Goal: Information Seeking & Learning: Learn about a topic

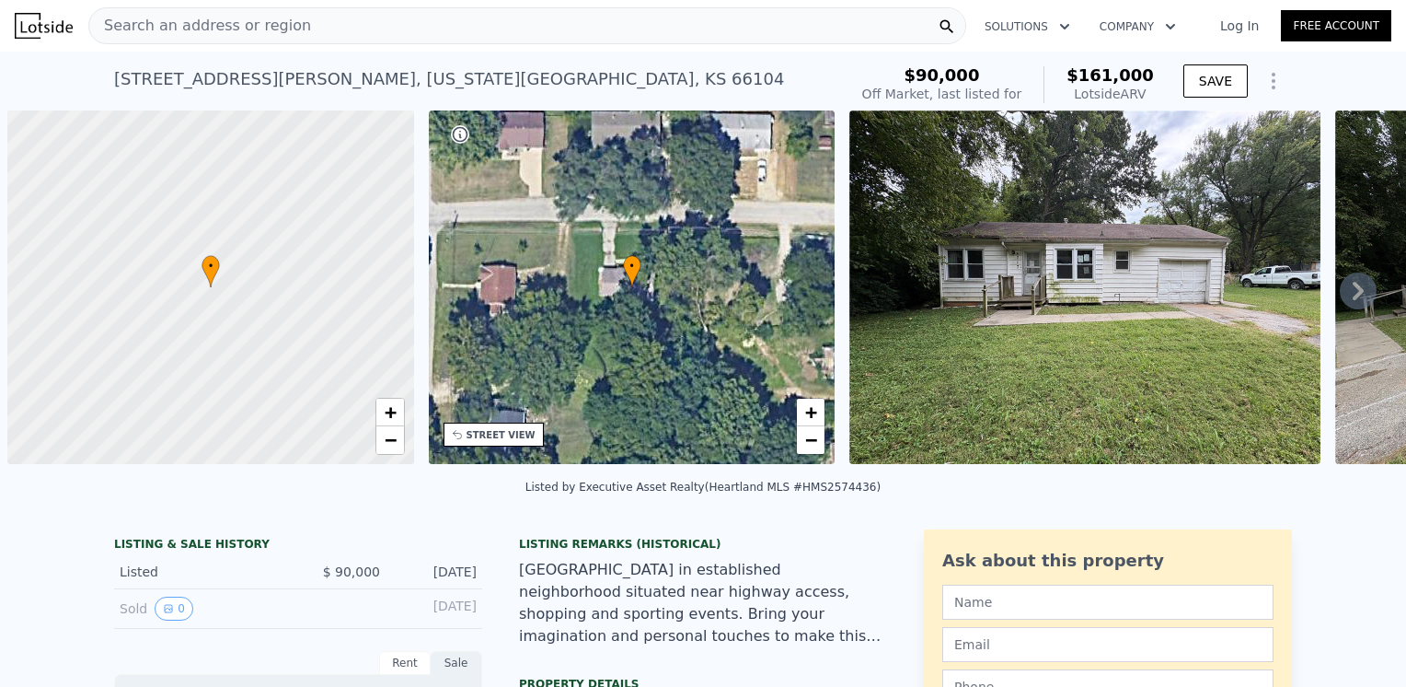
scroll to position [0, 7]
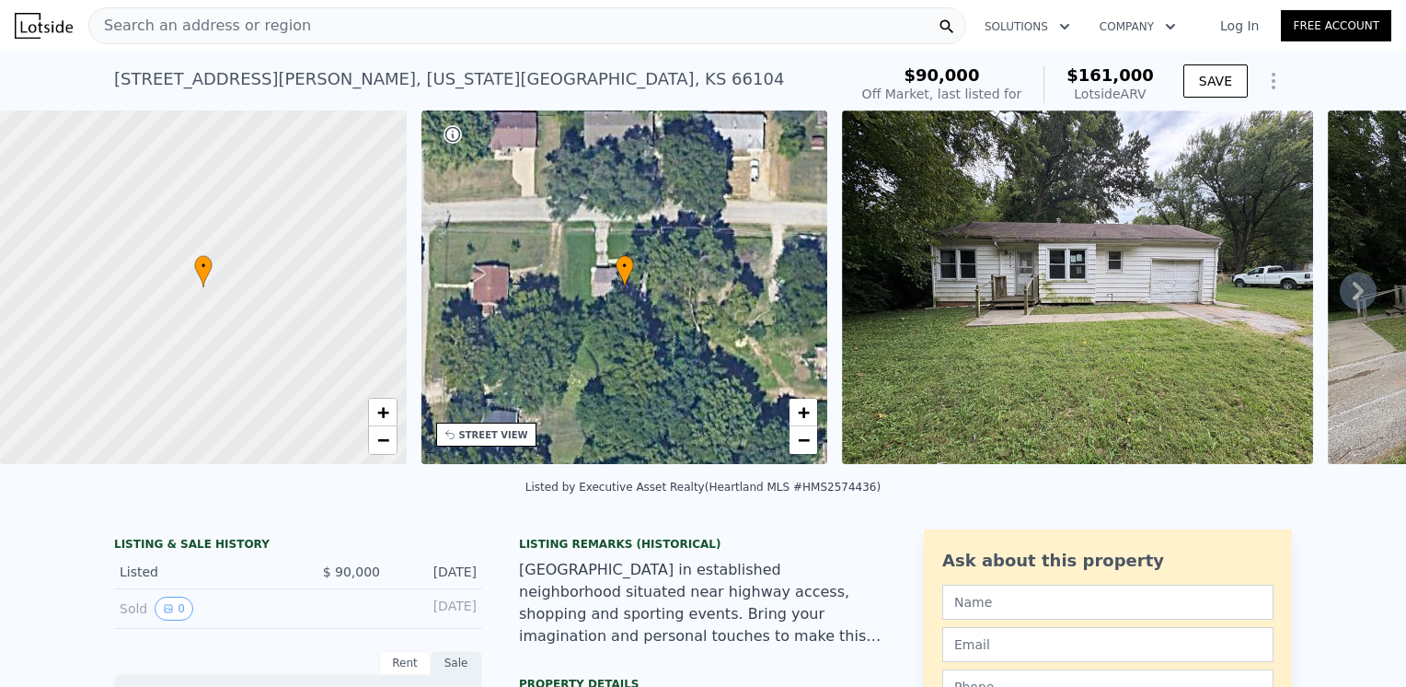
click at [208, 20] on span "Search an address or region" at bounding box center [200, 26] width 222 height 22
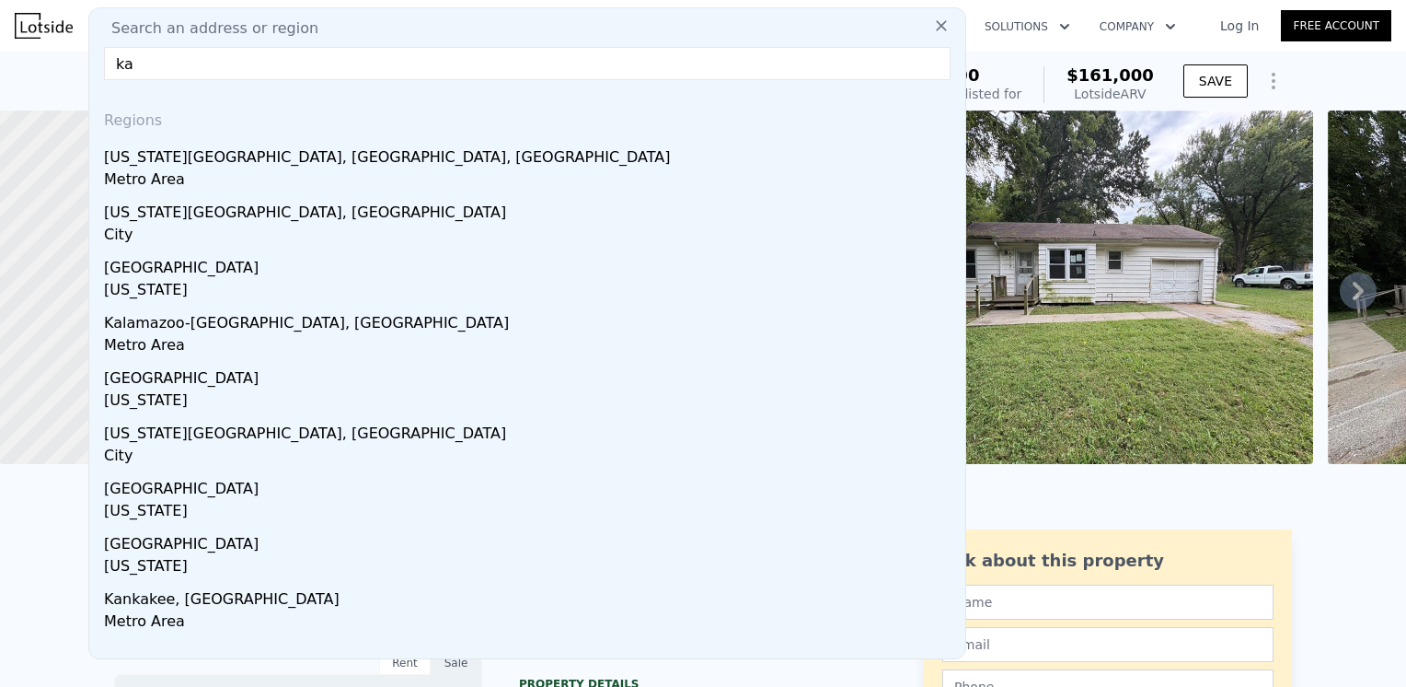
type input "k"
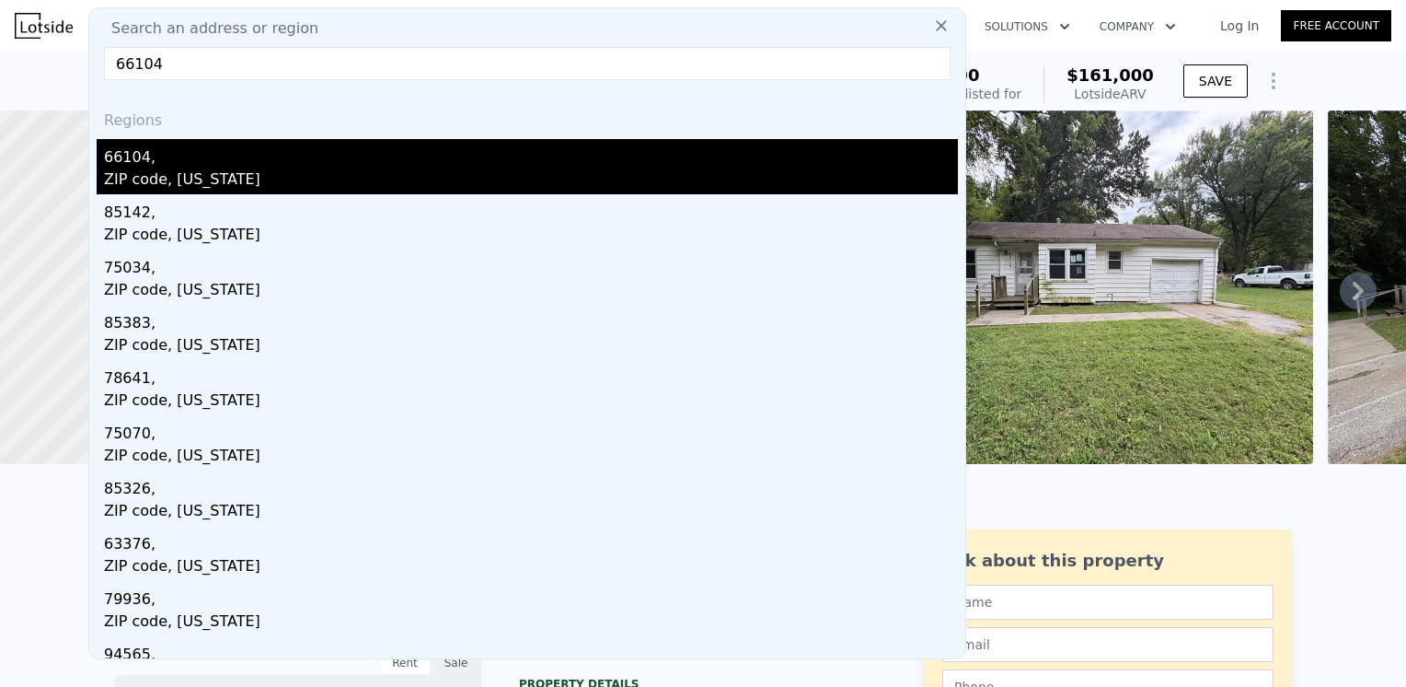
type input "66104"
click at [118, 168] on div "ZIP code, Kansas" at bounding box center [531, 181] width 854 height 26
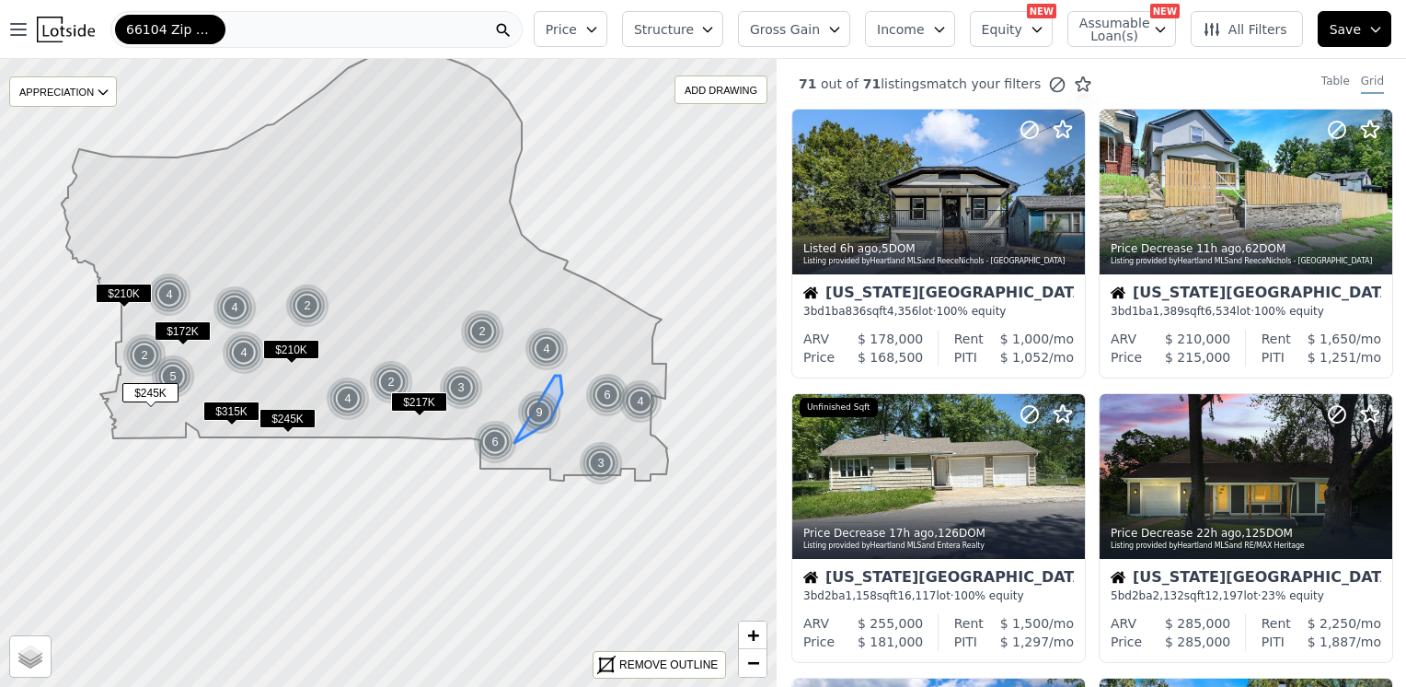
click at [538, 416] on div "9" at bounding box center [539, 412] width 44 height 44
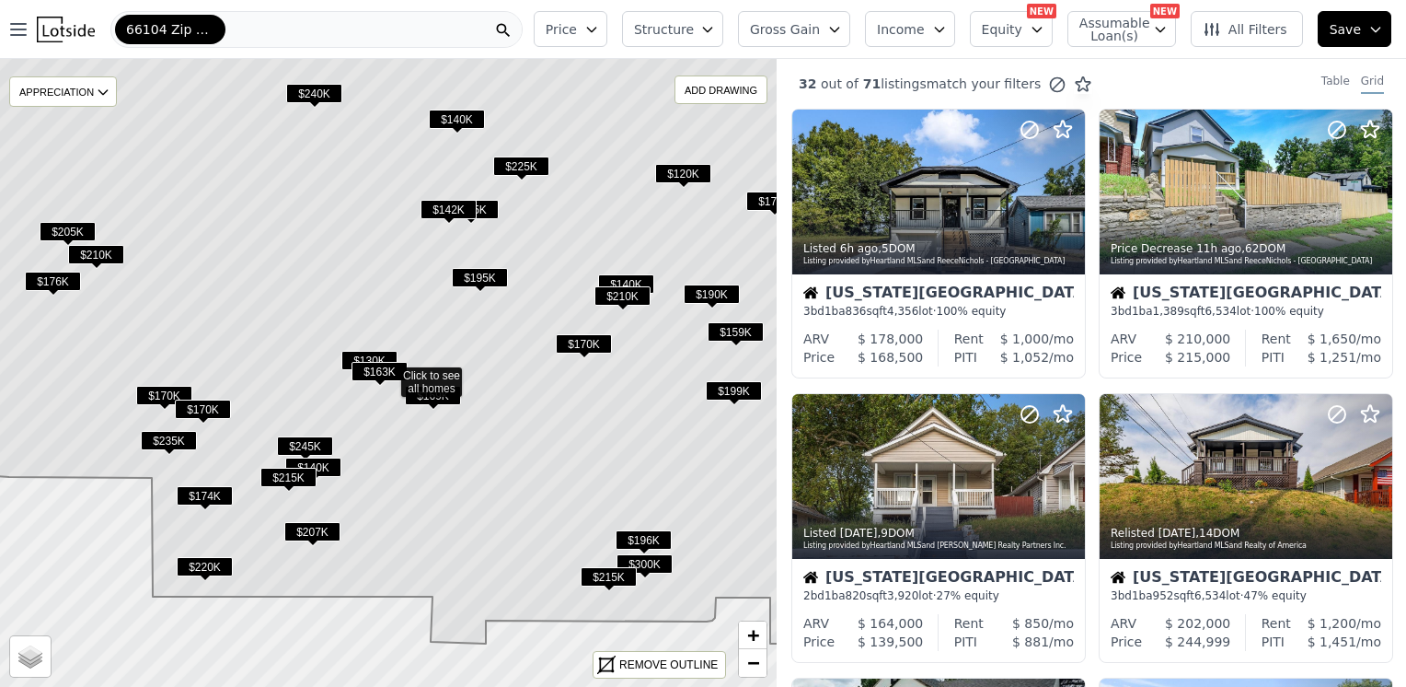
click at [712, 29] on icon "button" at bounding box center [707, 30] width 8 height 5
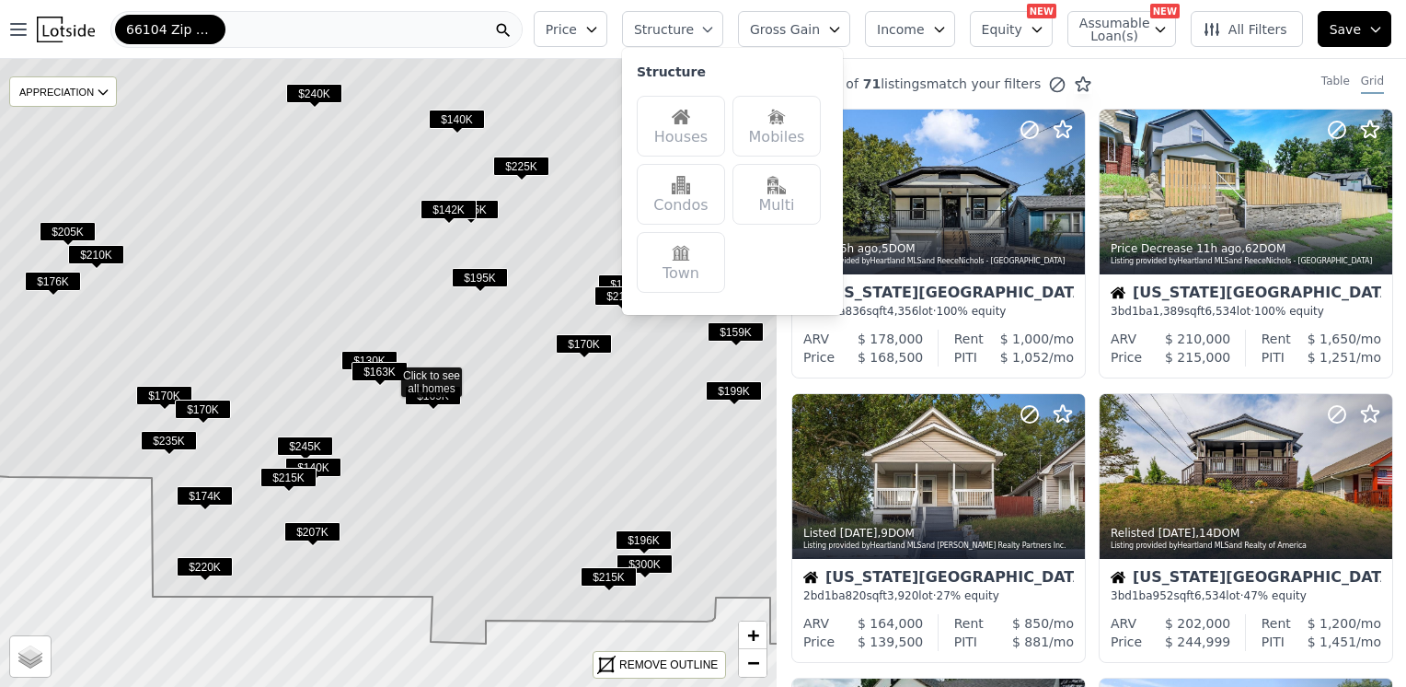
click at [690, 121] on img at bounding box center [681, 117] width 18 height 18
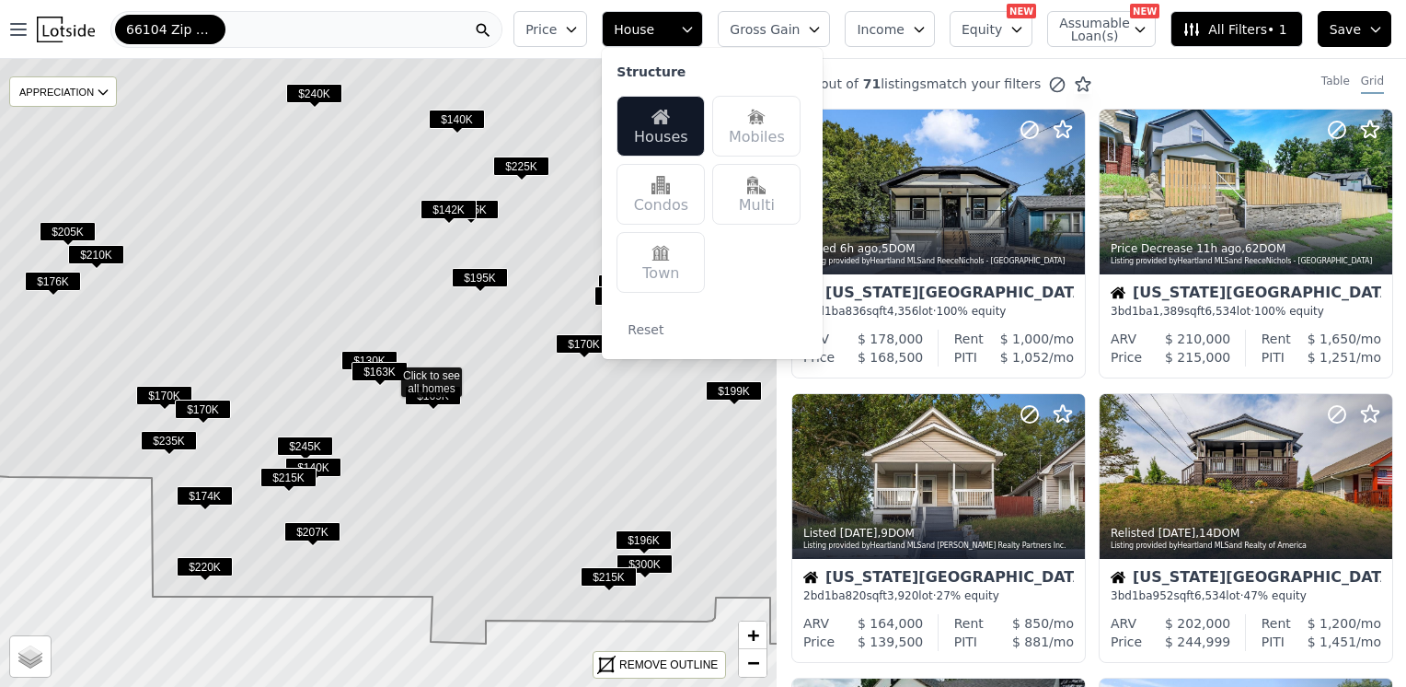
click at [1214, 28] on span "All Filters • 1" at bounding box center [1235, 29] width 104 height 18
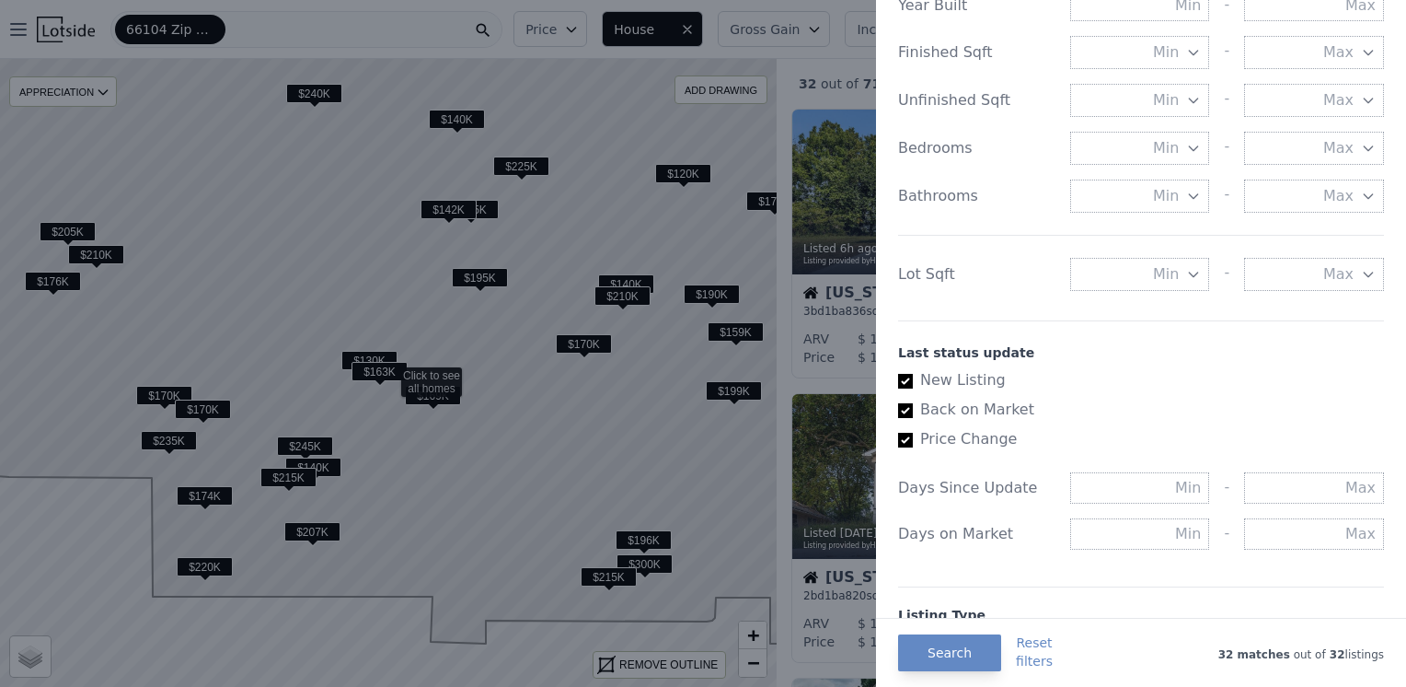
scroll to position [736, 0]
click at [903, 376] on input "New Listing" at bounding box center [905, 377] width 15 height 15
checkbox input "true"
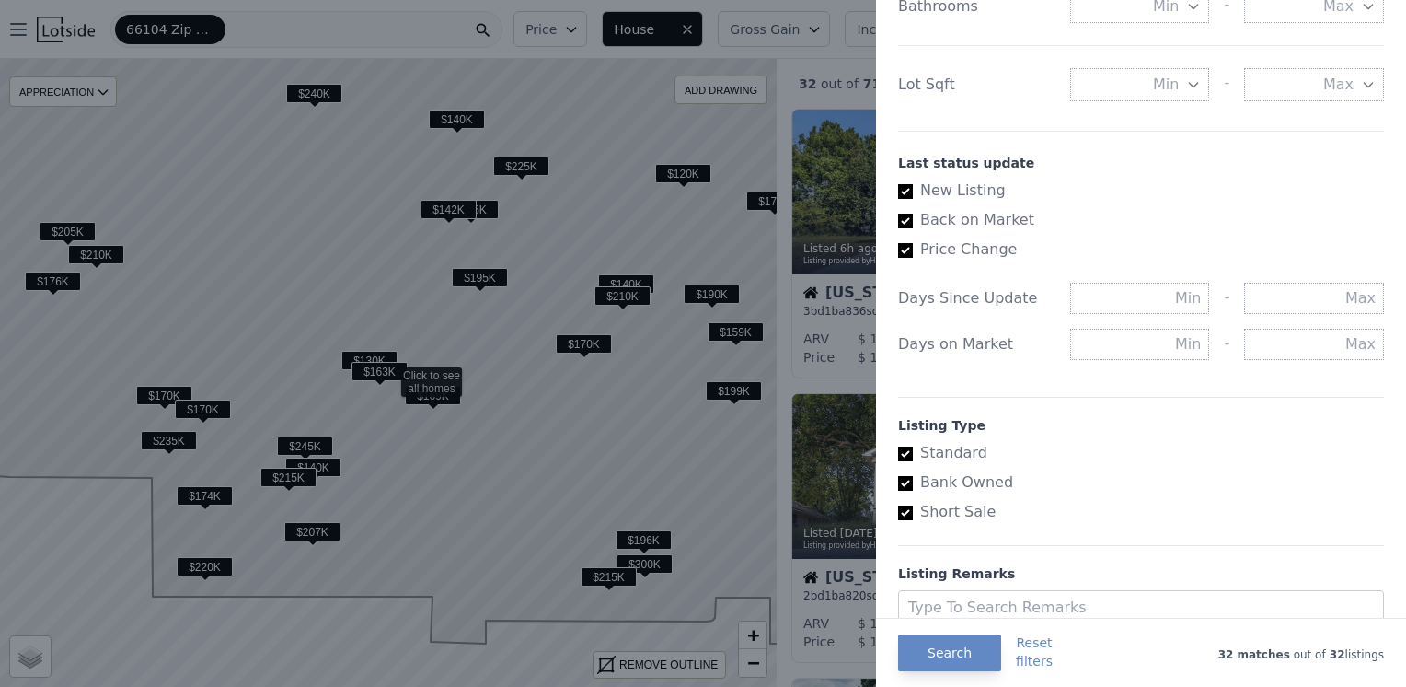
scroll to position [990, 0]
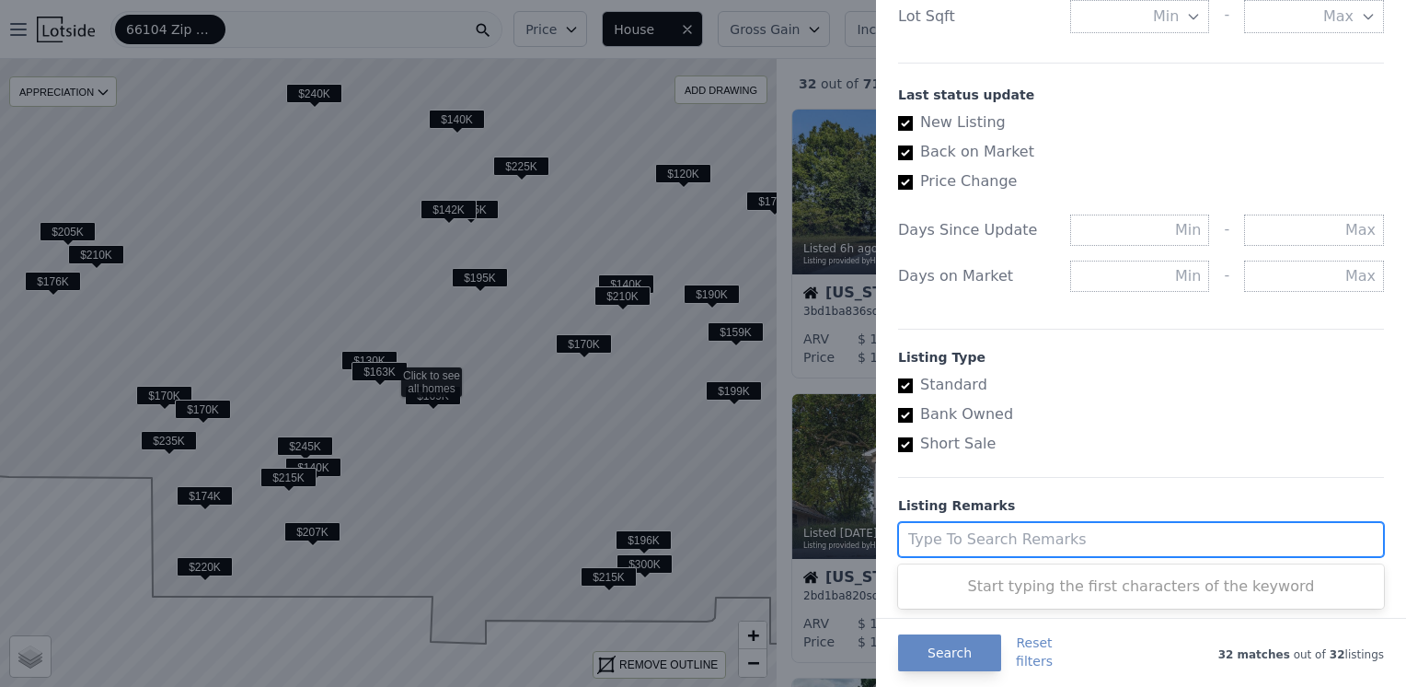
click at [1001, 536] on div at bounding box center [1124, 540] width 432 height 26
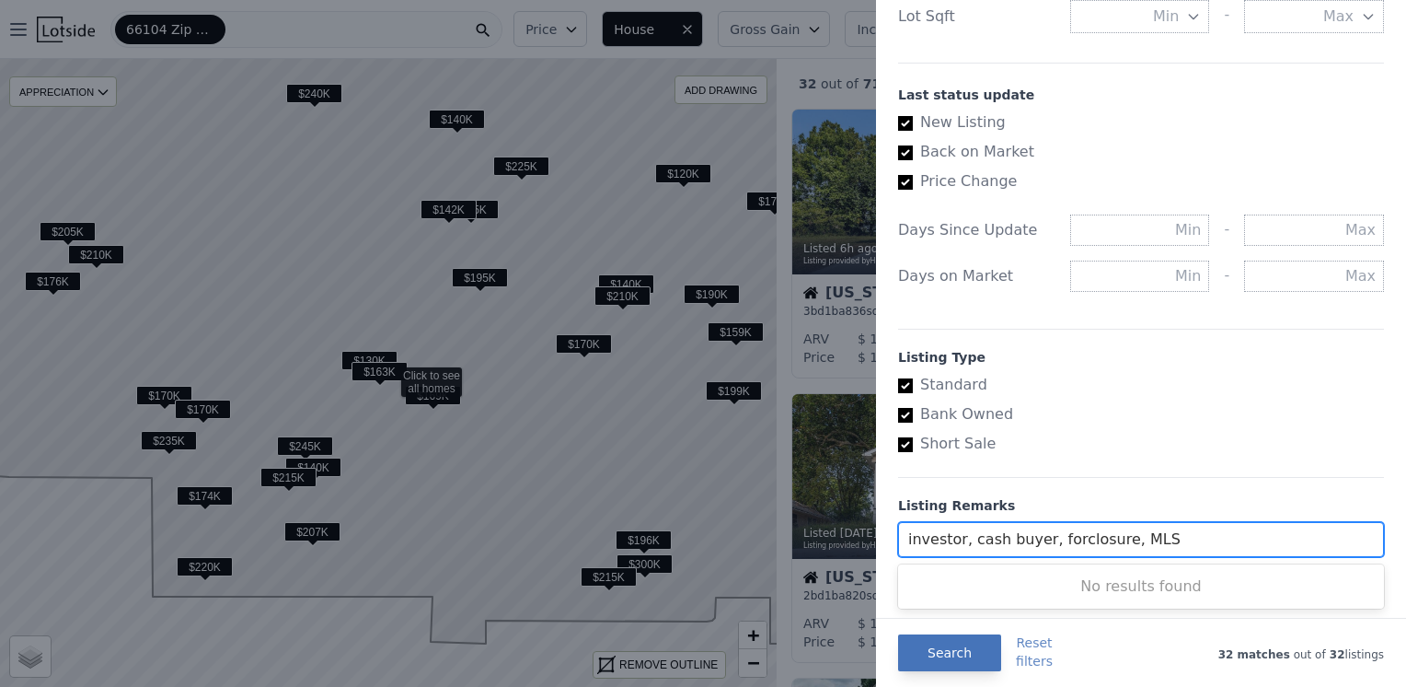
type input "investor, cash buyer, forclosure, MLS"
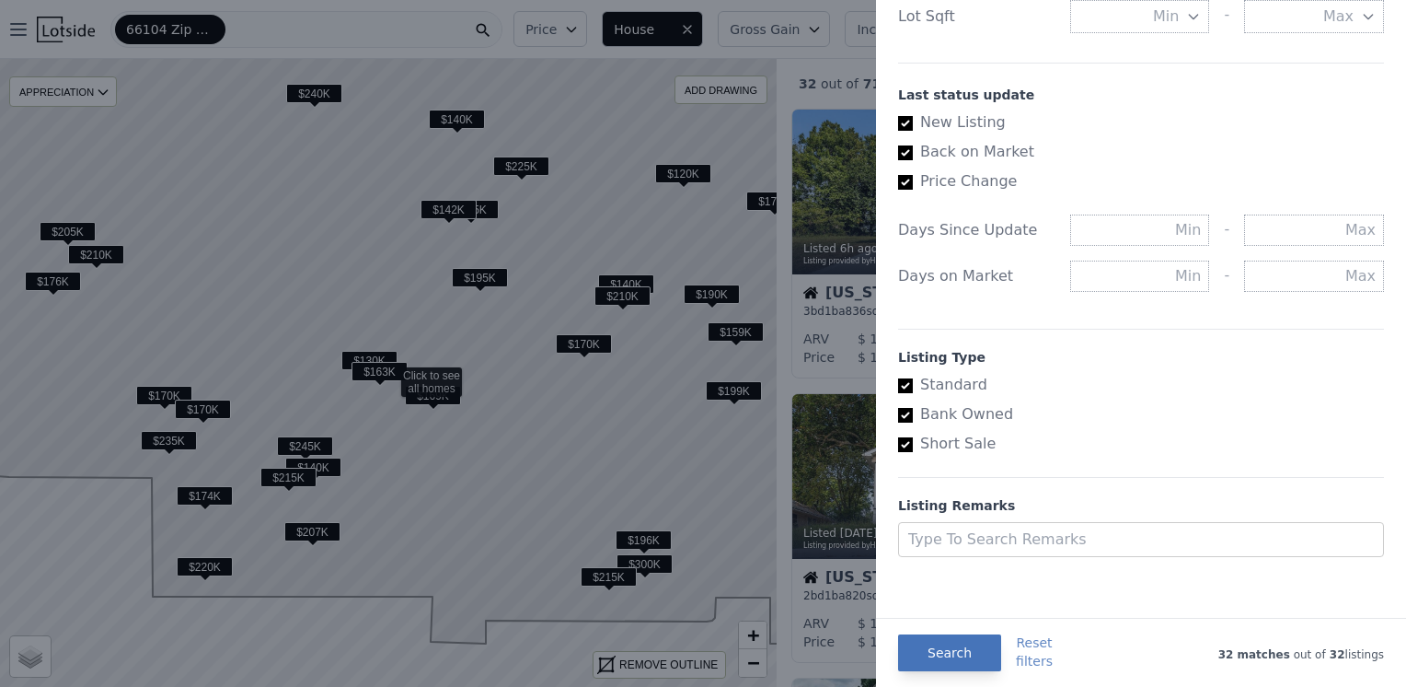
click at [947, 649] on button "Search" at bounding box center [949, 652] width 103 height 37
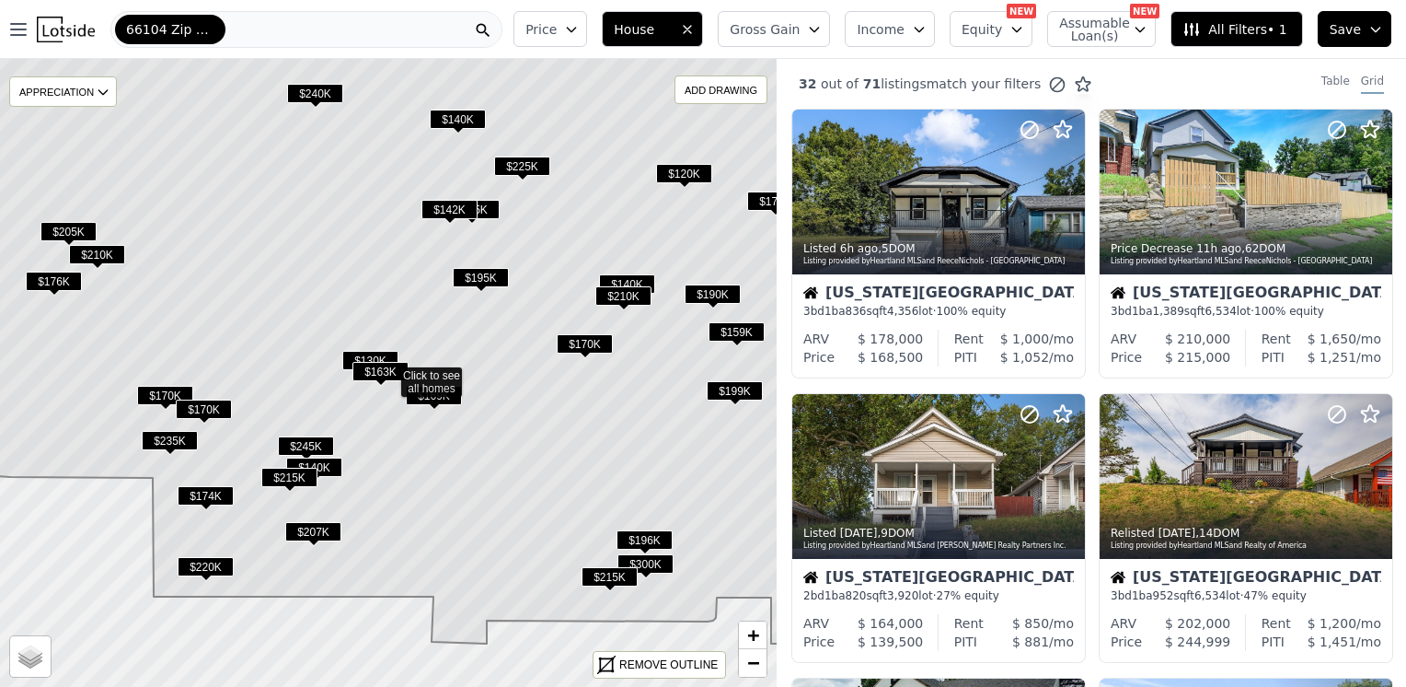
click at [446, 377] on icon at bounding box center [389, 318] width 936 height 649
click at [206, 561] on span "$220K" at bounding box center [206, 566] width 56 height 19
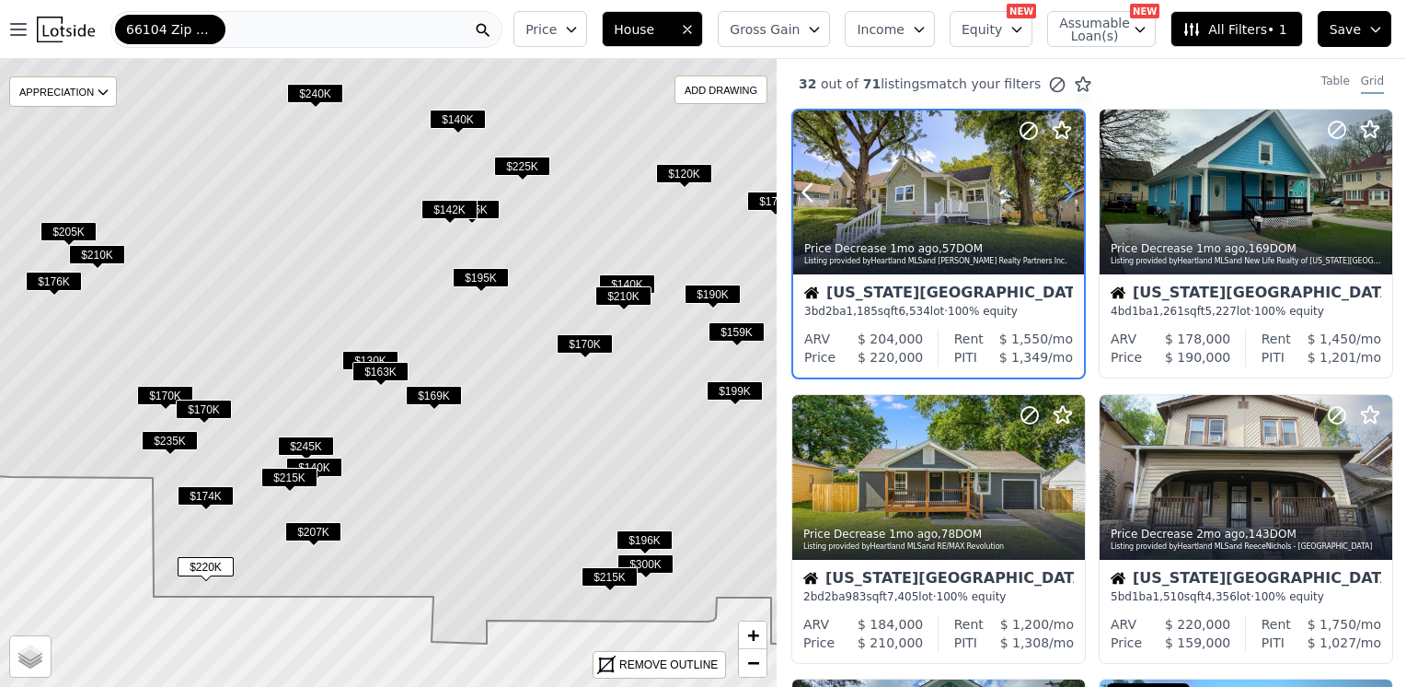
click at [1070, 182] on icon at bounding box center [1069, 192] width 29 height 29
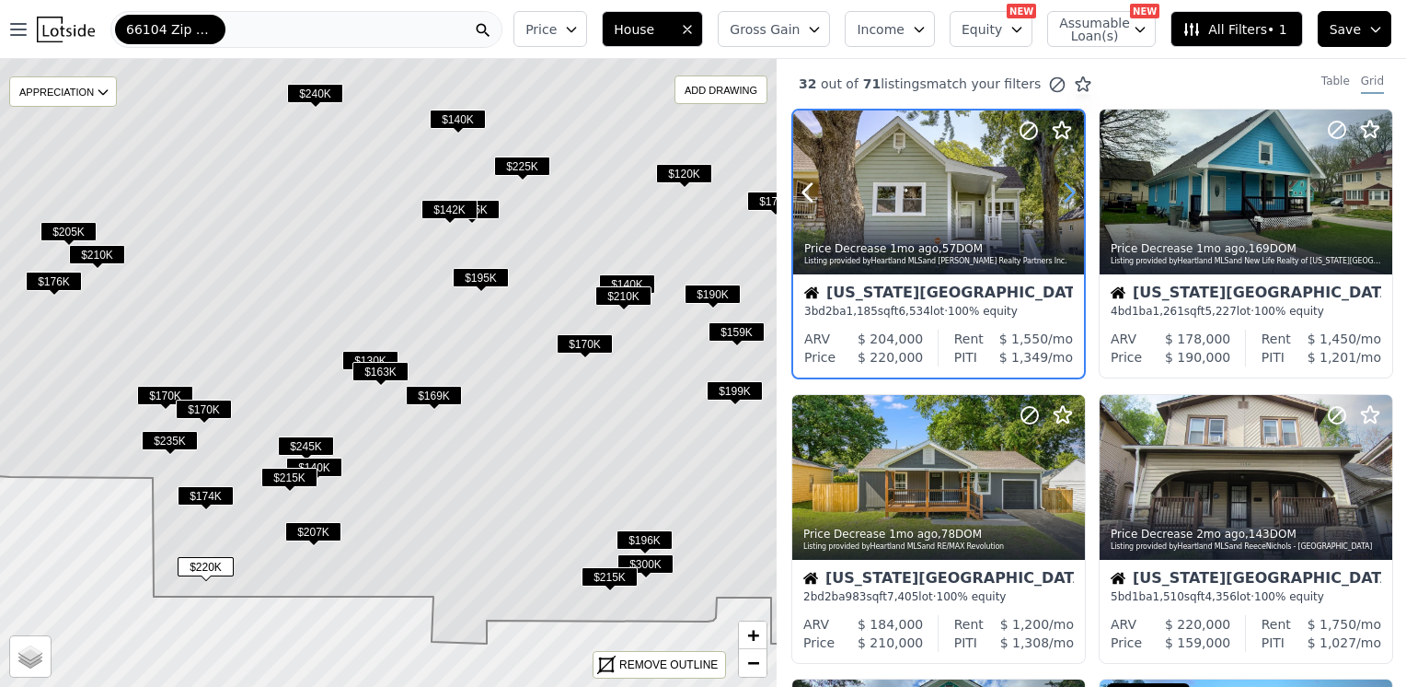
click at [1070, 181] on icon at bounding box center [1069, 192] width 29 height 29
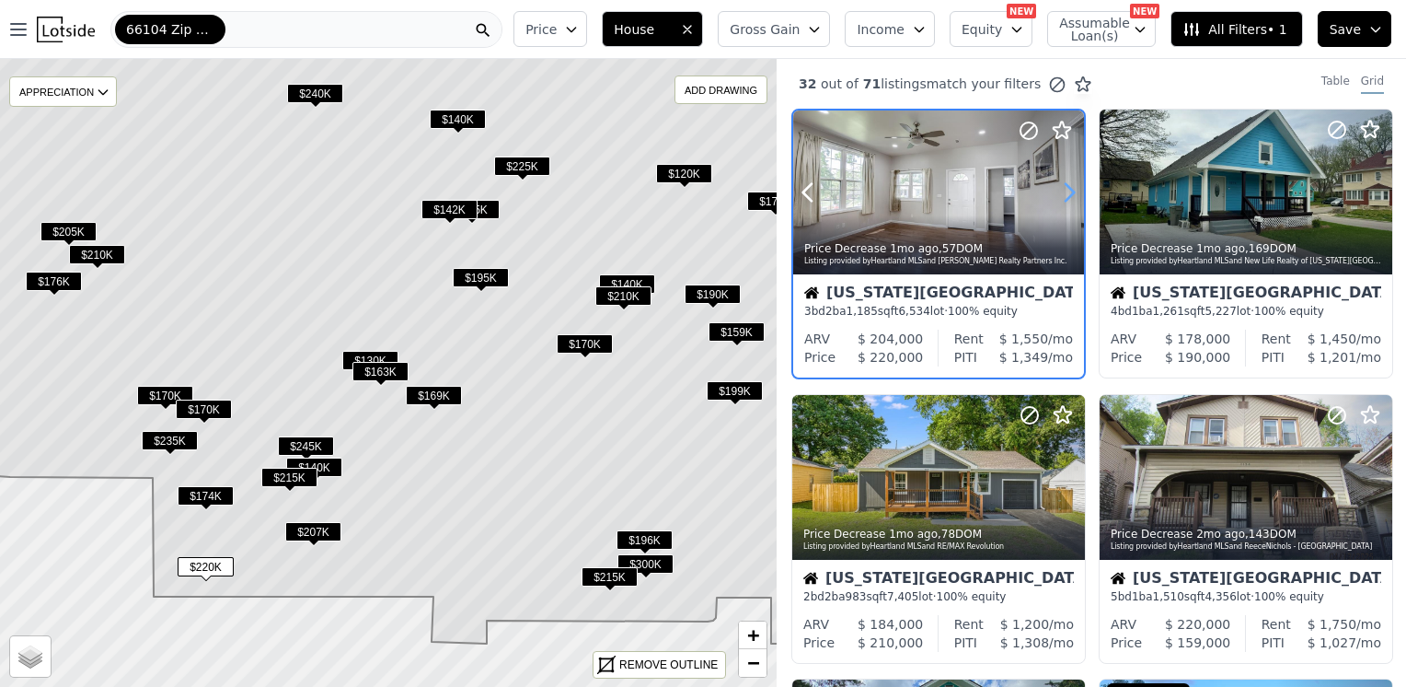
click at [1069, 179] on icon at bounding box center [1069, 192] width 29 height 29
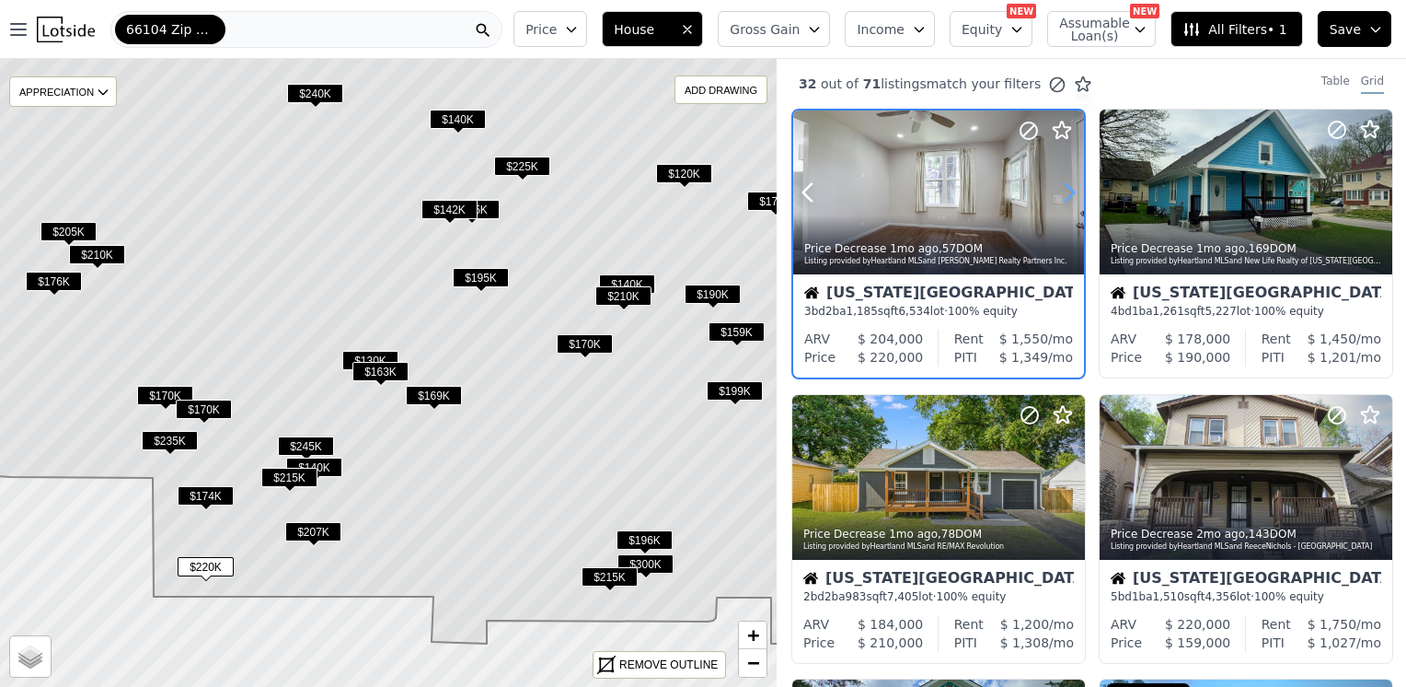
click at [1069, 179] on icon at bounding box center [1069, 192] width 29 height 29
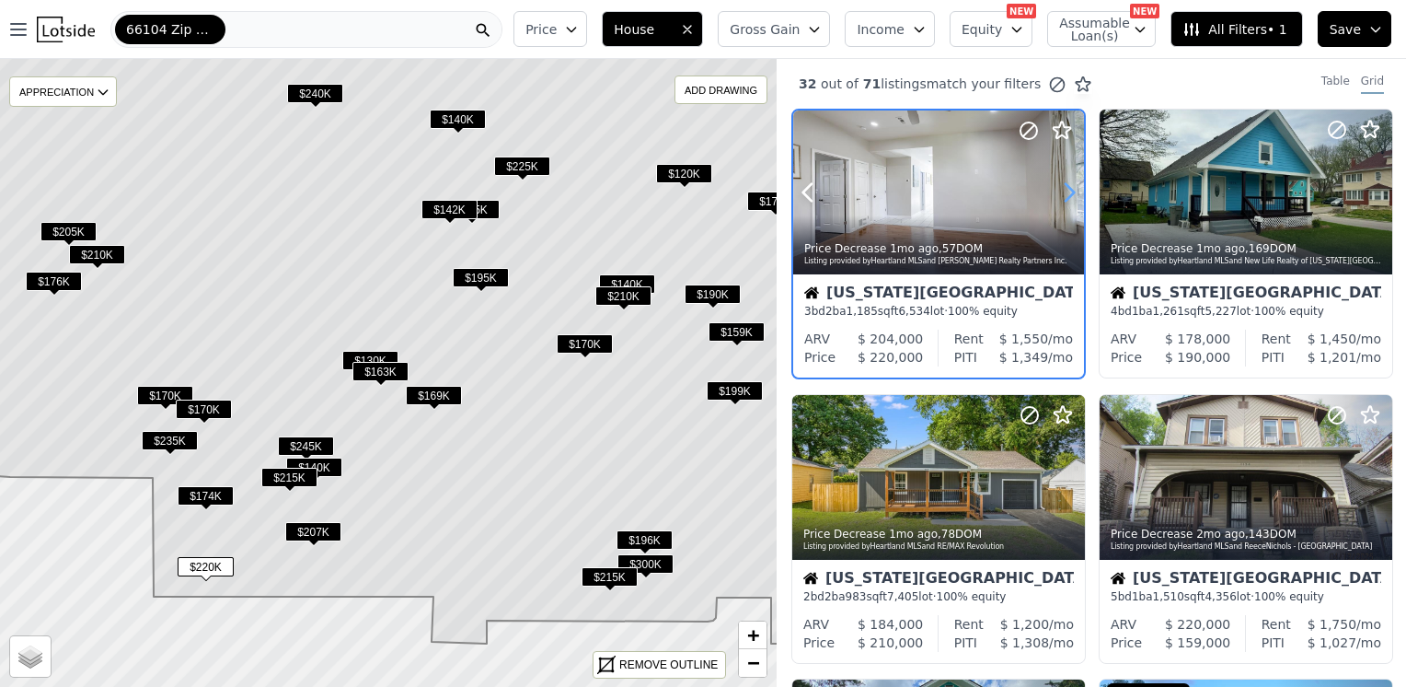
click at [1069, 179] on icon at bounding box center [1069, 192] width 29 height 29
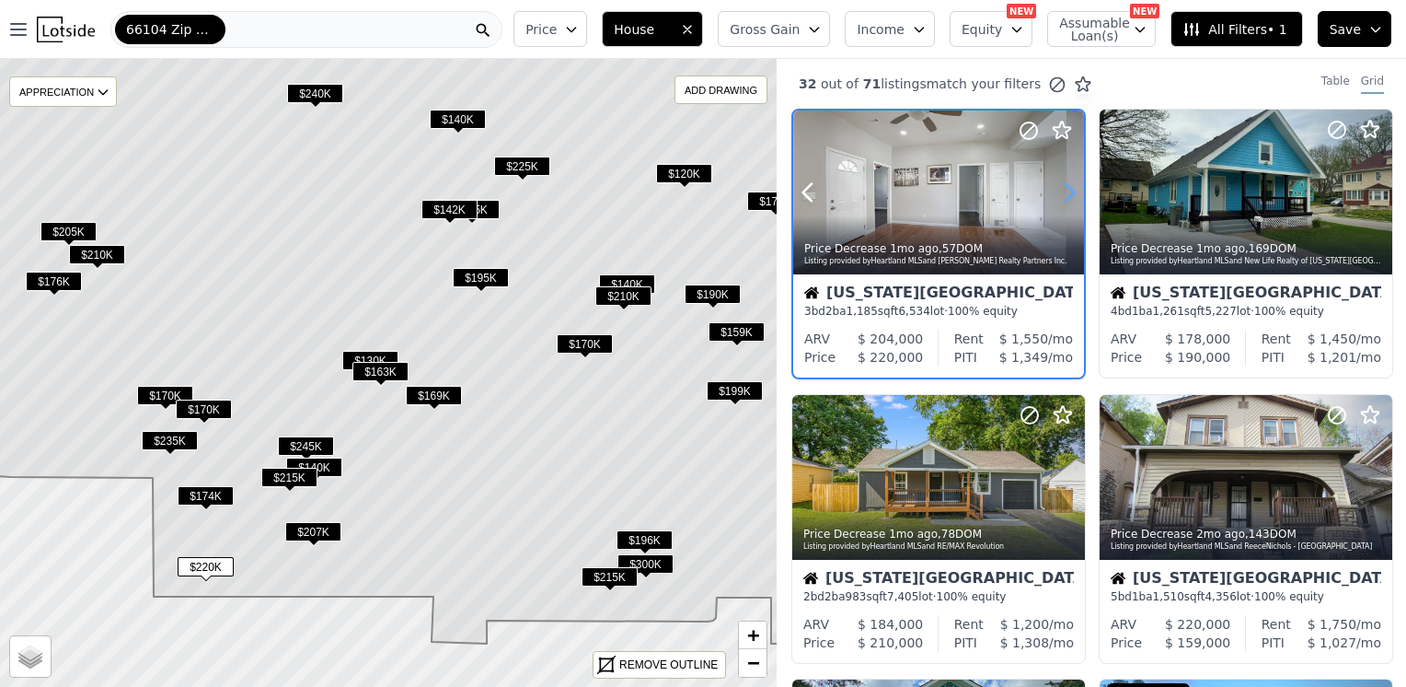
click at [1069, 179] on icon at bounding box center [1069, 192] width 29 height 29
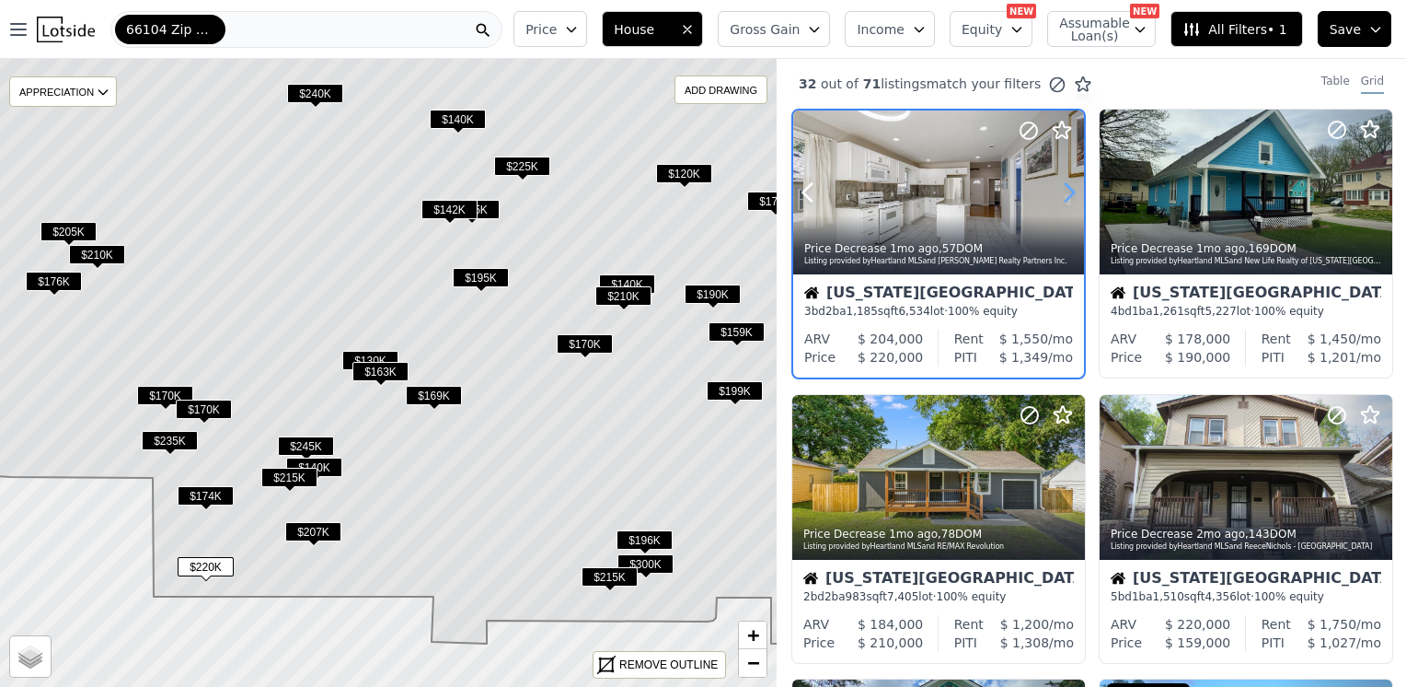
click at [1069, 179] on icon at bounding box center [1069, 192] width 29 height 29
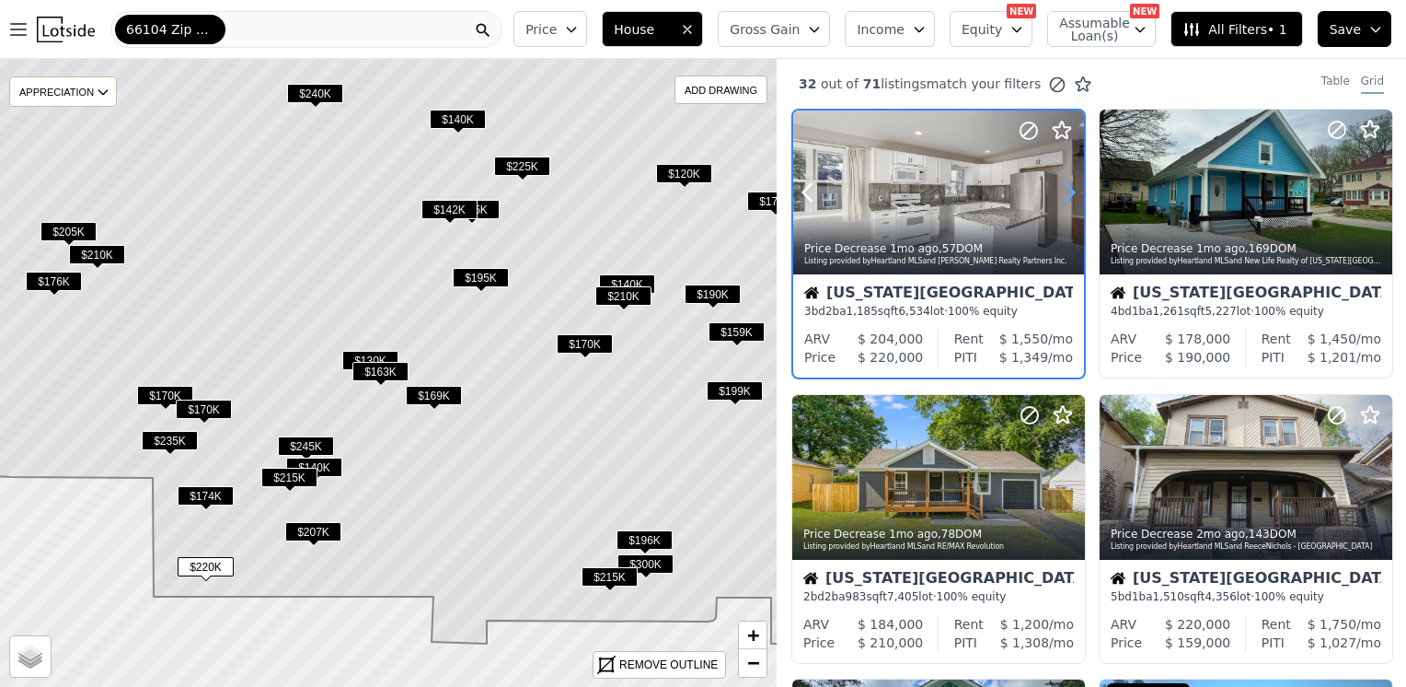
click at [1069, 179] on icon at bounding box center [1069, 192] width 29 height 29
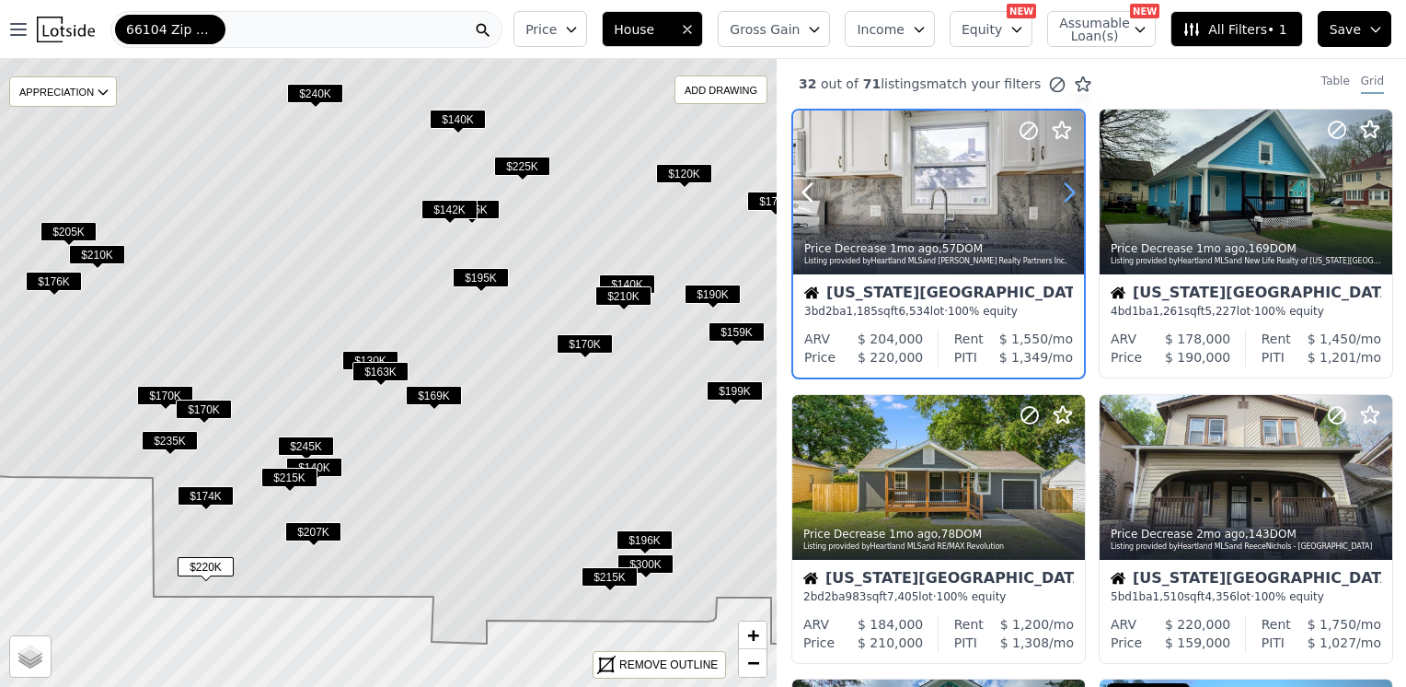
click at [1064, 186] on icon at bounding box center [1069, 192] width 29 height 29
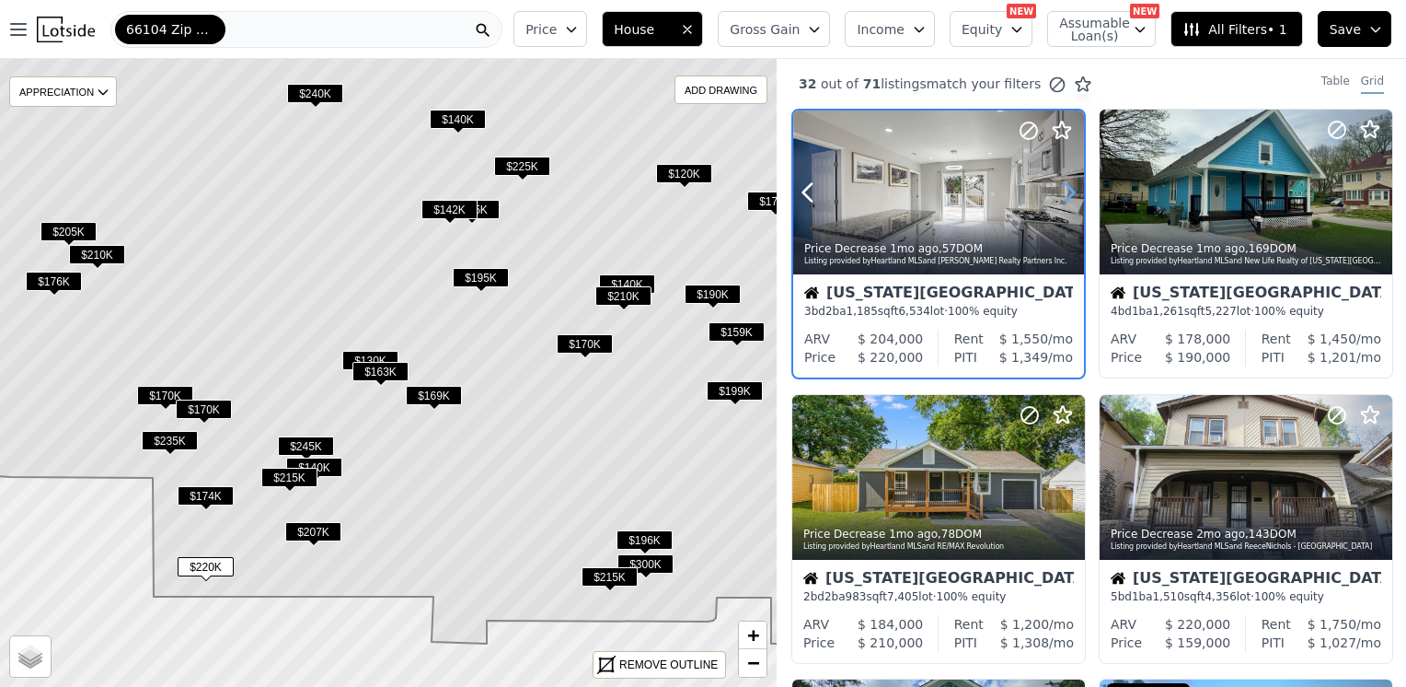
click at [1064, 186] on icon at bounding box center [1069, 192] width 29 height 29
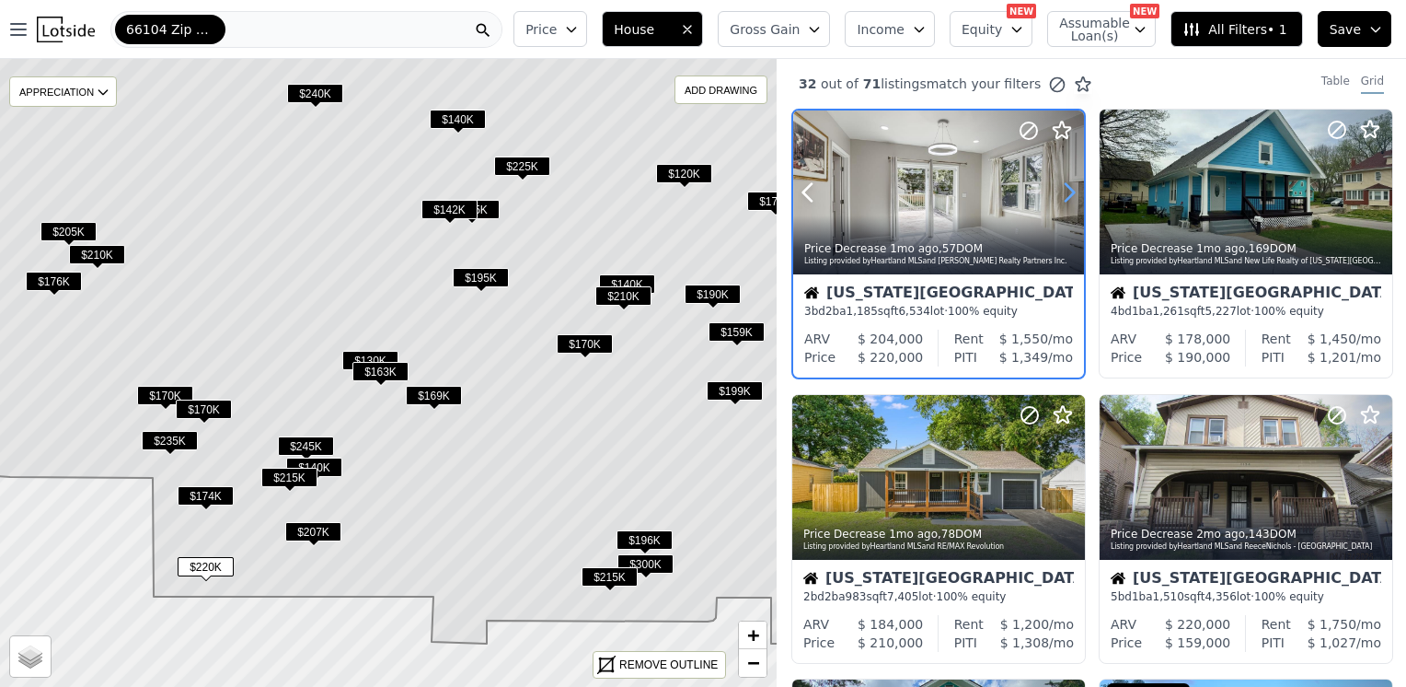
click at [1064, 186] on icon at bounding box center [1069, 192] width 29 height 29
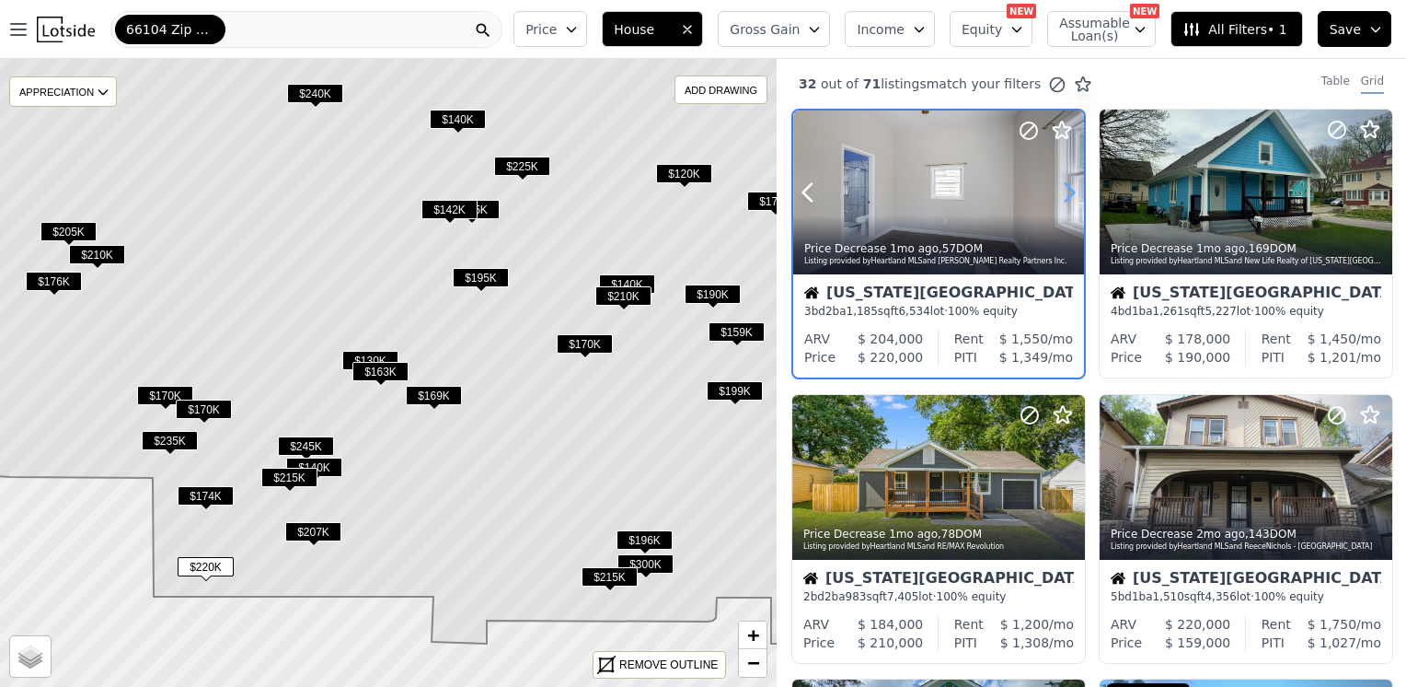
click at [1064, 186] on icon at bounding box center [1069, 192] width 29 height 29
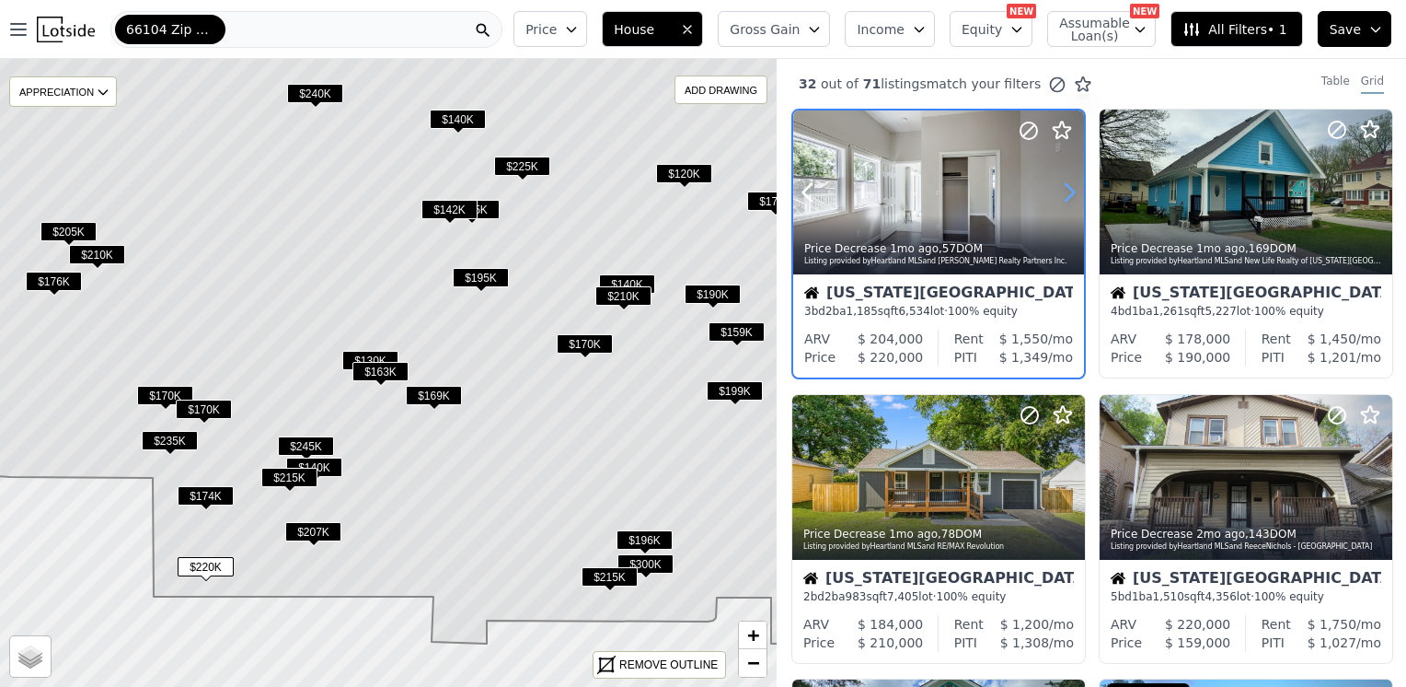
click at [1063, 186] on icon at bounding box center [1069, 192] width 29 height 29
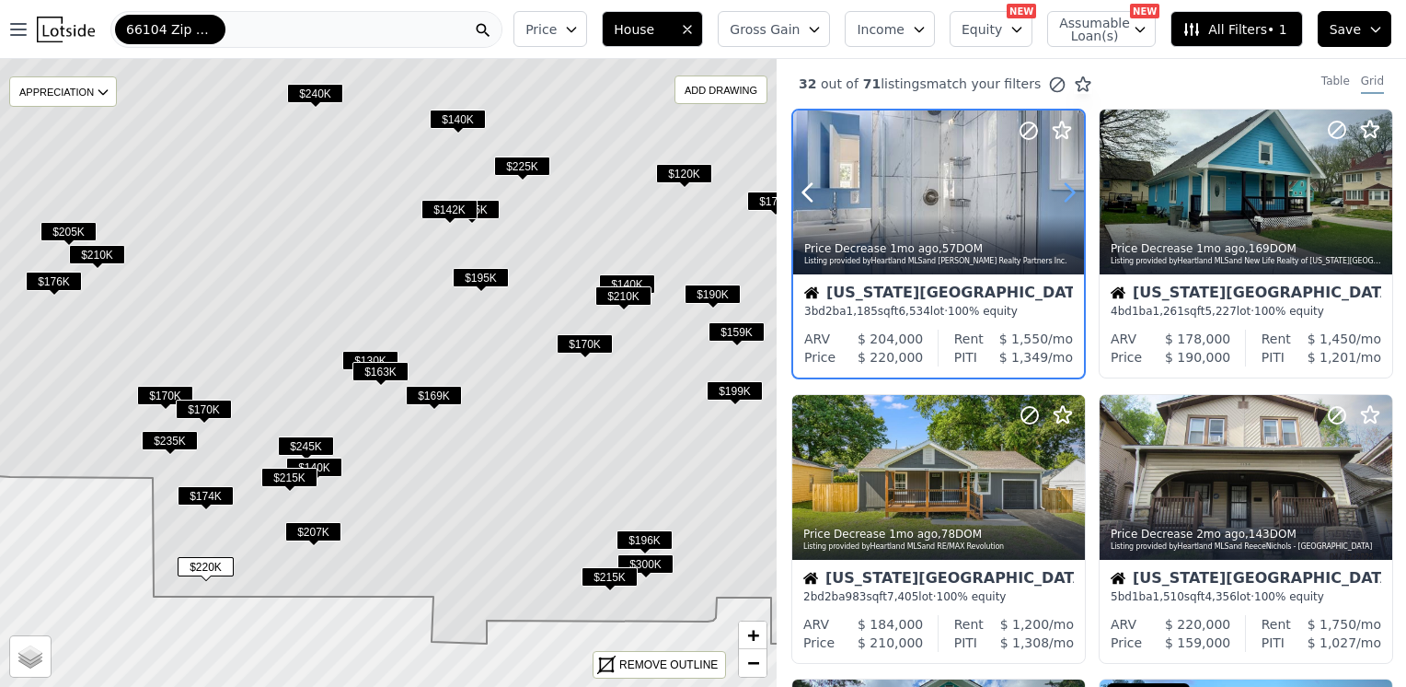
click at [1061, 186] on icon at bounding box center [1069, 192] width 29 height 29
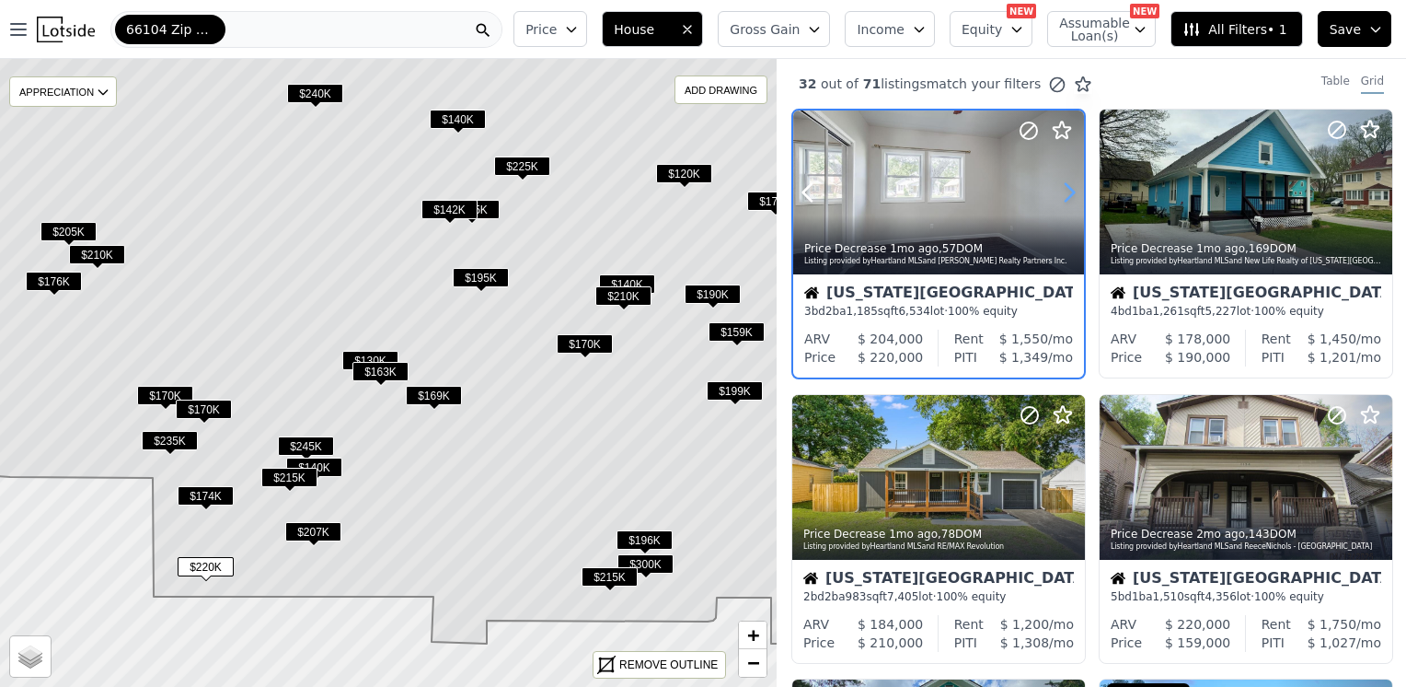
click at [1061, 186] on icon at bounding box center [1069, 192] width 29 height 29
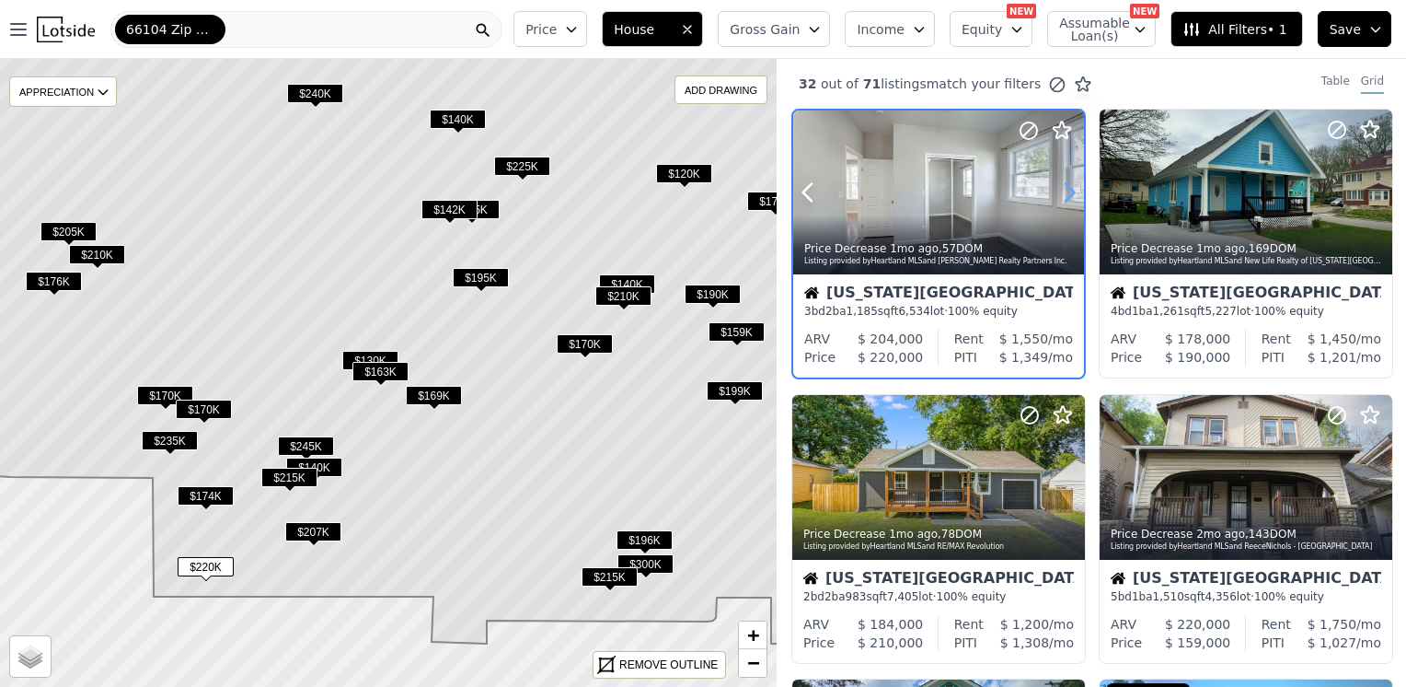
click at [1061, 186] on icon at bounding box center [1069, 192] width 29 height 29
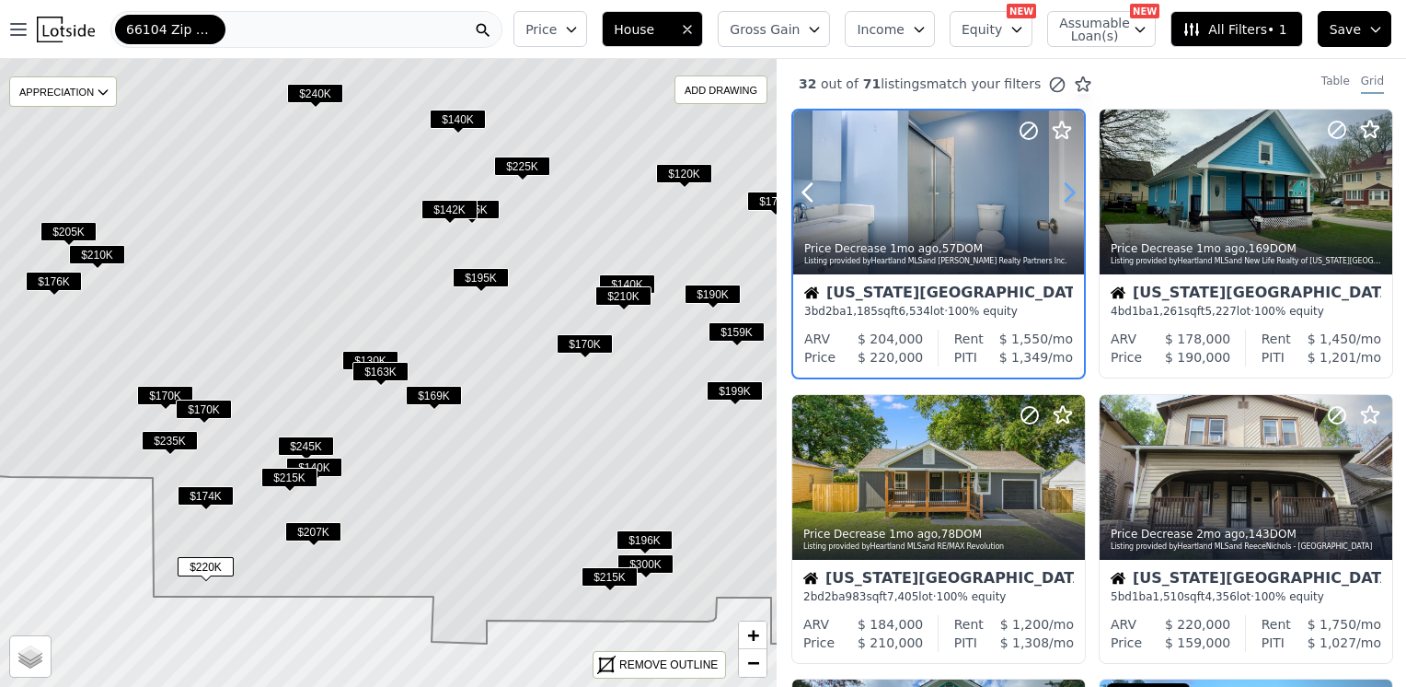
click at [1061, 186] on icon at bounding box center [1069, 192] width 29 height 29
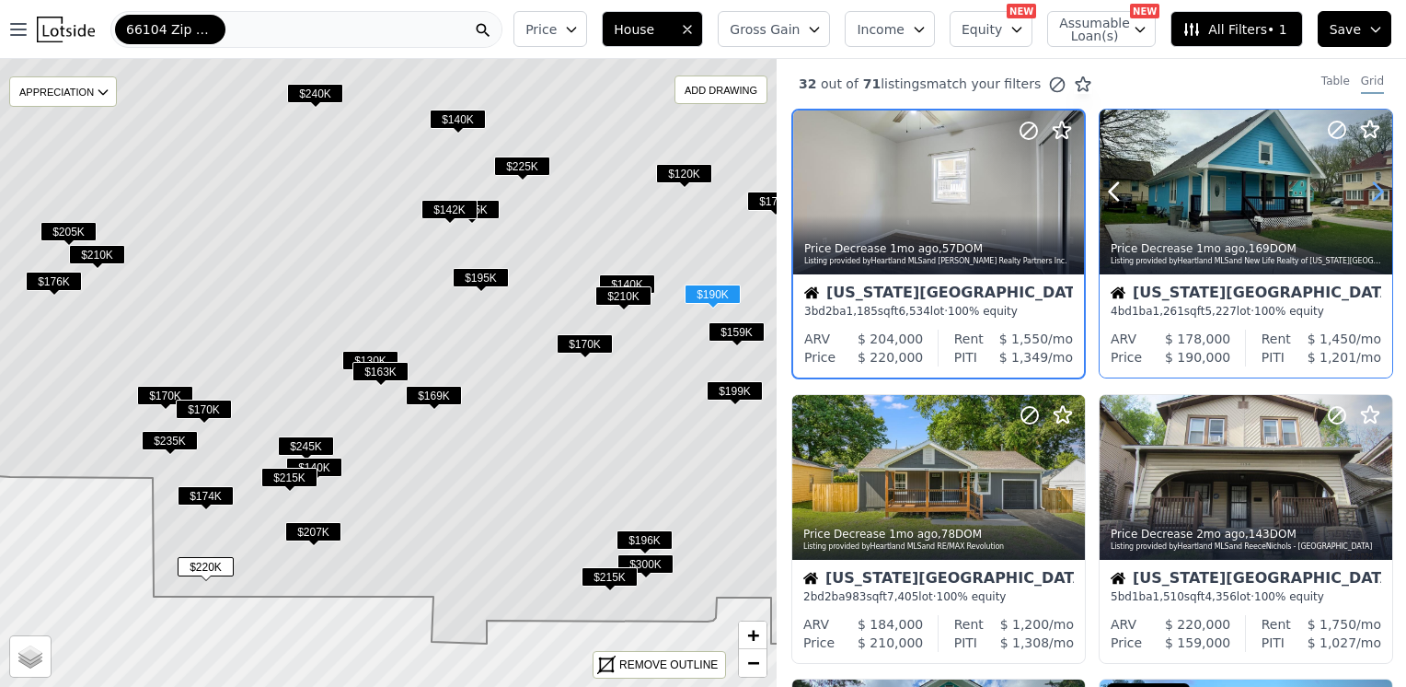
click at [1374, 191] on icon at bounding box center [1378, 191] width 8 height 17
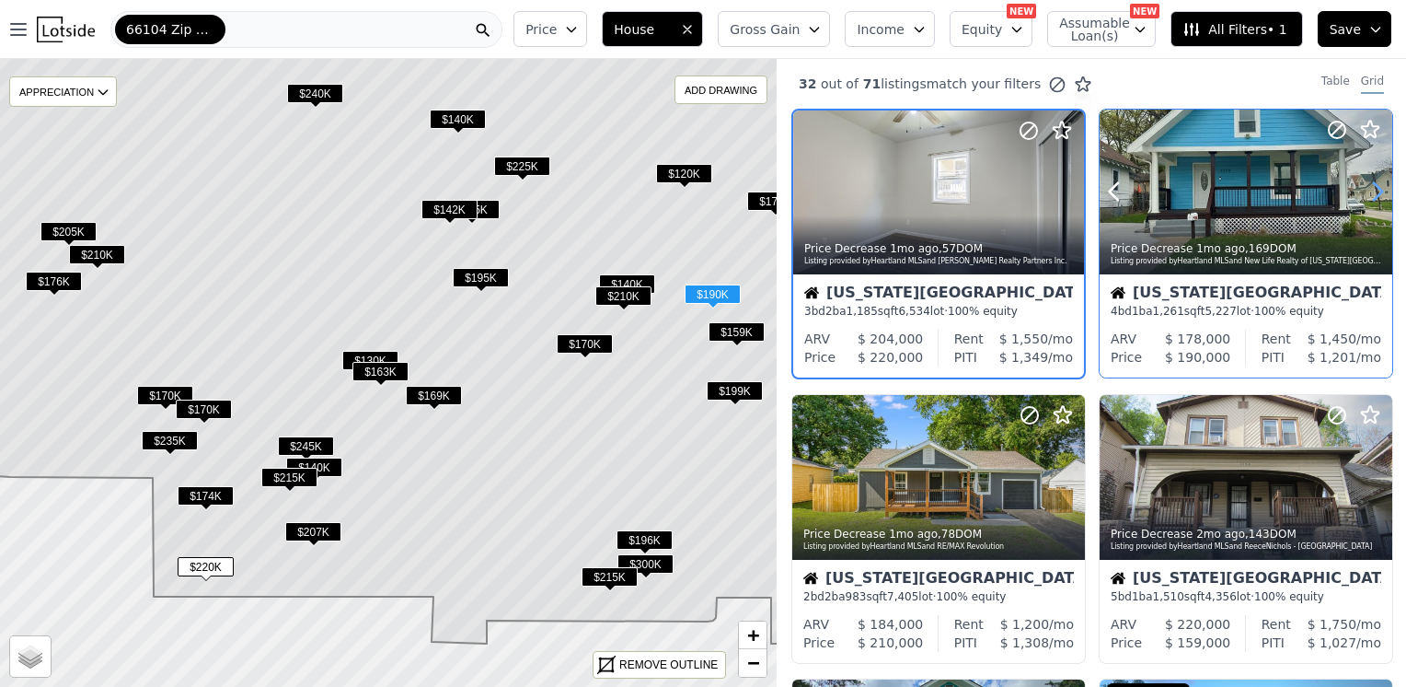
click at [1374, 191] on icon at bounding box center [1378, 191] width 8 height 17
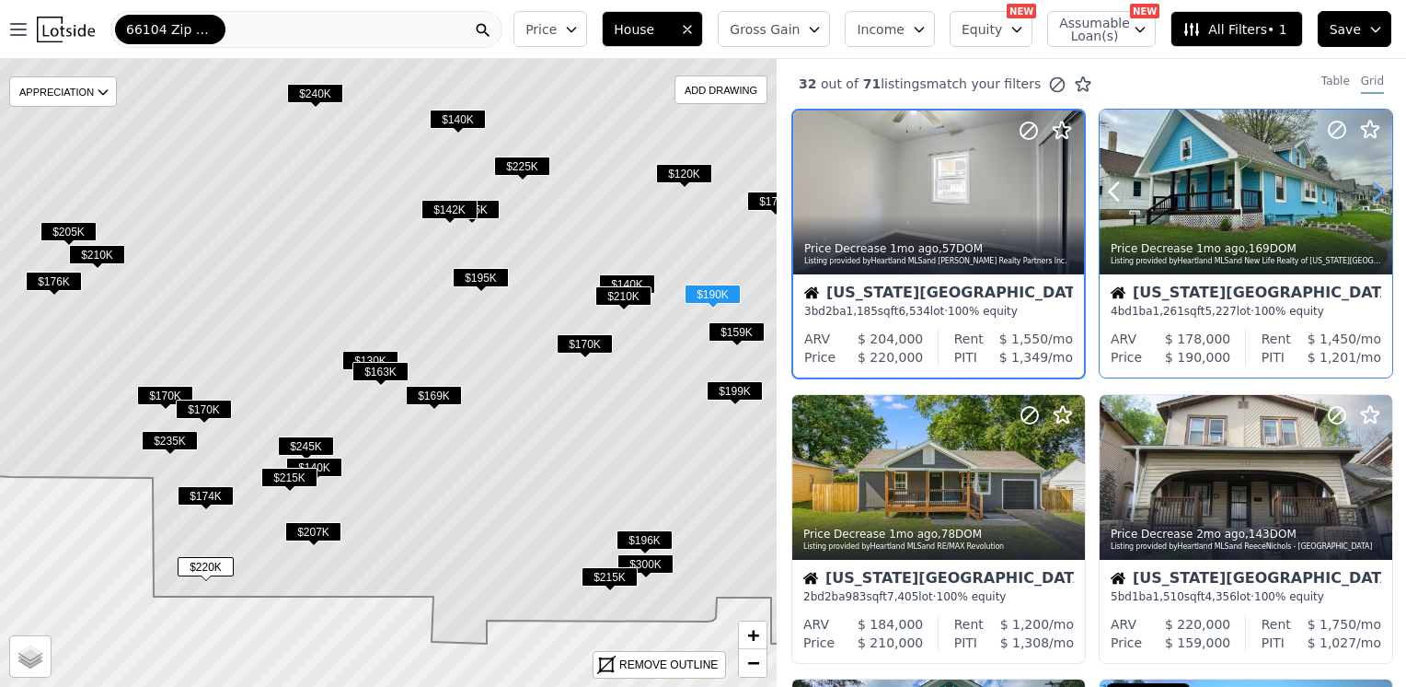
click at [1374, 191] on icon at bounding box center [1378, 191] width 8 height 17
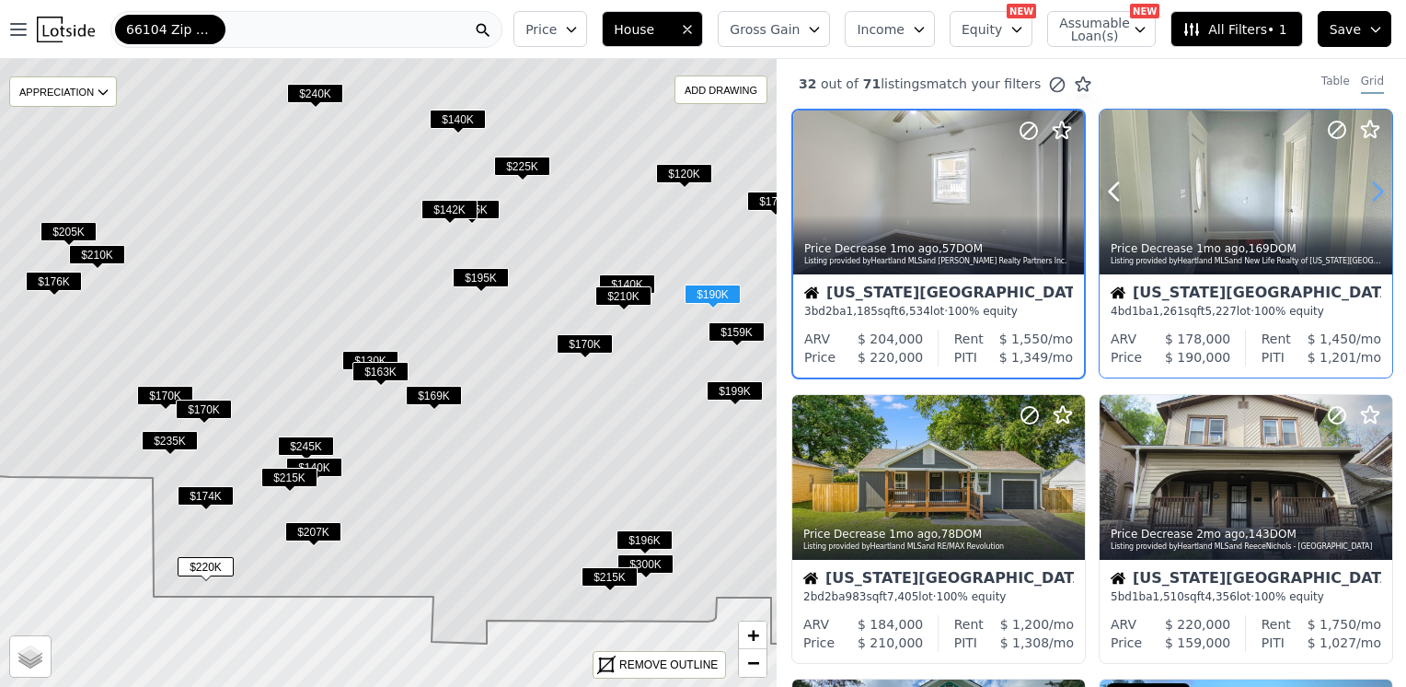
click at [1374, 191] on icon at bounding box center [1378, 191] width 8 height 17
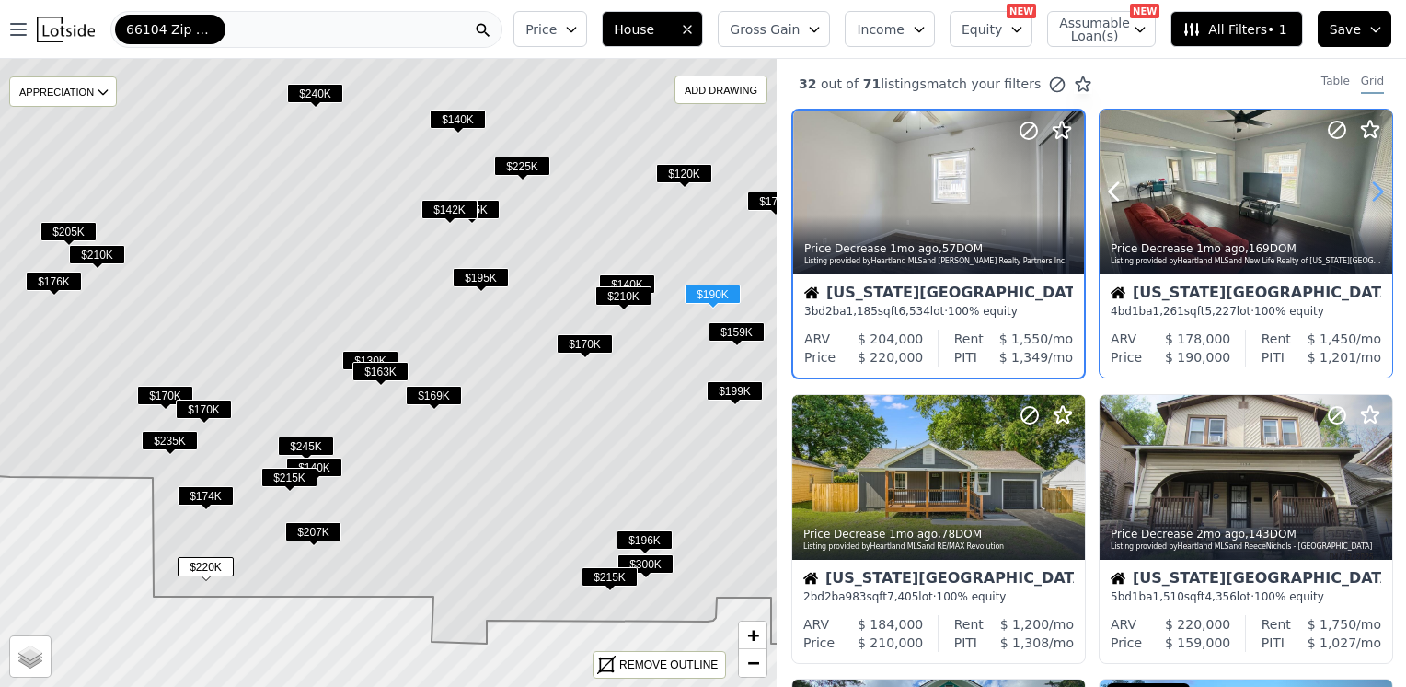
click at [1374, 191] on icon at bounding box center [1378, 191] width 8 height 17
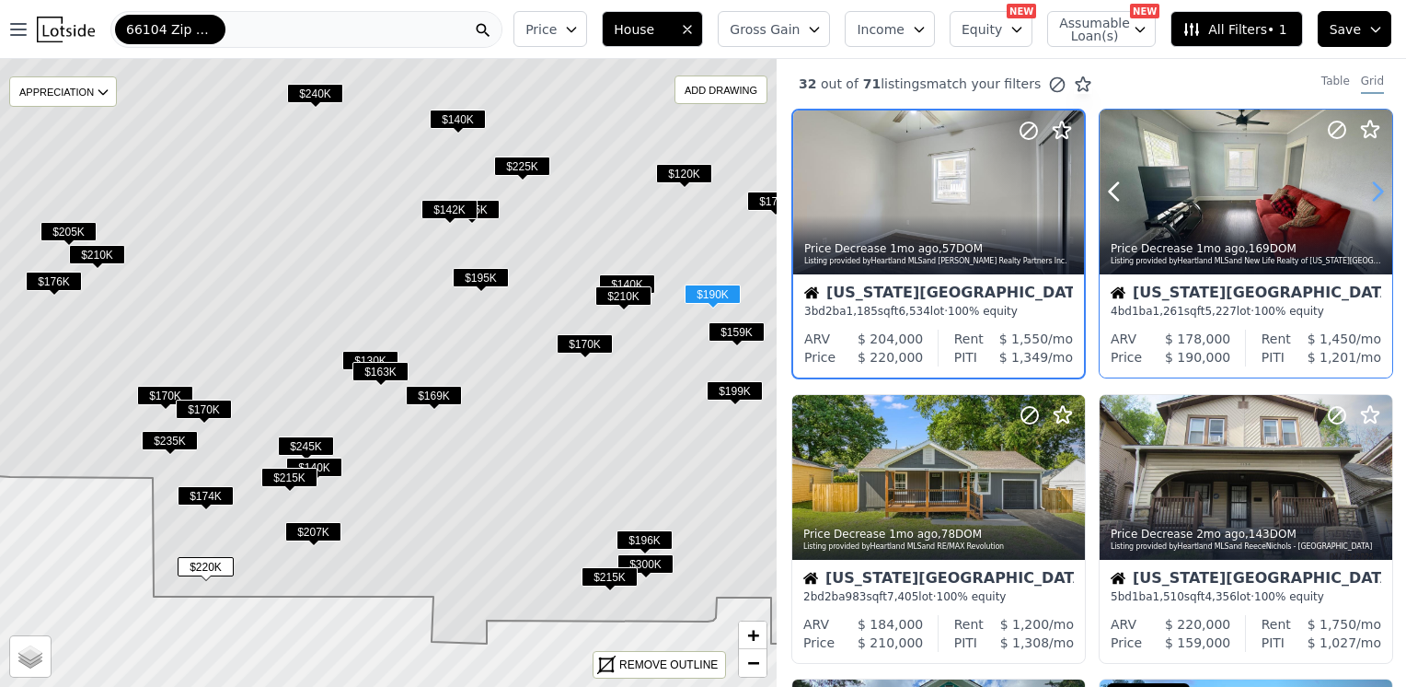
click at [1374, 191] on icon at bounding box center [1378, 191] width 8 height 17
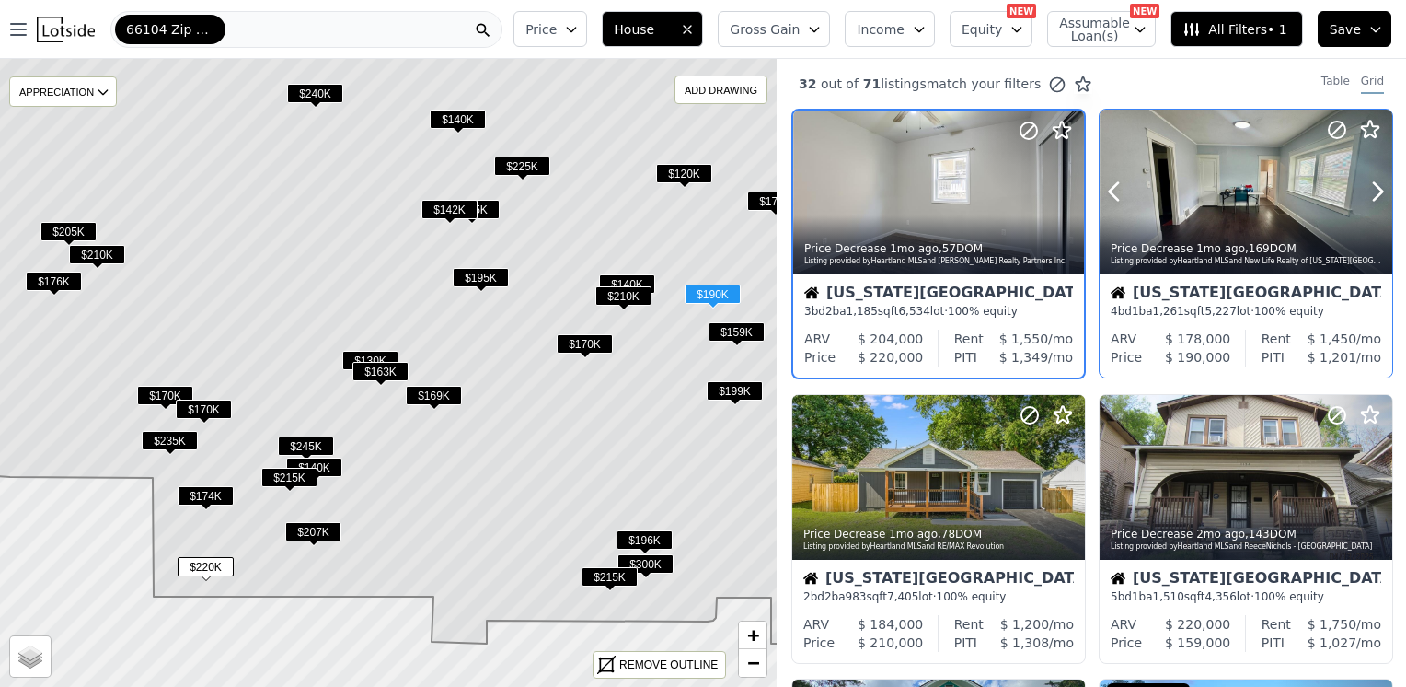
click at [1212, 191] on div at bounding box center [1246, 192] width 293 height 165
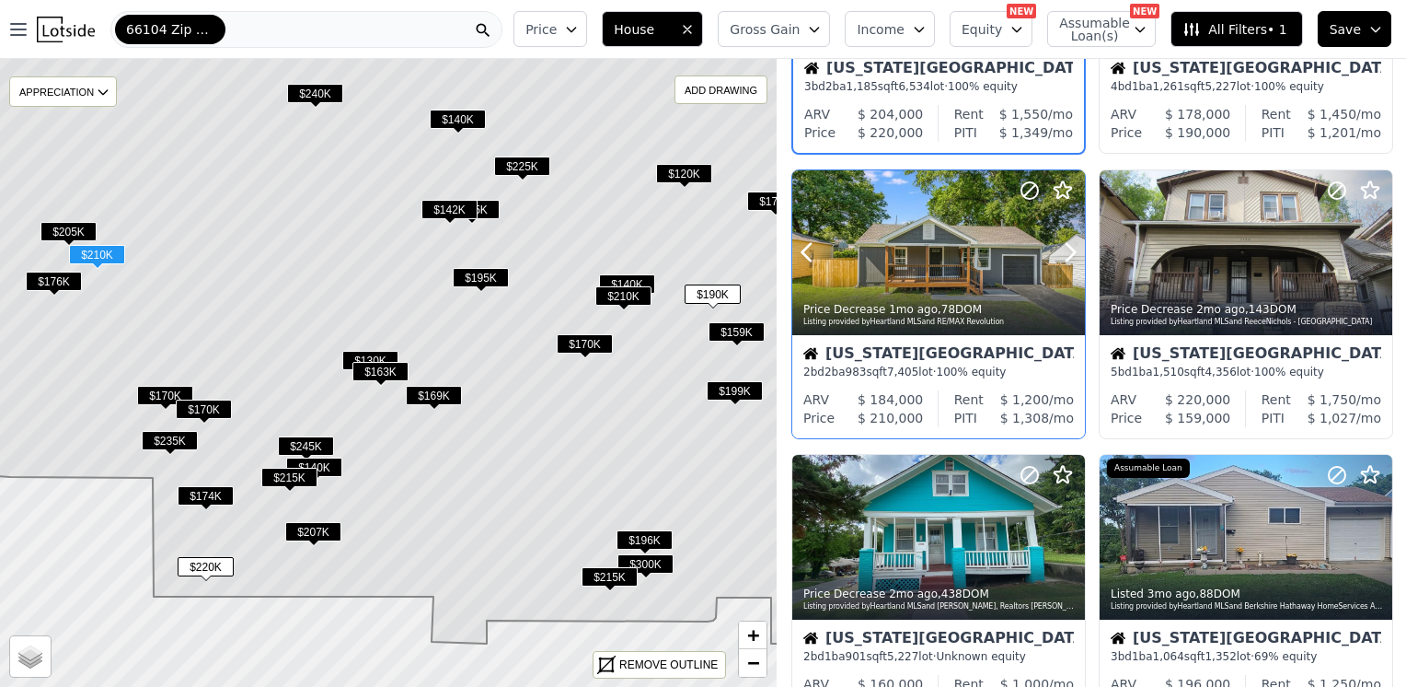
scroll to position [276, 0]
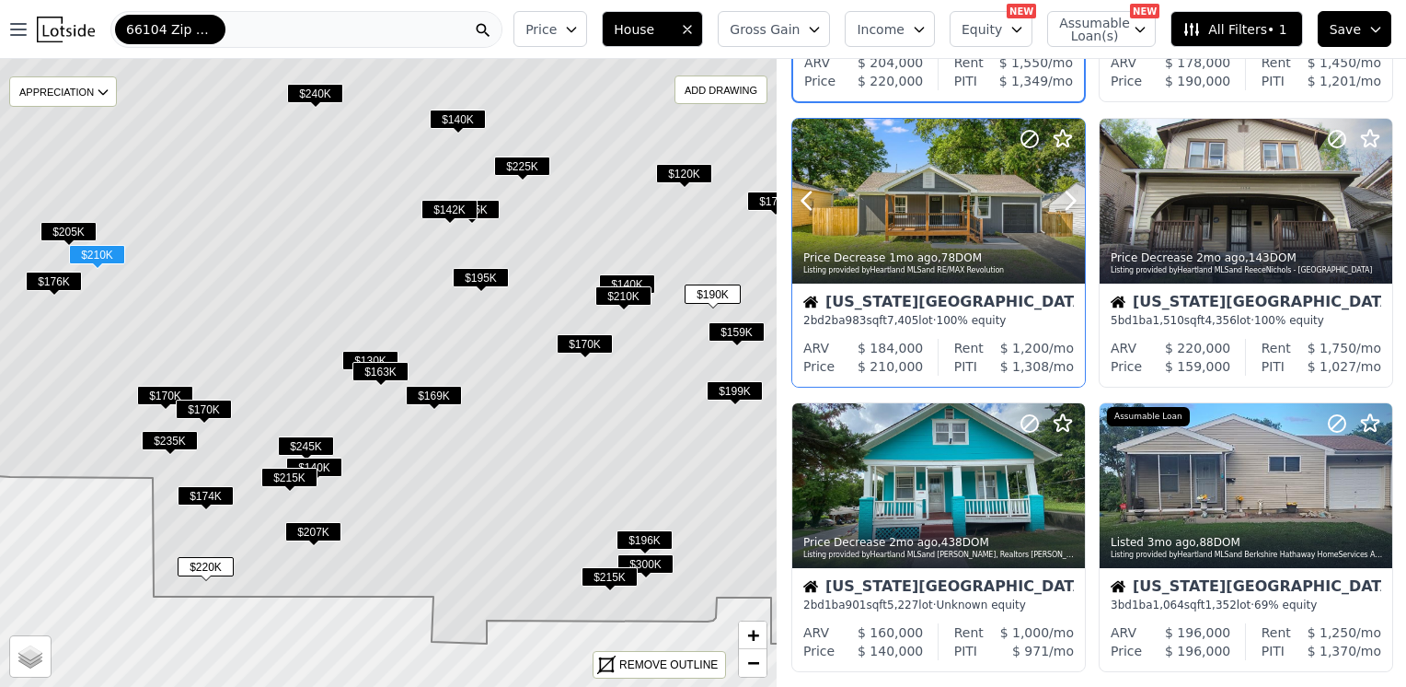
click at [943, 212] on div at bounding box center [939, 201] width 293 height 165
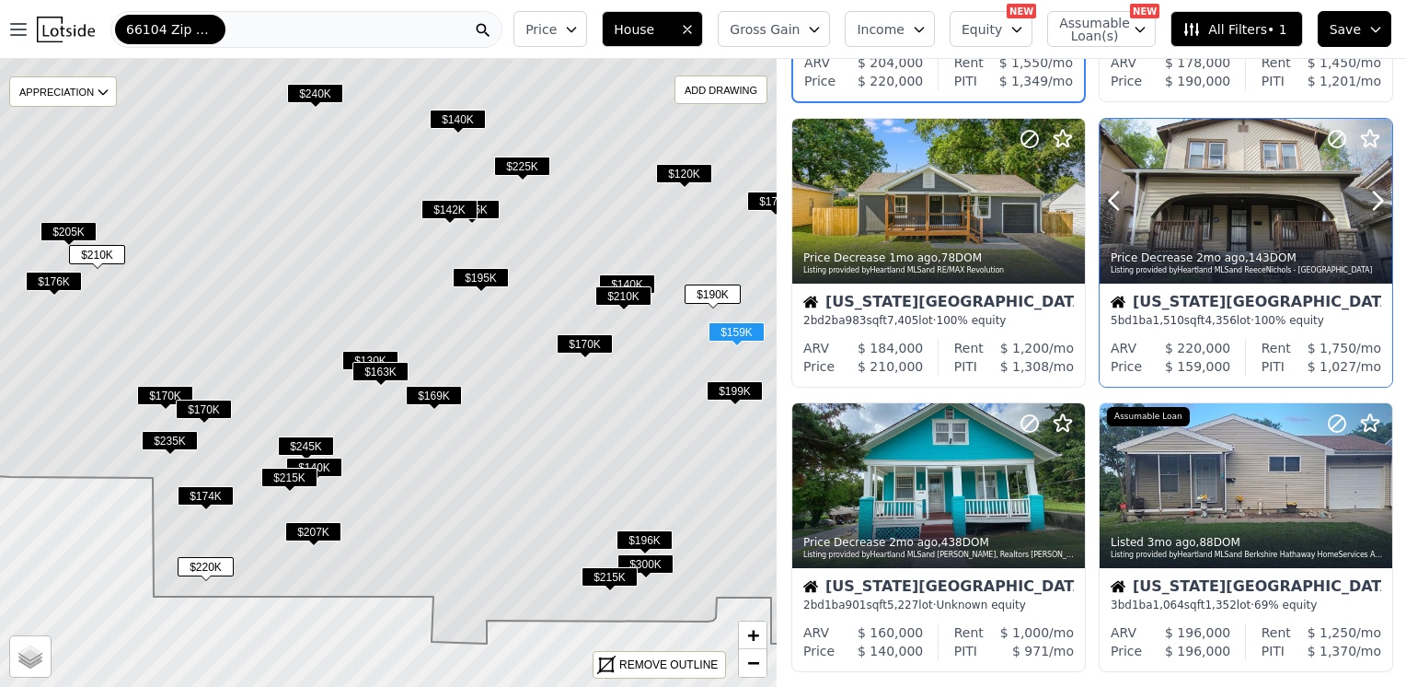
click at [1240, 215] on div at bounding box center [1246, 201] width 293 height 165
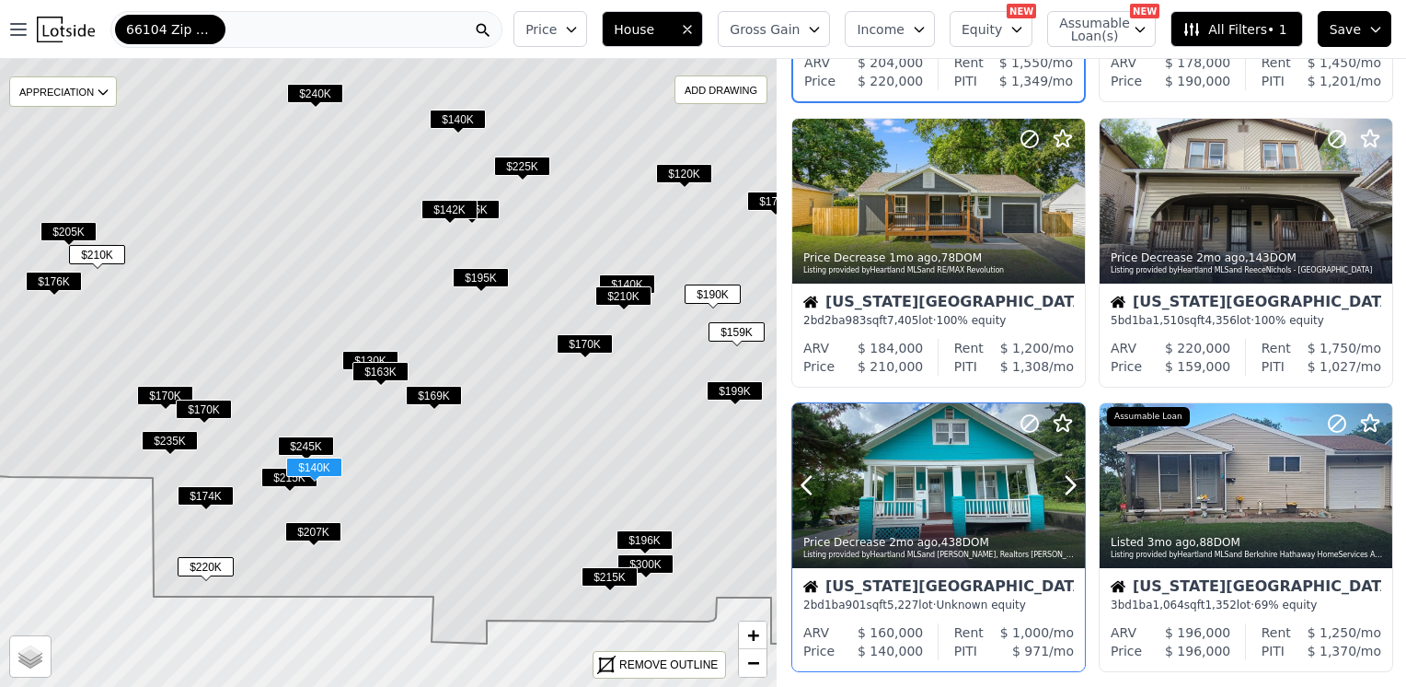
click at [959, 503] on div at bounding box center [939, 485] width 293 height 165
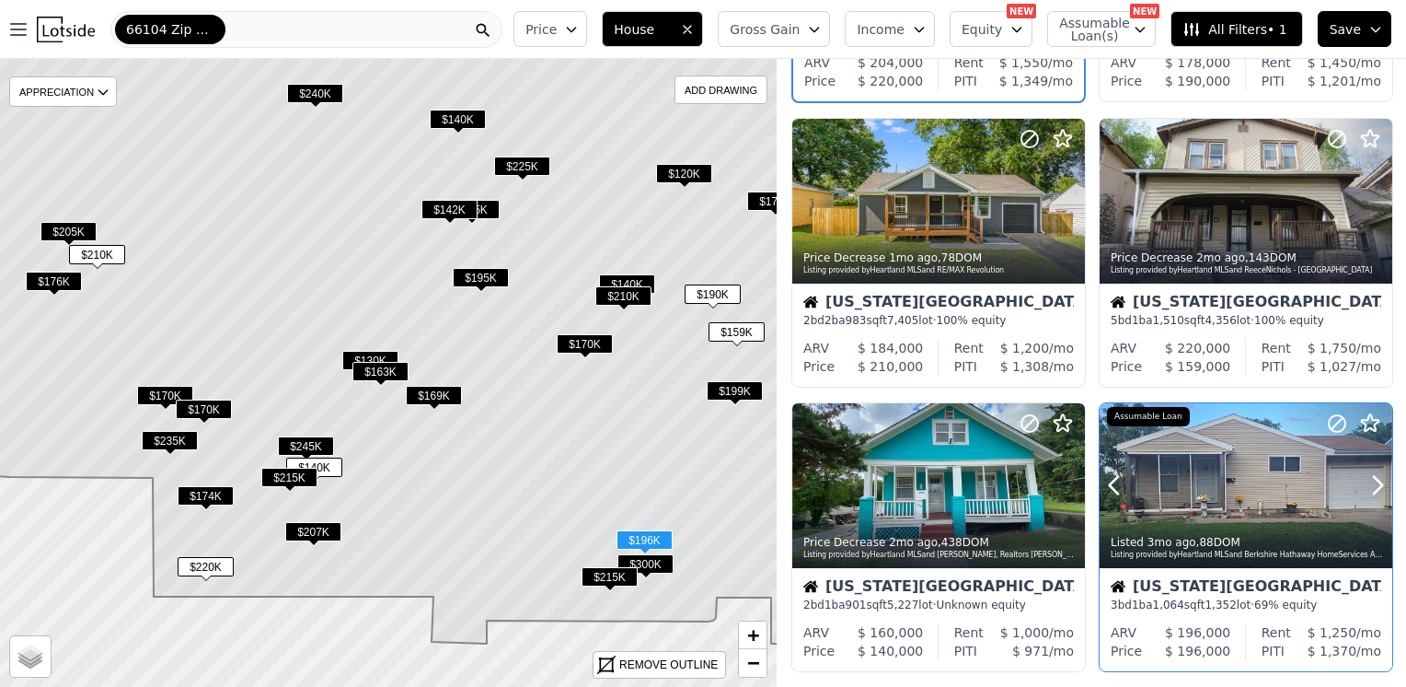
click at [1290, 465] on div at bounding box center [1334, 462] width 118 height 118
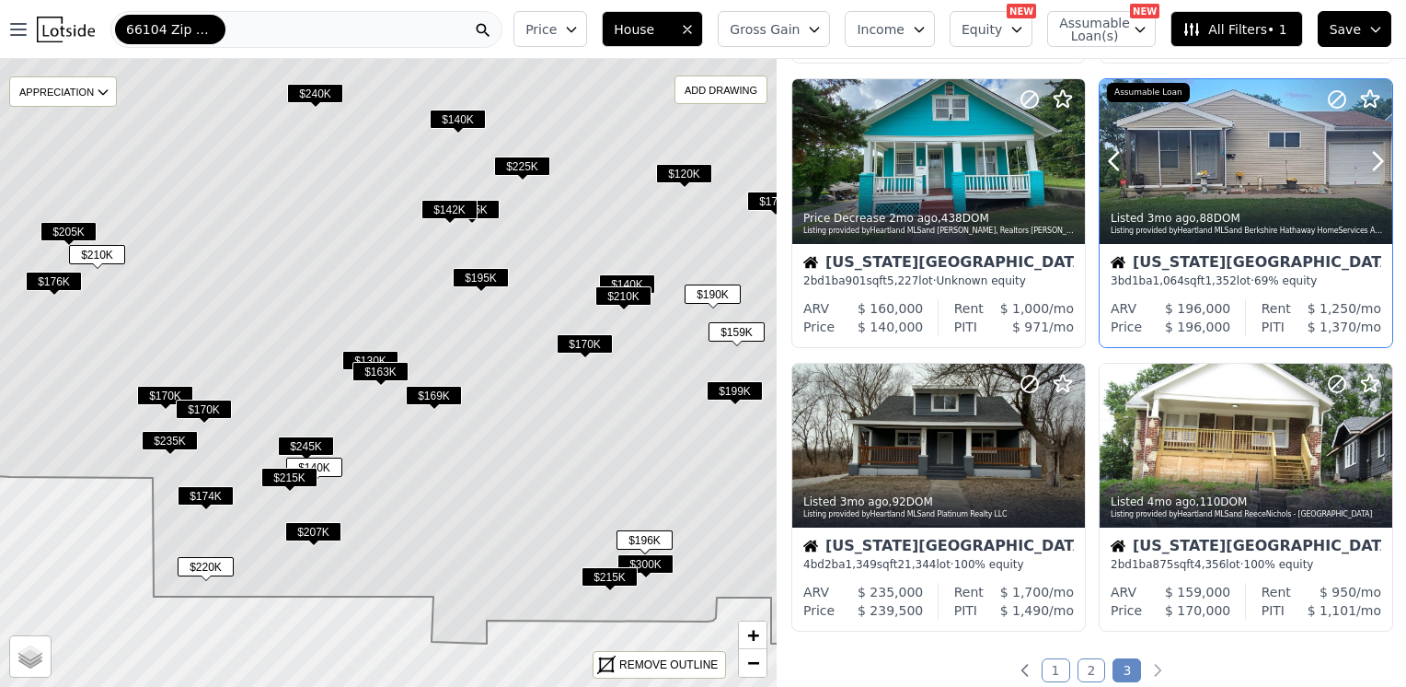
scroll to position [644, 0]
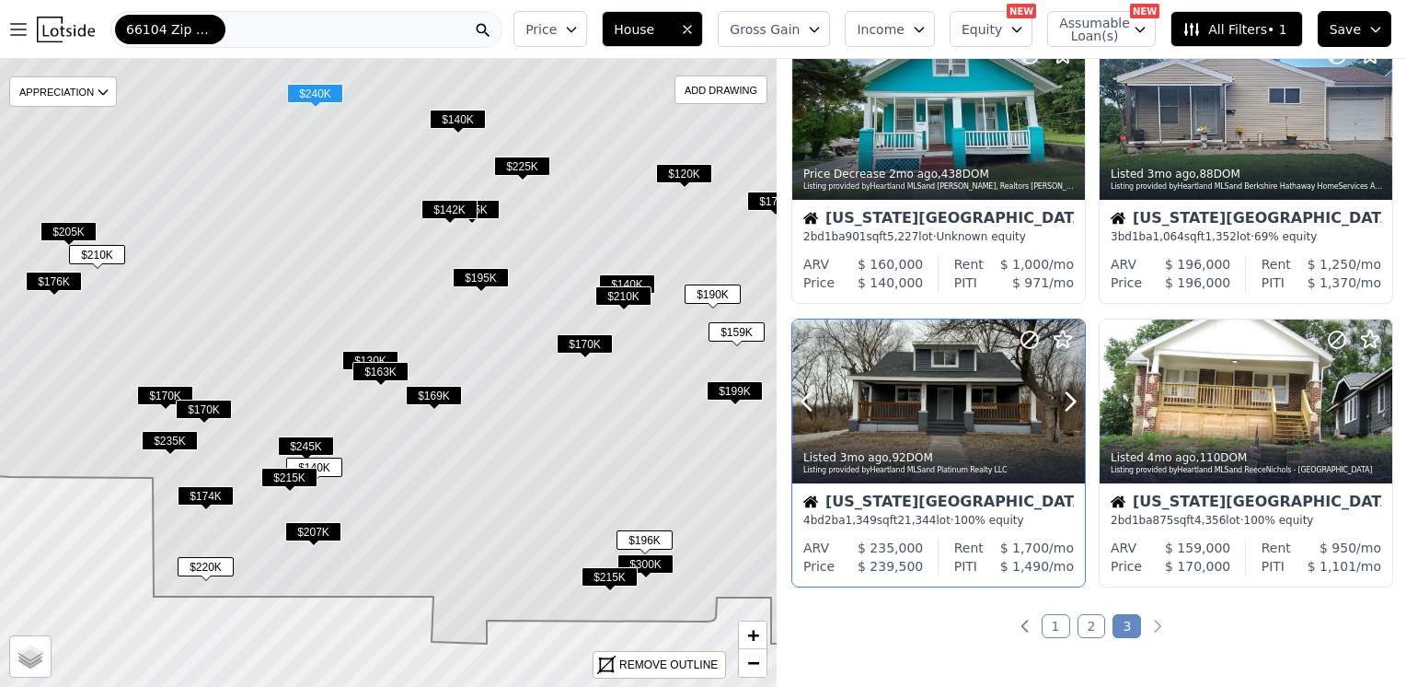
click at [921, 392] on div at bounding box center [939, 401] width 293 height 165
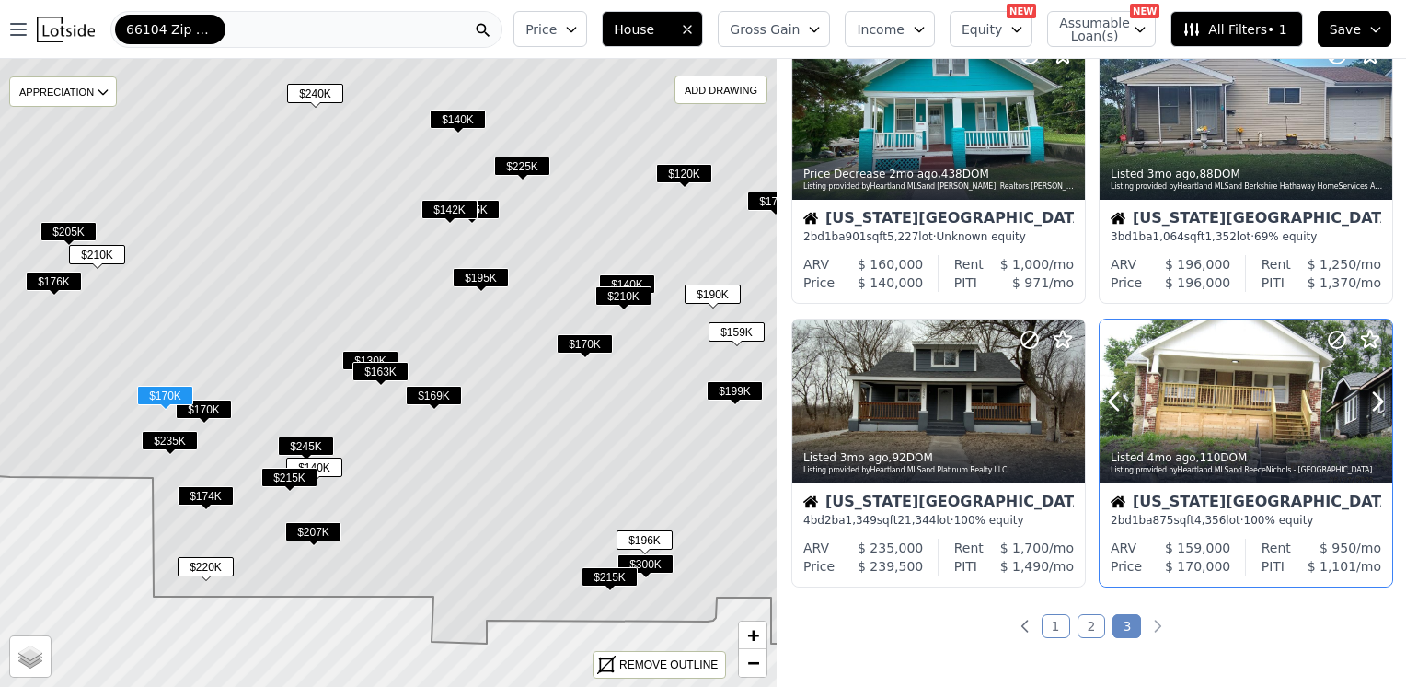
click at [1215, 388] on div at bounding box center [1246, 401] width 293 height 165
click at [1200, 106] on div at bounding box center [1246, 117] width 293 height 165
click at [1013, 118] on div at bounding box center [1026, 94] width 118 height 118
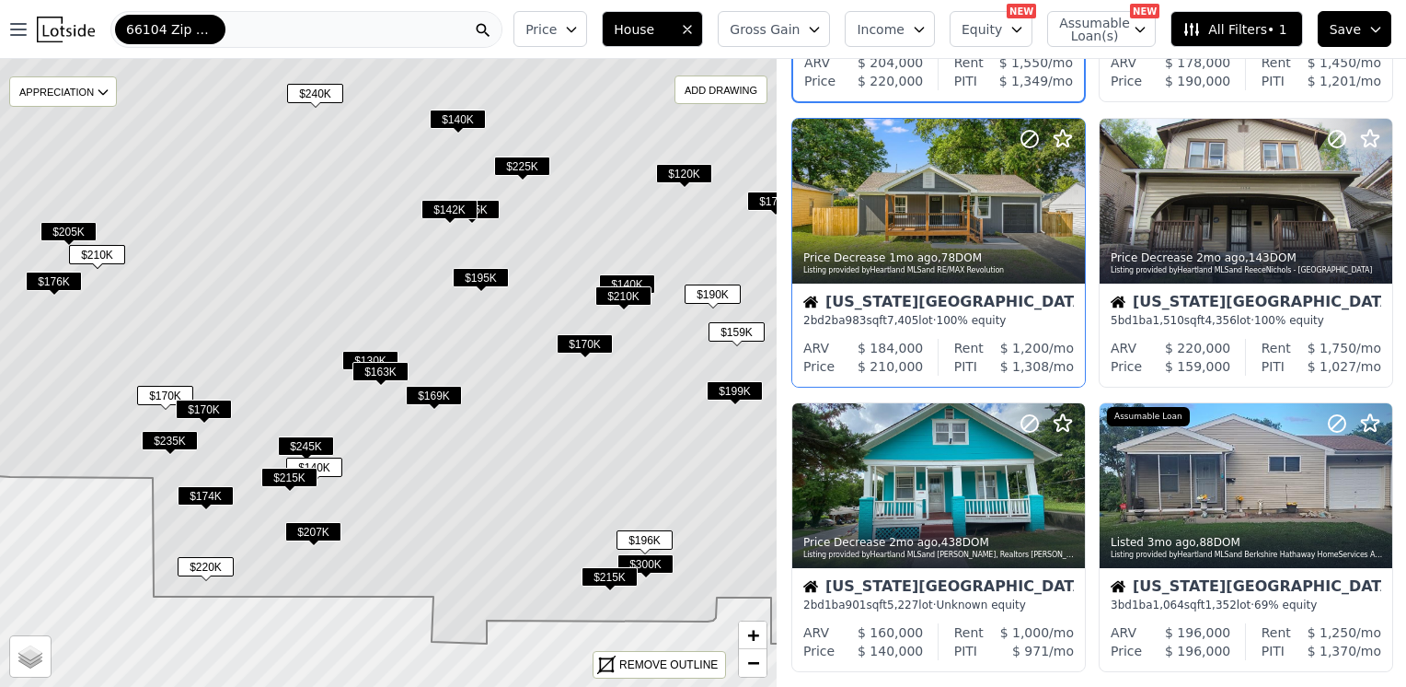
scroll to position [184, 0]
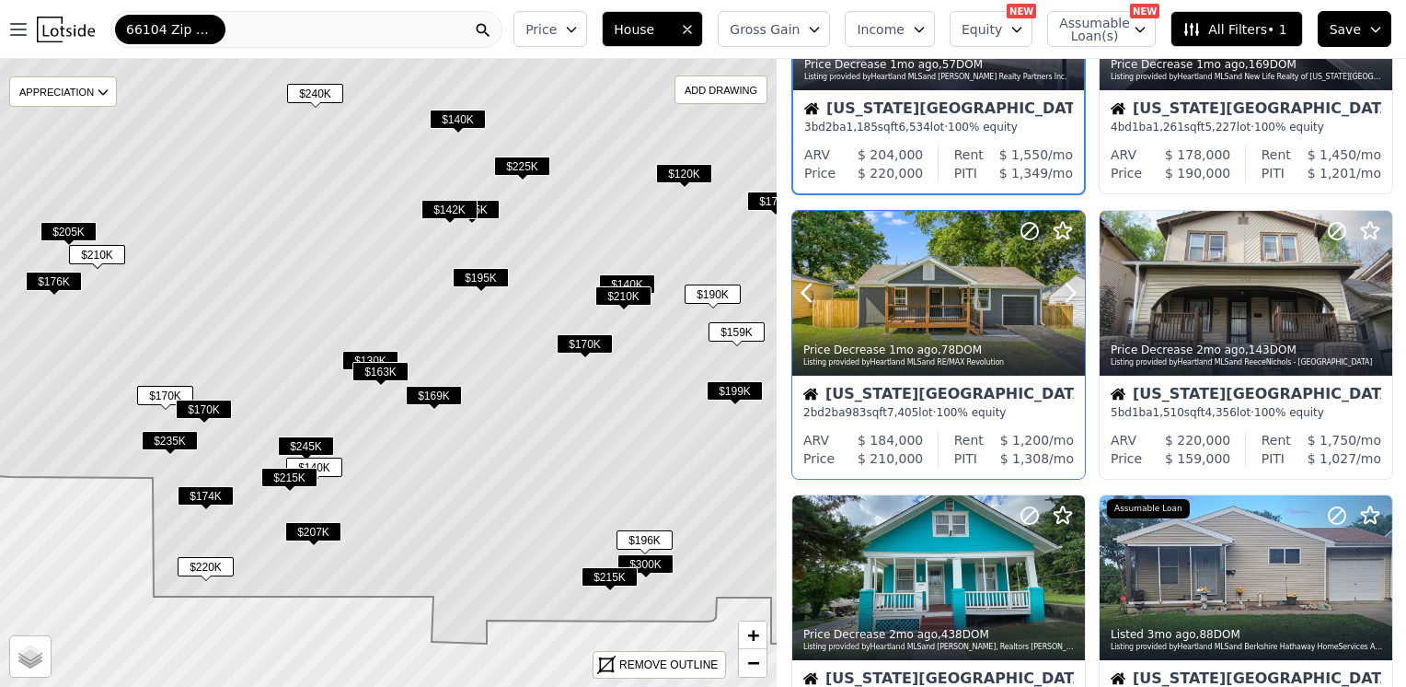
click at [956, 293] on div at bounding box center [939, 293] width 293 height 165
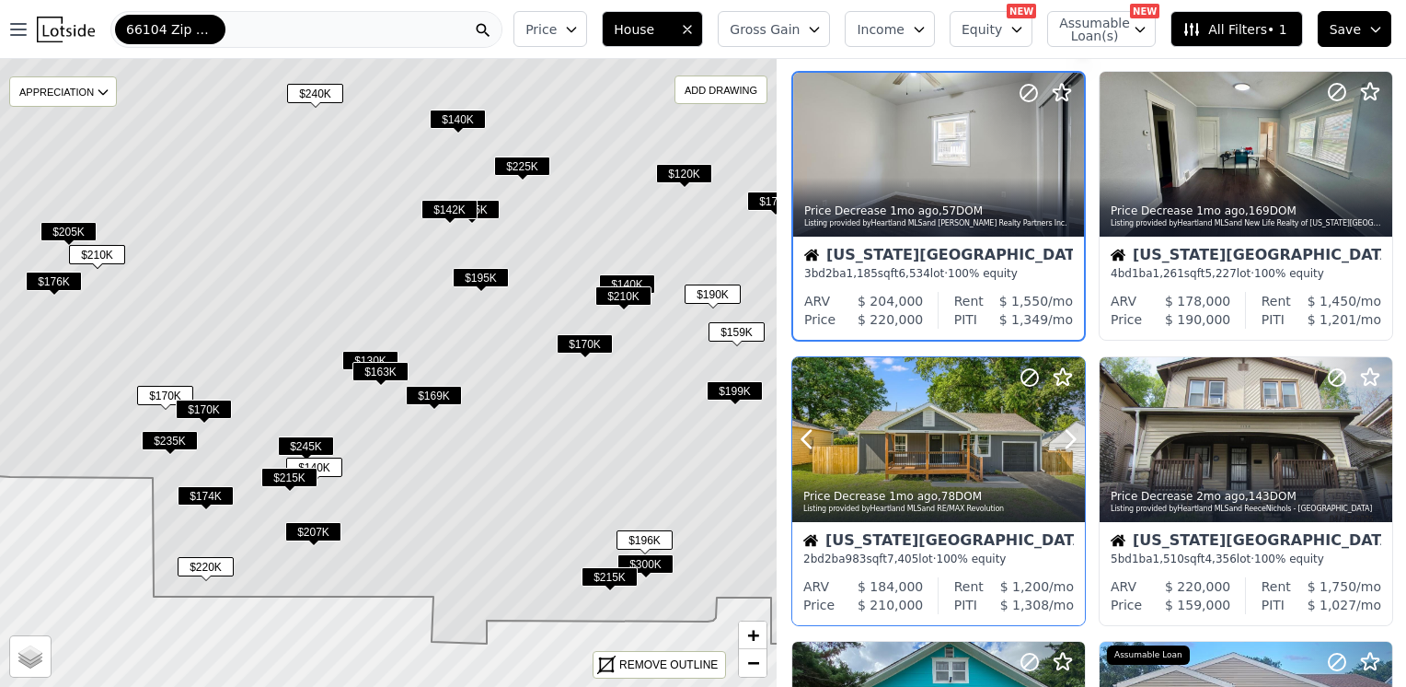
scroll to position [0, 0]
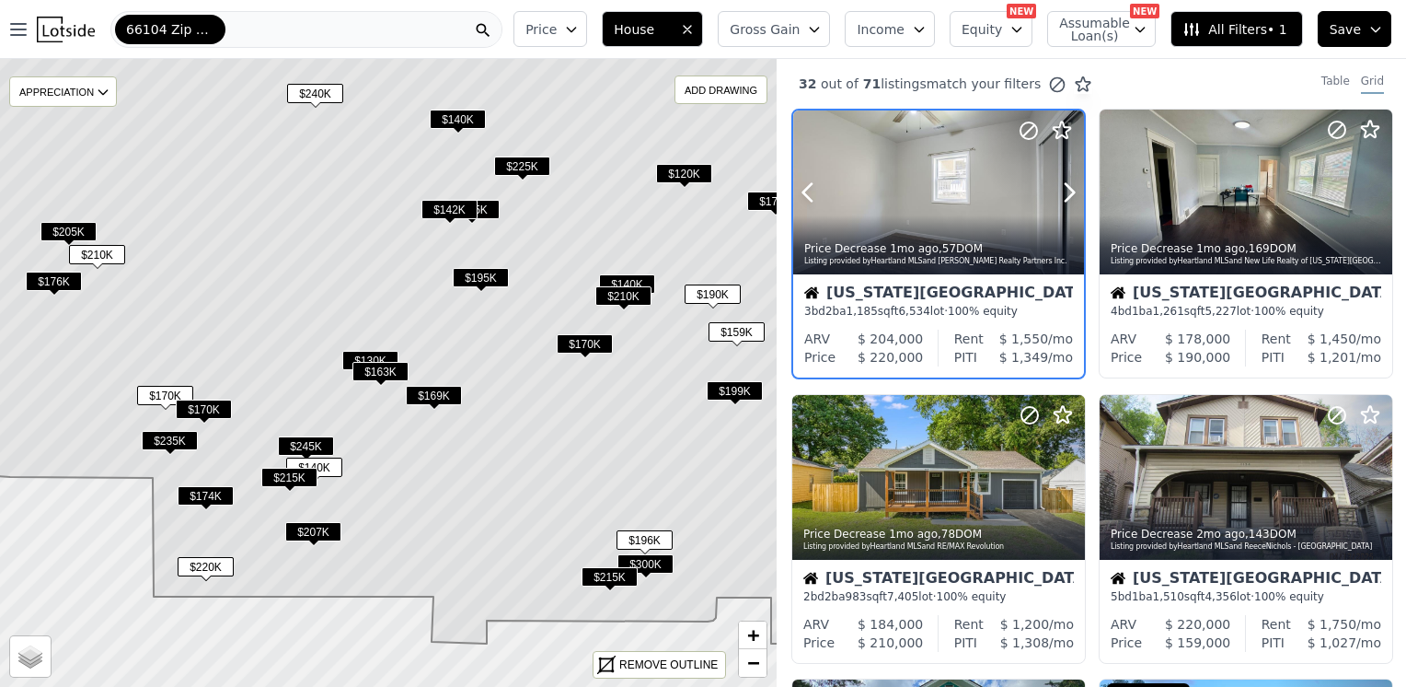
click at [928, 249] on div "Price Decrease 1mo ago , 57 DOM" at bounding box center [939, 248] width 271 height 15
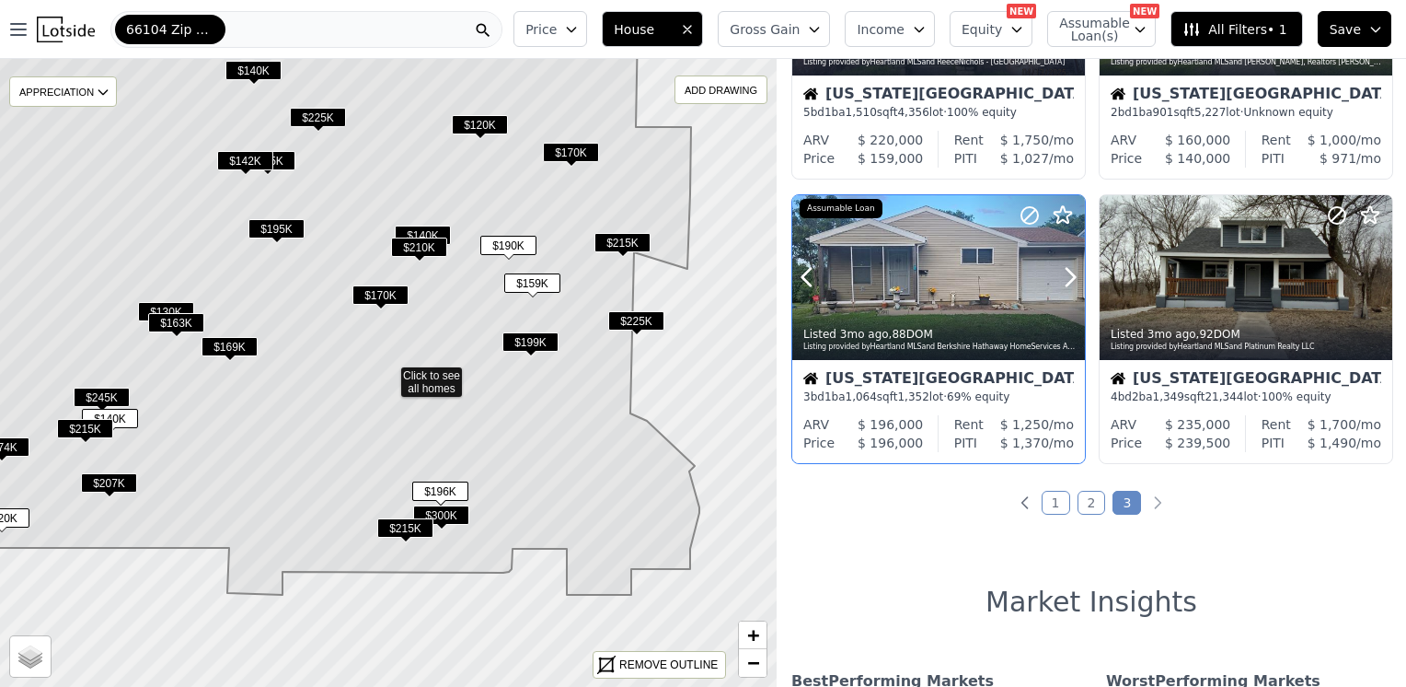
scroll to position [276, 0]
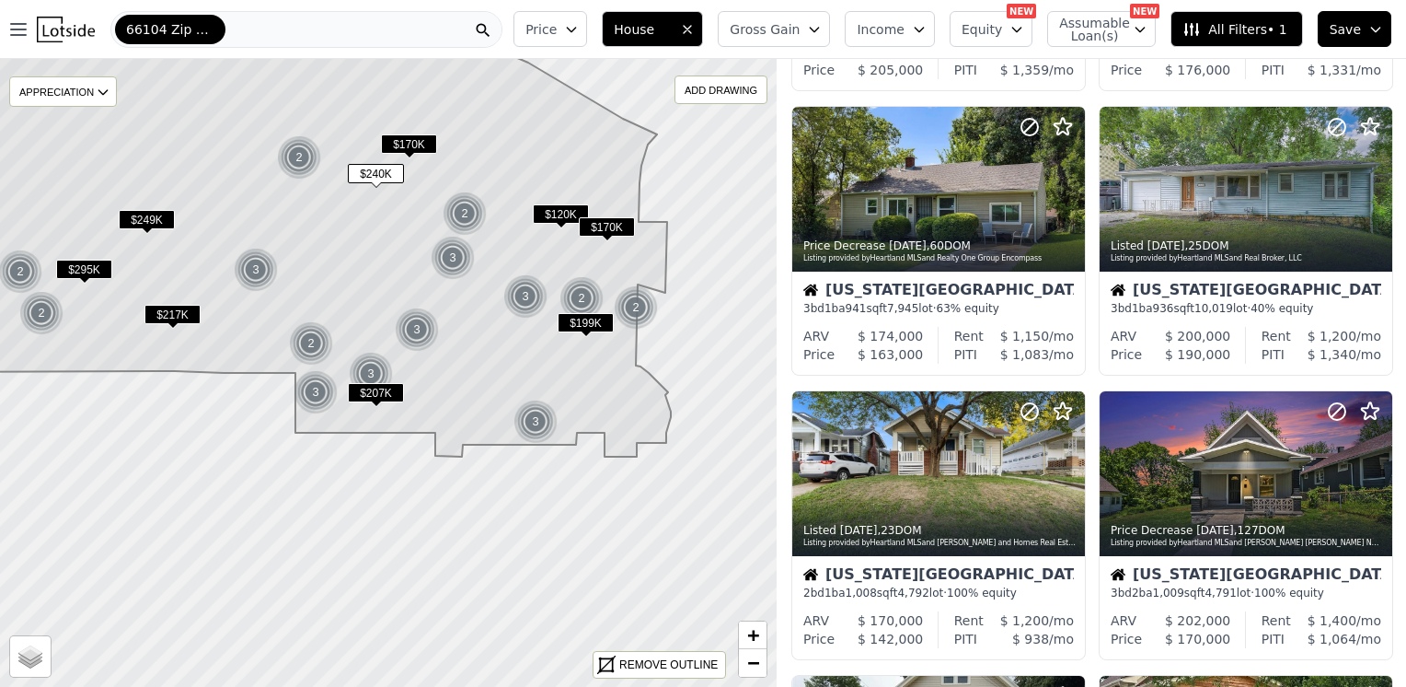
scroll to position [302, 0]
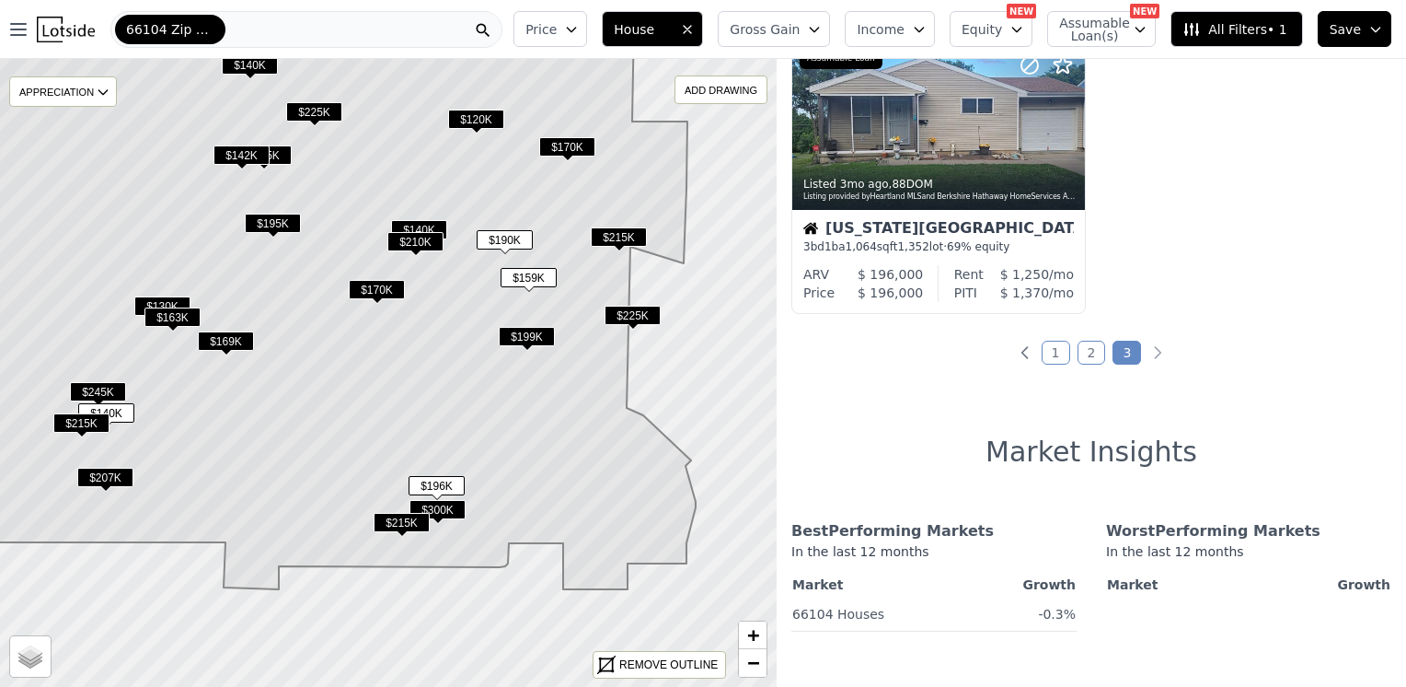
scroll to position [82, 0]
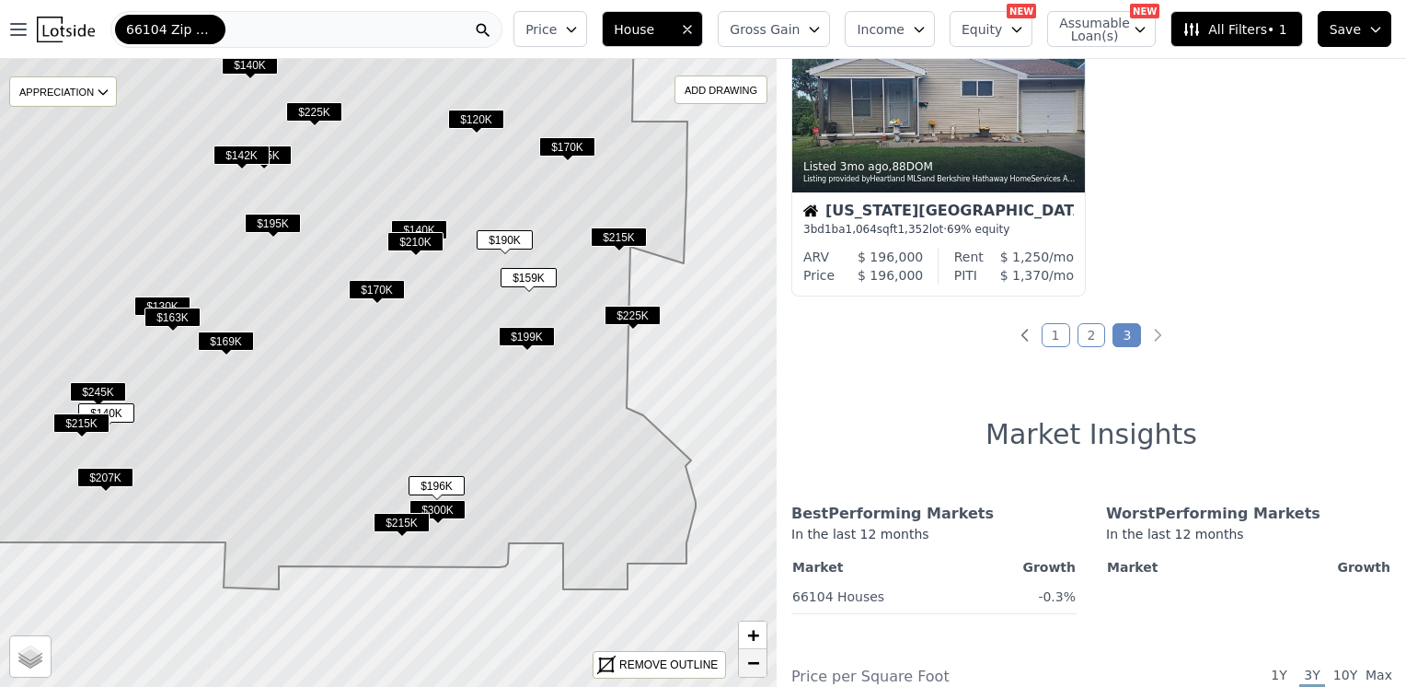
click at [755, 665] on span "−" at bounding box center [753, 662] width 12 height 23
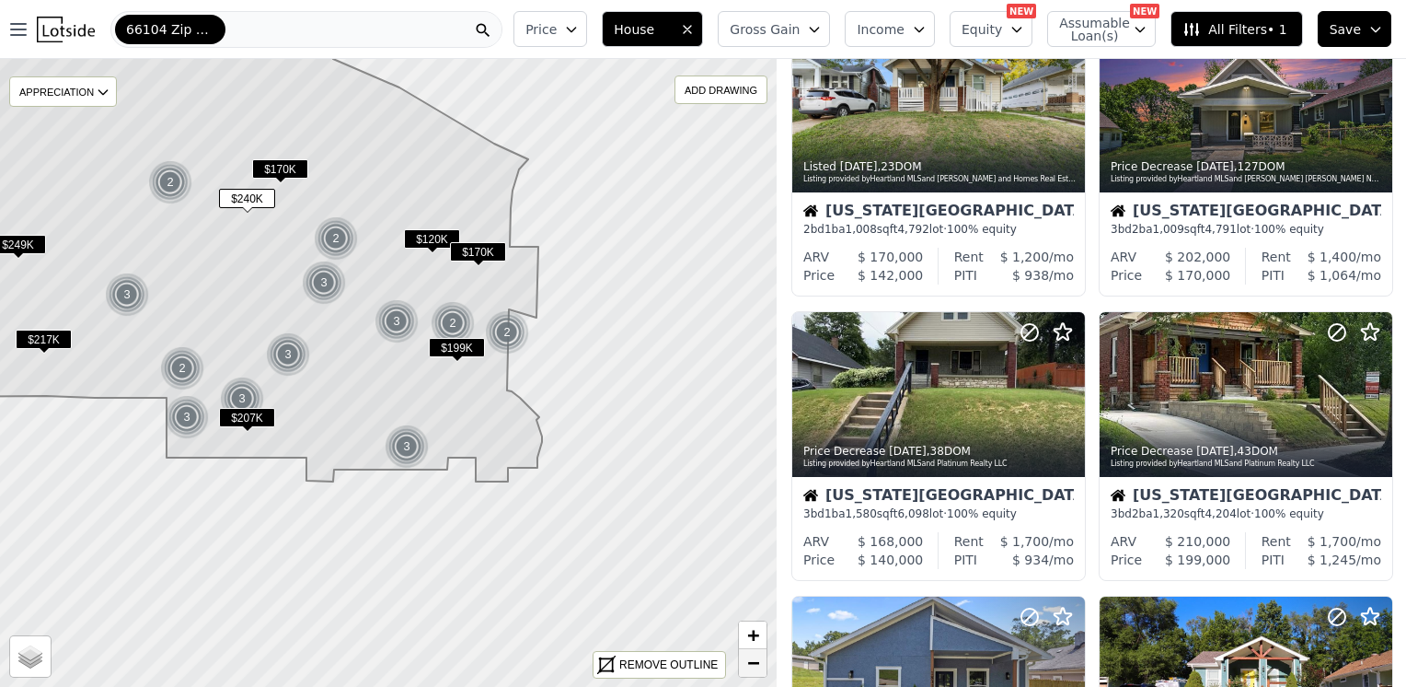
click at [746, 657] on link "−" at bounding box center [753, 663] width 28 height 28
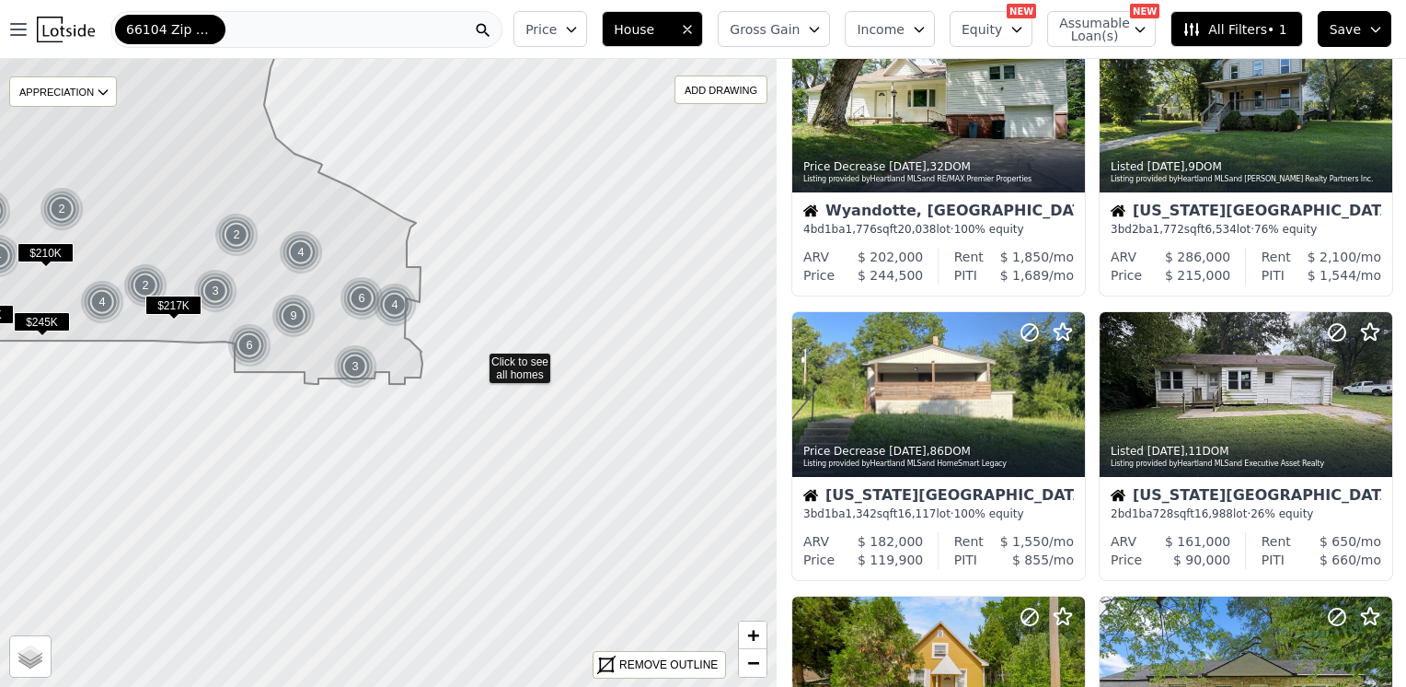
drag, startPoint x: 522, startPoint y: 402, endPoint x: 479, endPoint y: 359, distance: 61.2
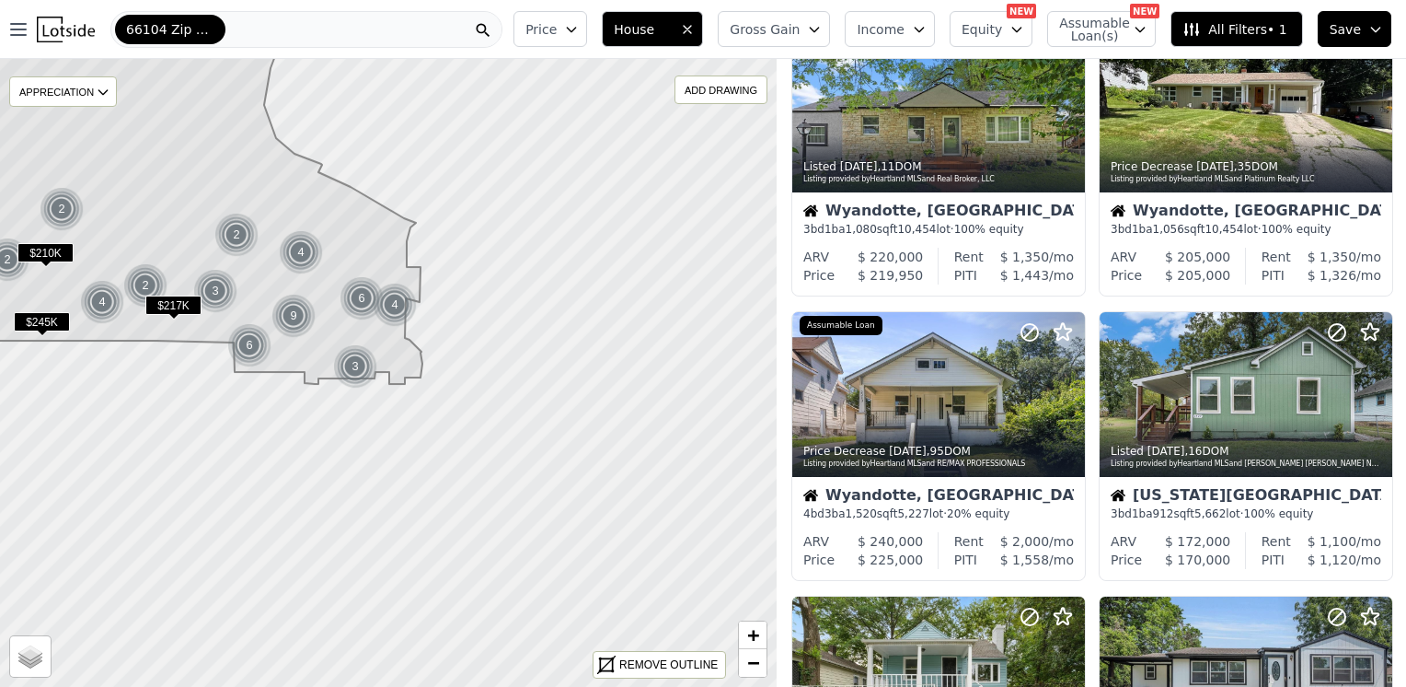
click at [225, 28] on div "66104 Zip Code" at bounding box center [306, 29] width 392 height 37
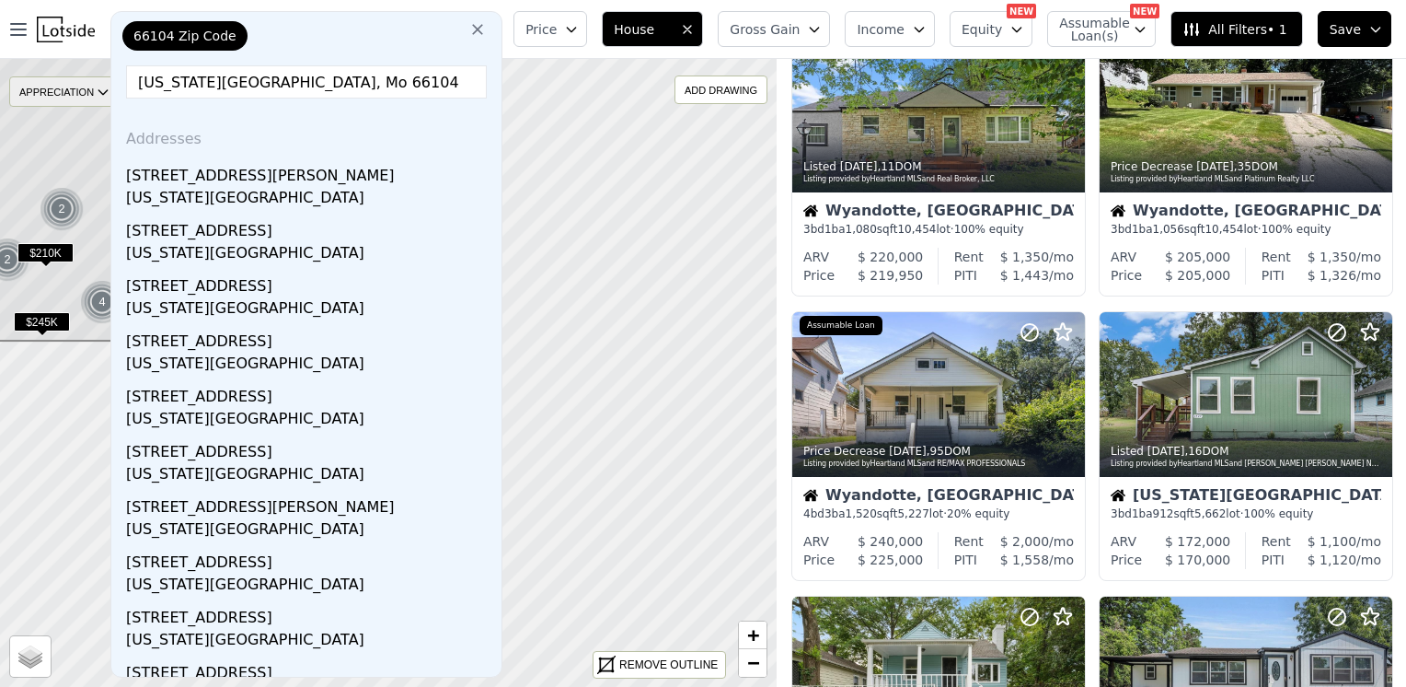
drag, startPoint x: 238, startPoint y: 87, endPoint x: 81, endPoint y: 78, distance: 157.6
click at [81, 78] on div "Open main menu 66104 Zip Code 66104 Zip Code kansas city, Mo 66104 Addresses 39…" at bounding box center [703, 343] width 1406 height 687
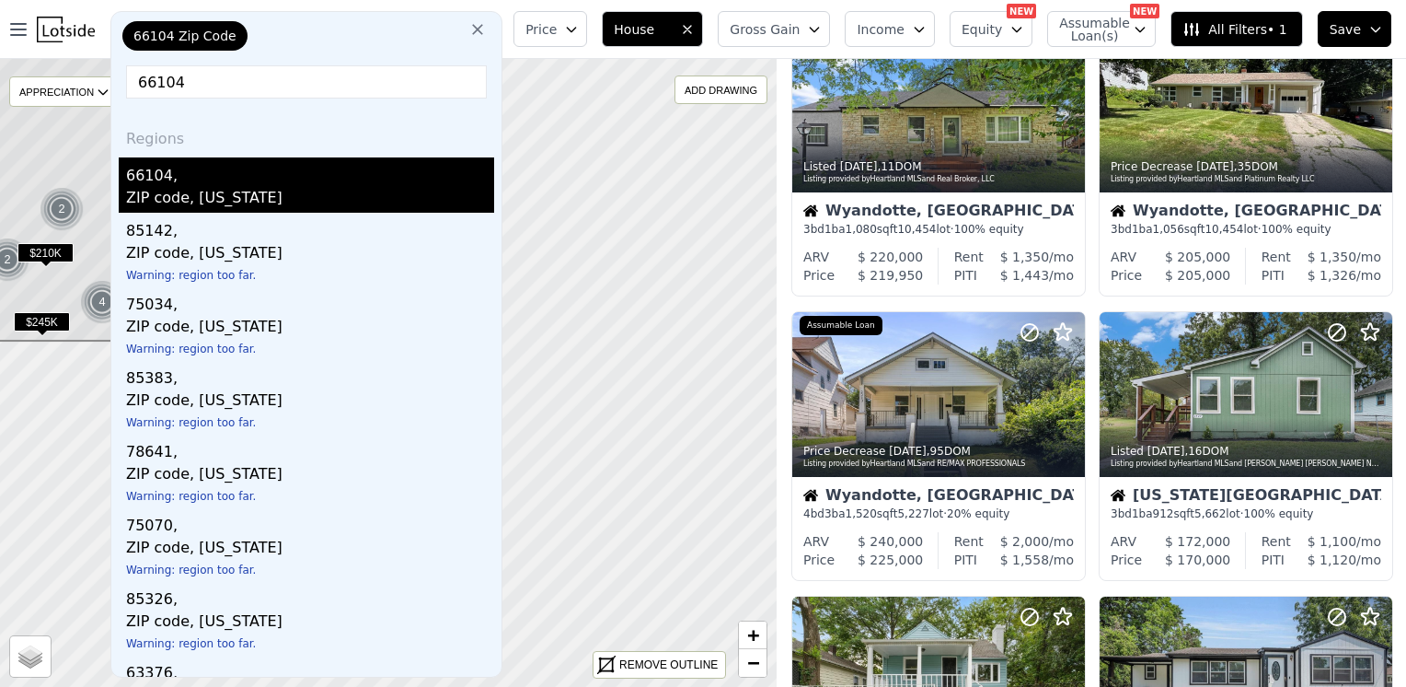
type input "66104"
click at [149, 197] on div "ZIP code, Kansas" at bounding box center [310, 200] width 368 height 26
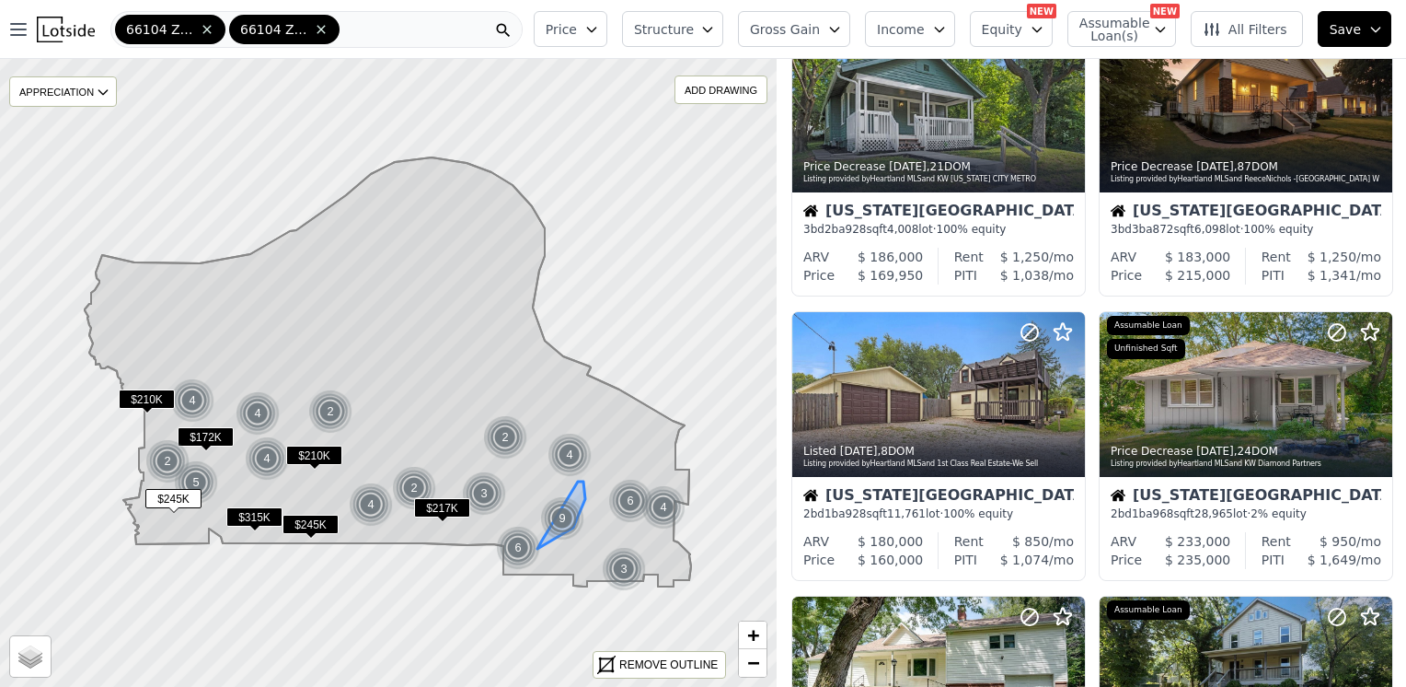
click at [565, 509] on div "9" at bounding box center [562, 518] width 44 height 44
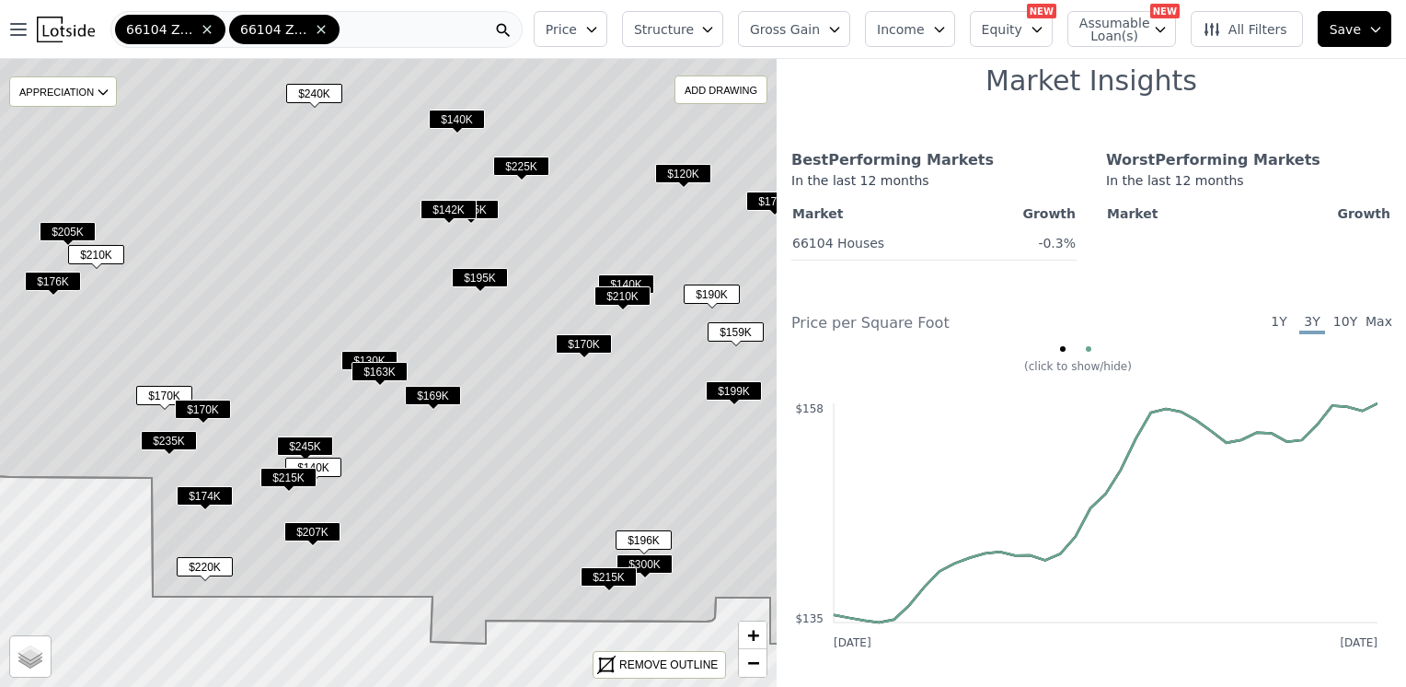
scroll to position [1013, 0]
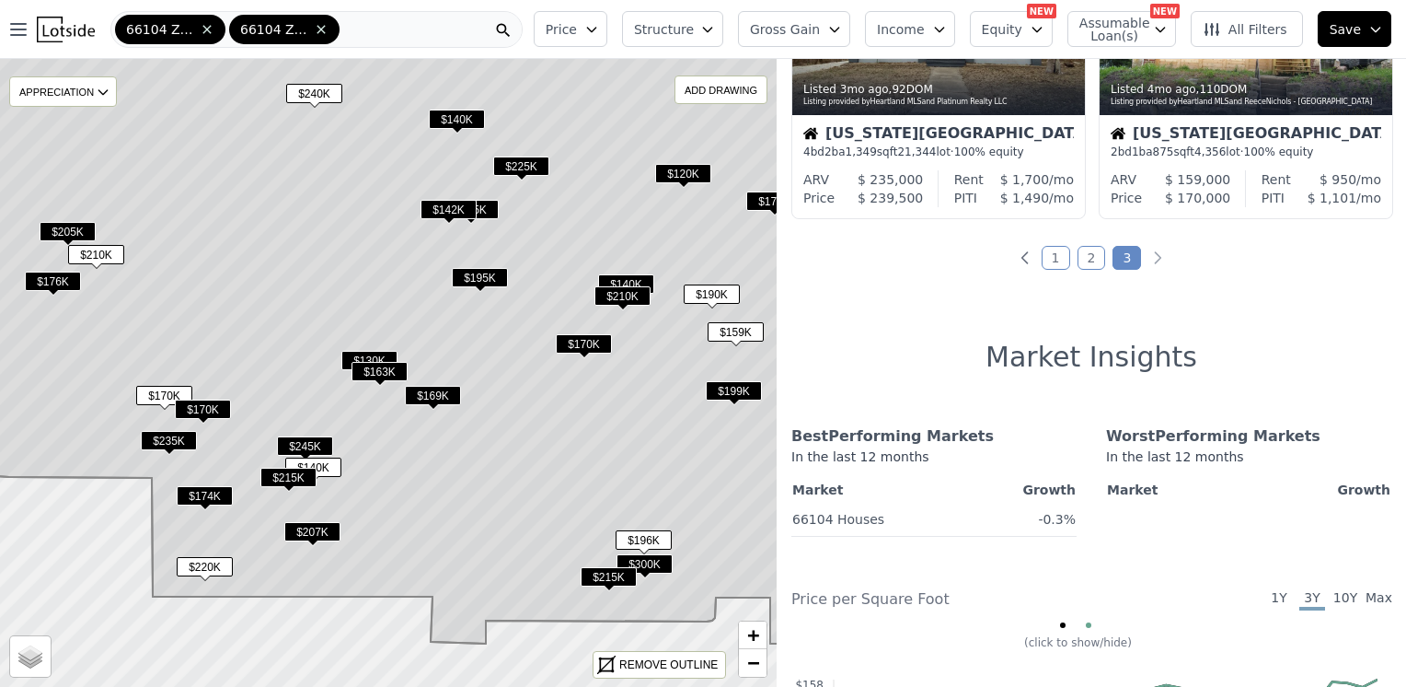
click at [1047, 252] on link "1" at bounding box center [1056, 258] width 29 height 24
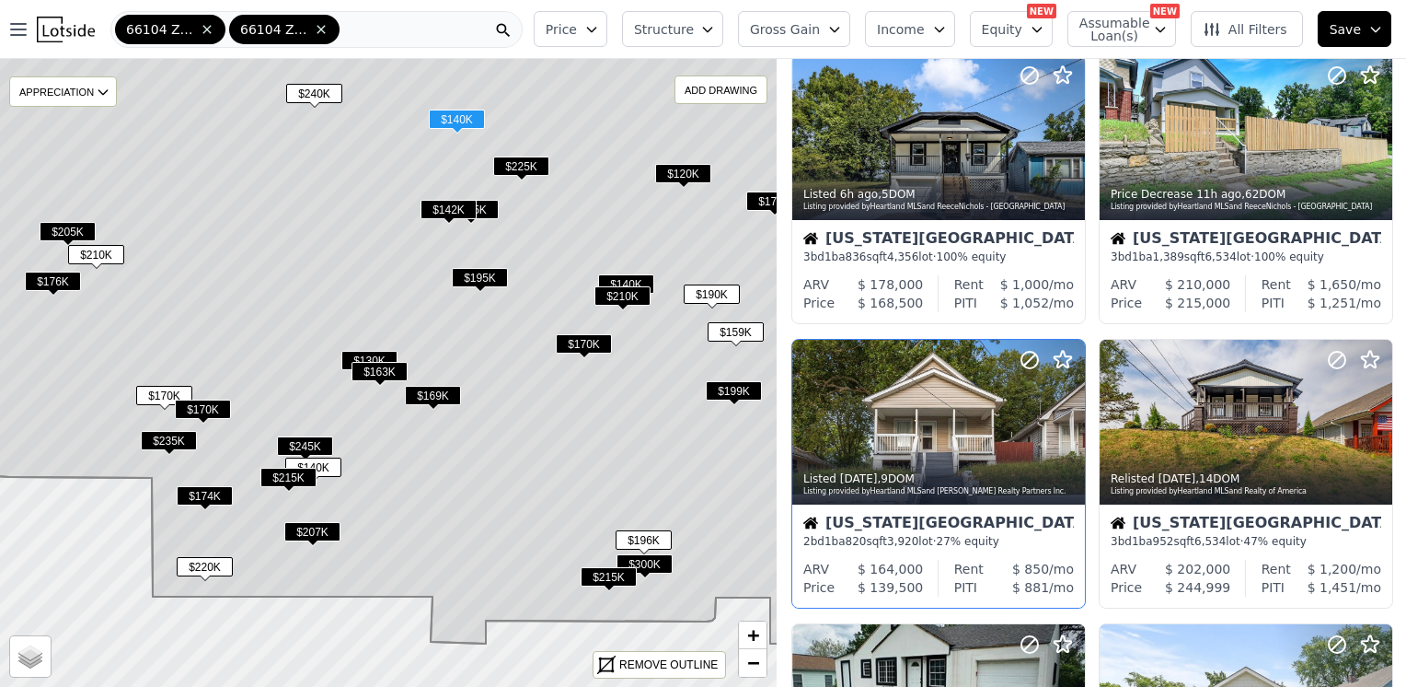
scroll to position [0, 0]
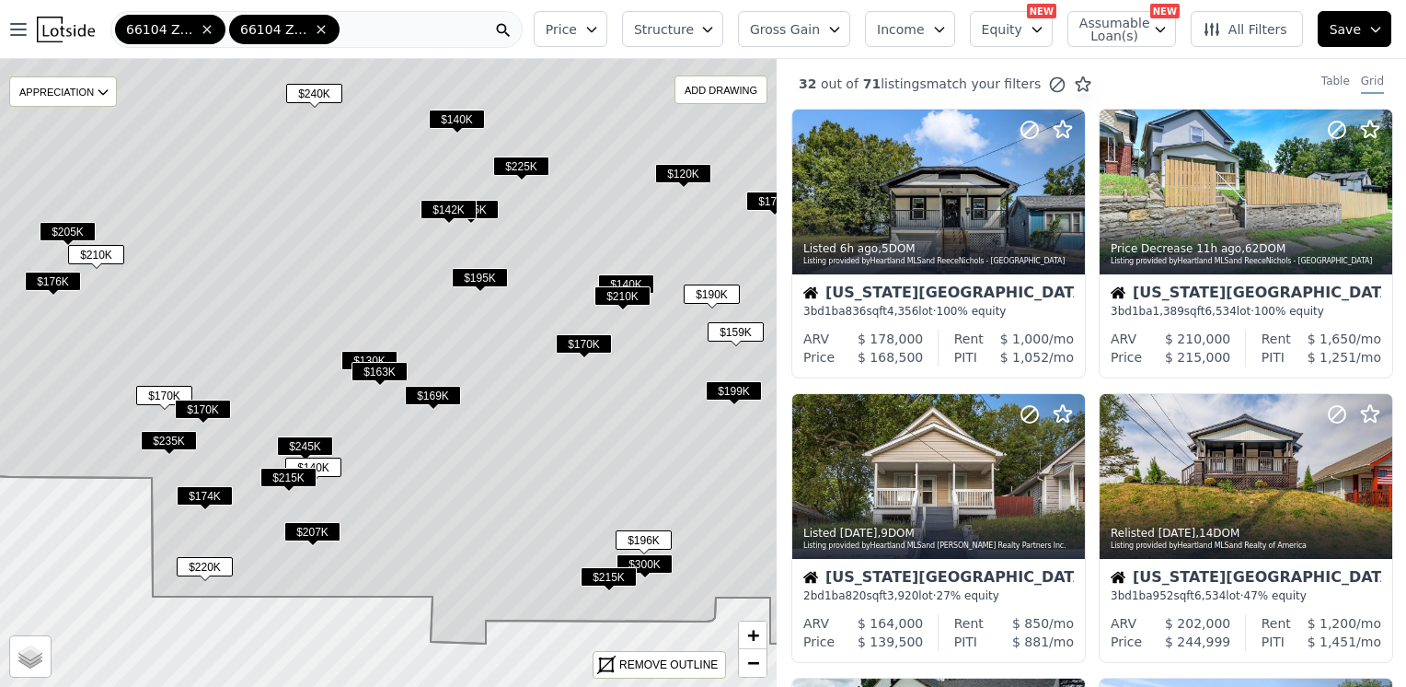
click at [723, 39] on button "Structure" at bounding box center [672, 29] width 101 height 36
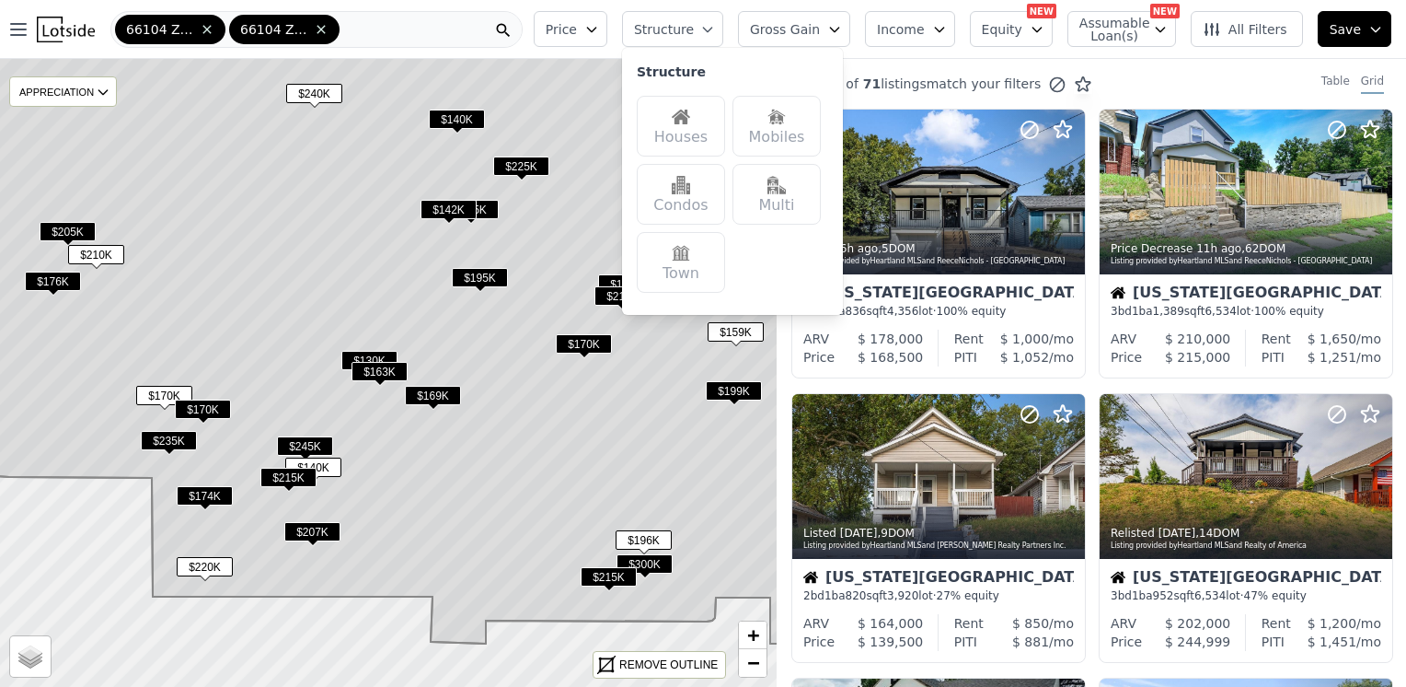
click at [700, 129] on div "Houses" at bounding box center [681, 126] width 88 height 61
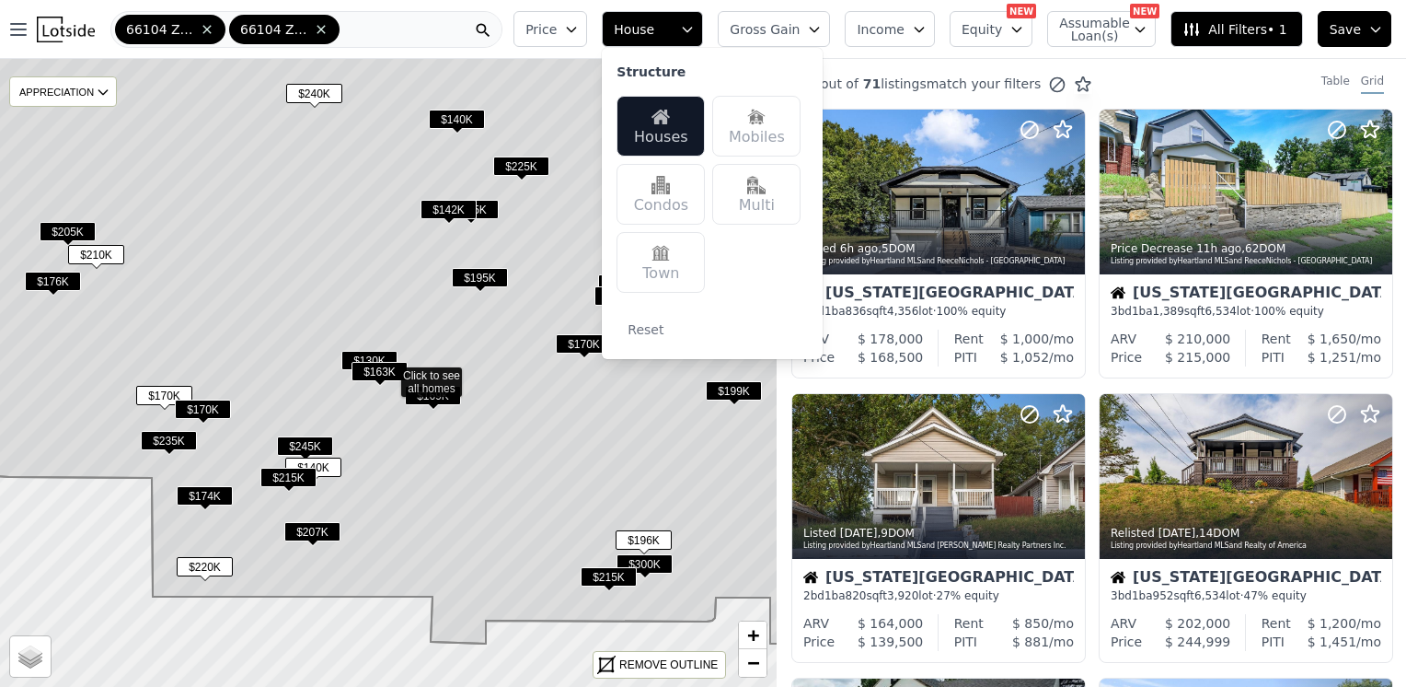
click at [1229, 31] on span "All Filters • 1" at bounding box center [1235, 29] width 104 height 18
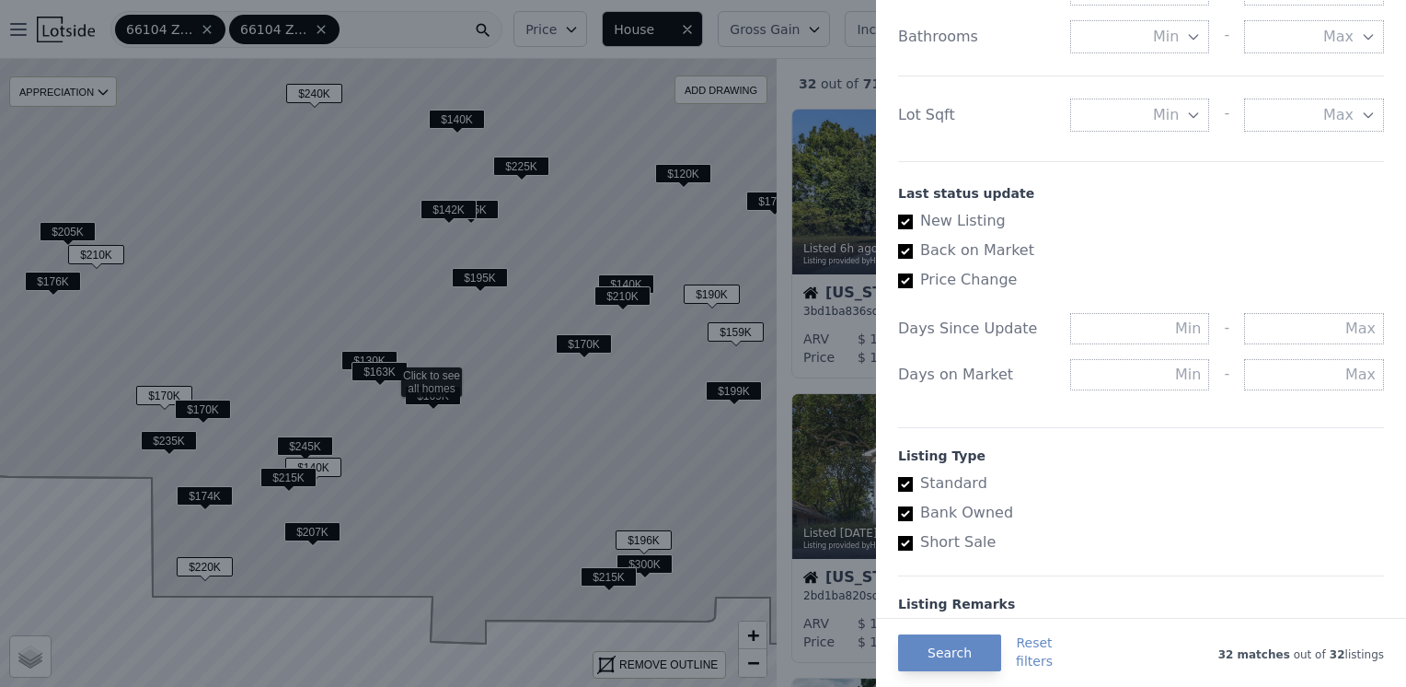
scroll to position [990, 0]
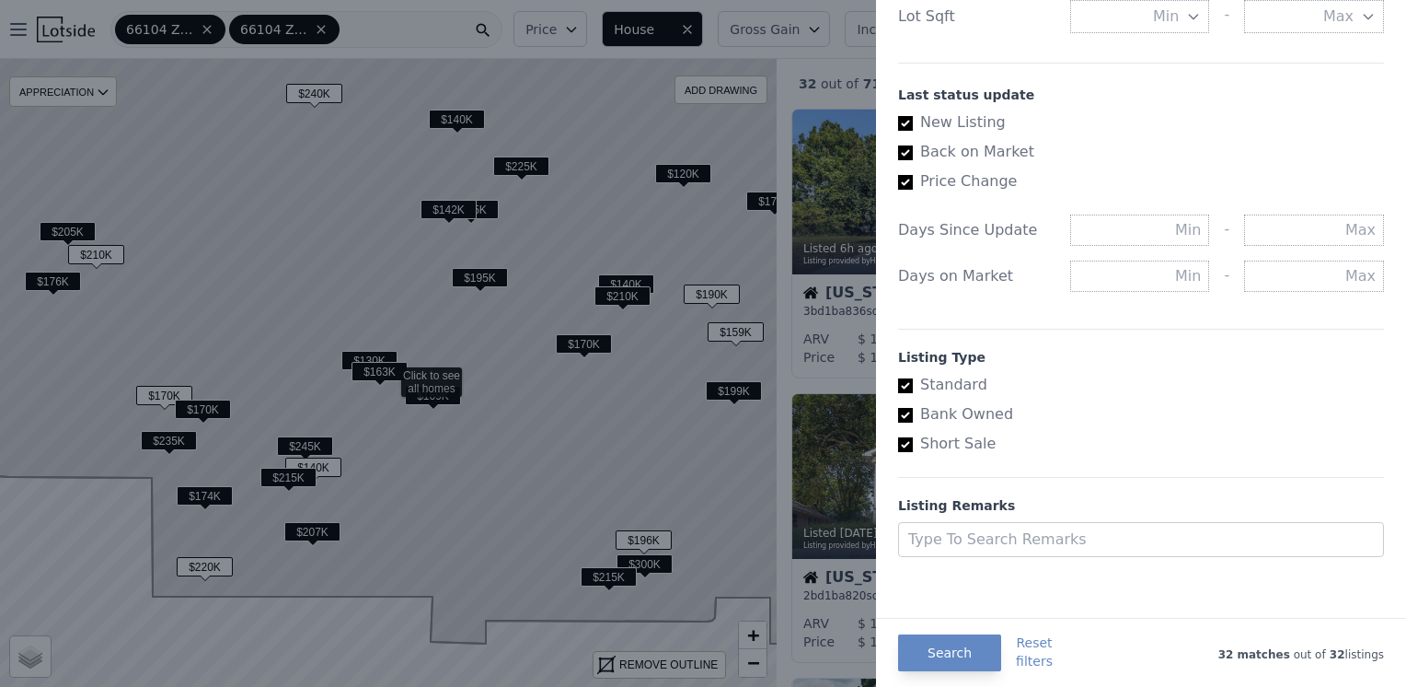
click at [905, 414] on input "Bank Owned" at bounding box center [905, 415] width 15 height 15
checkbox input "false"
click at [1020, 529] on div at bounding box center [1124, 540] width 432 height 26
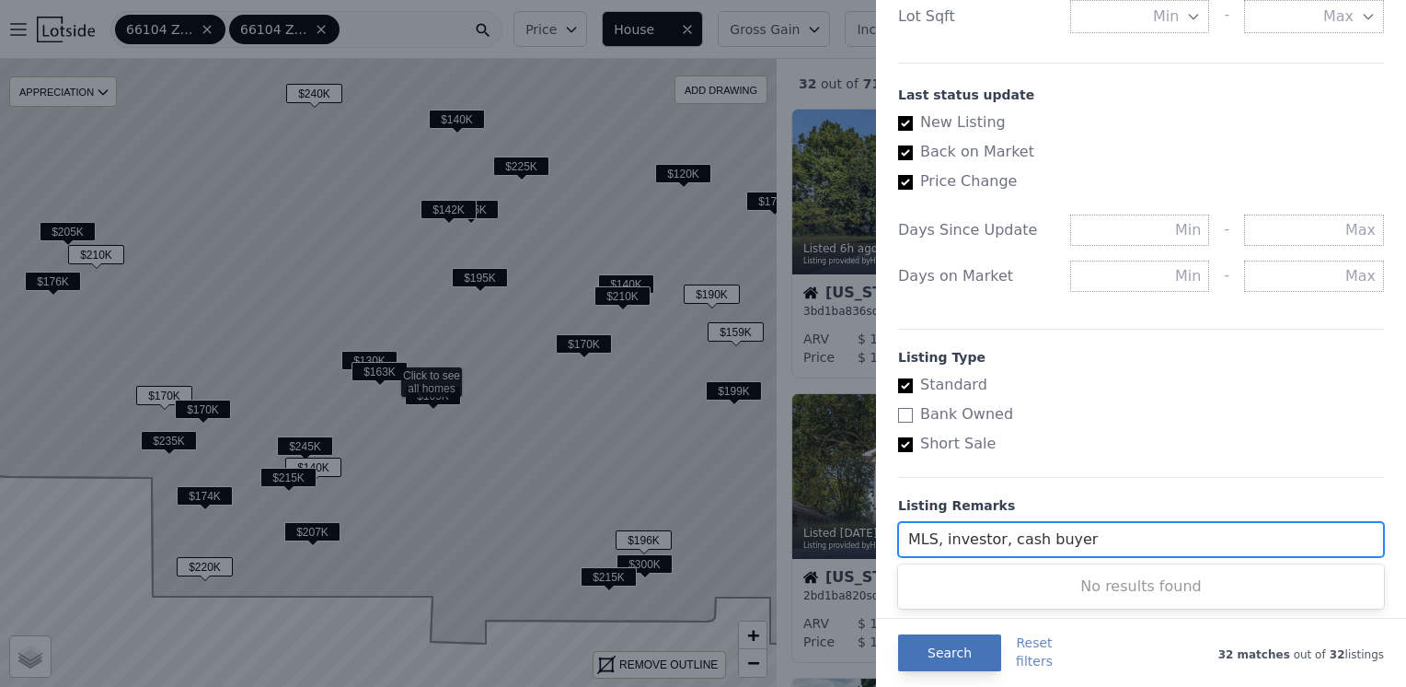
type input "MLS, investor, cash buyer"
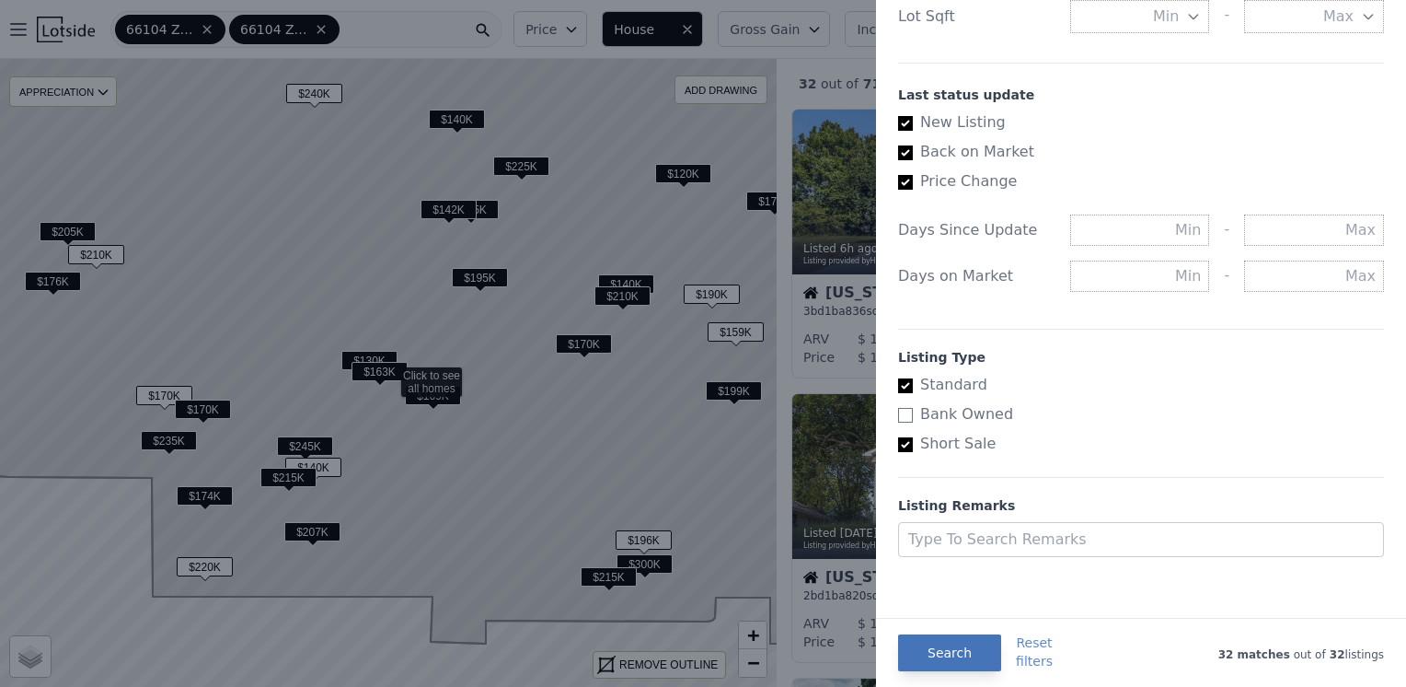
click at [962, 657] on button "Search" at bounding box center [949, 652] width 103 height 37
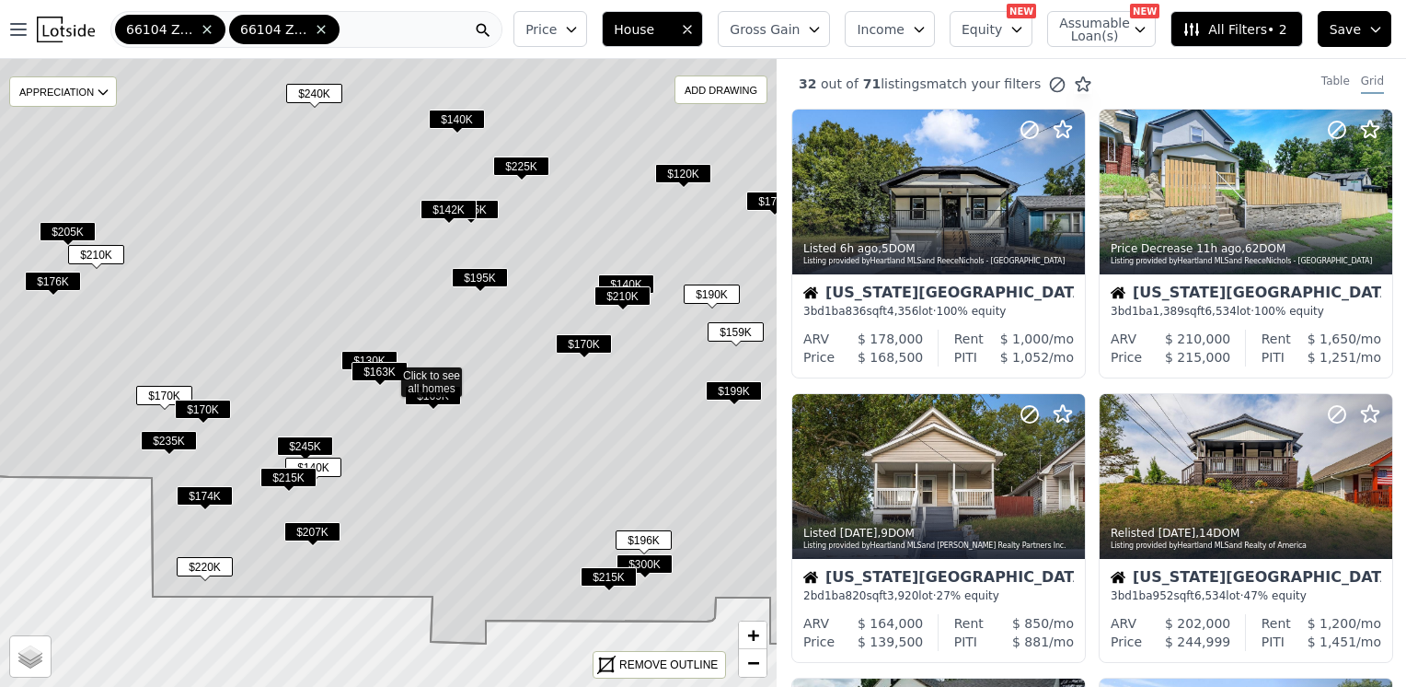
click at [449, 382] on icon at bounding box center [389, 318] width 936 height 649
click at [945, 228] on div at bounding box center [939, 231] width 293 height 33
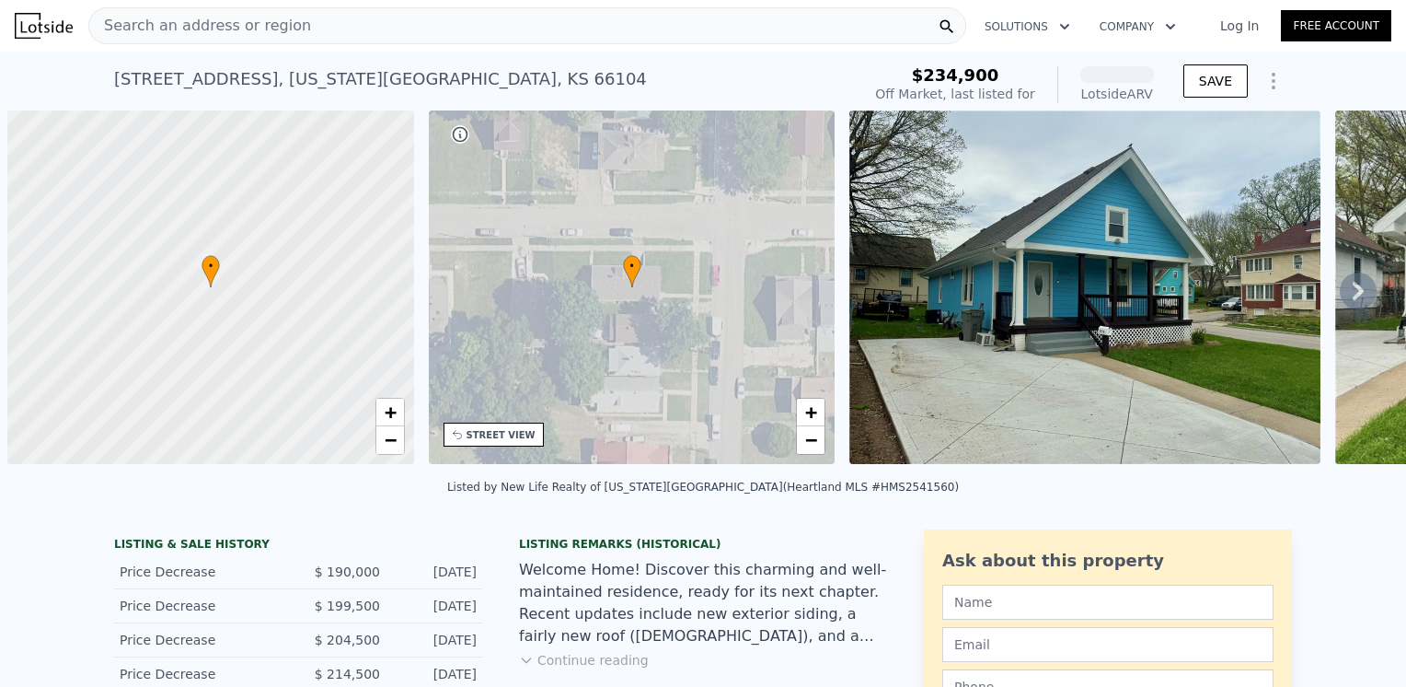
scroll to position [0, 7]
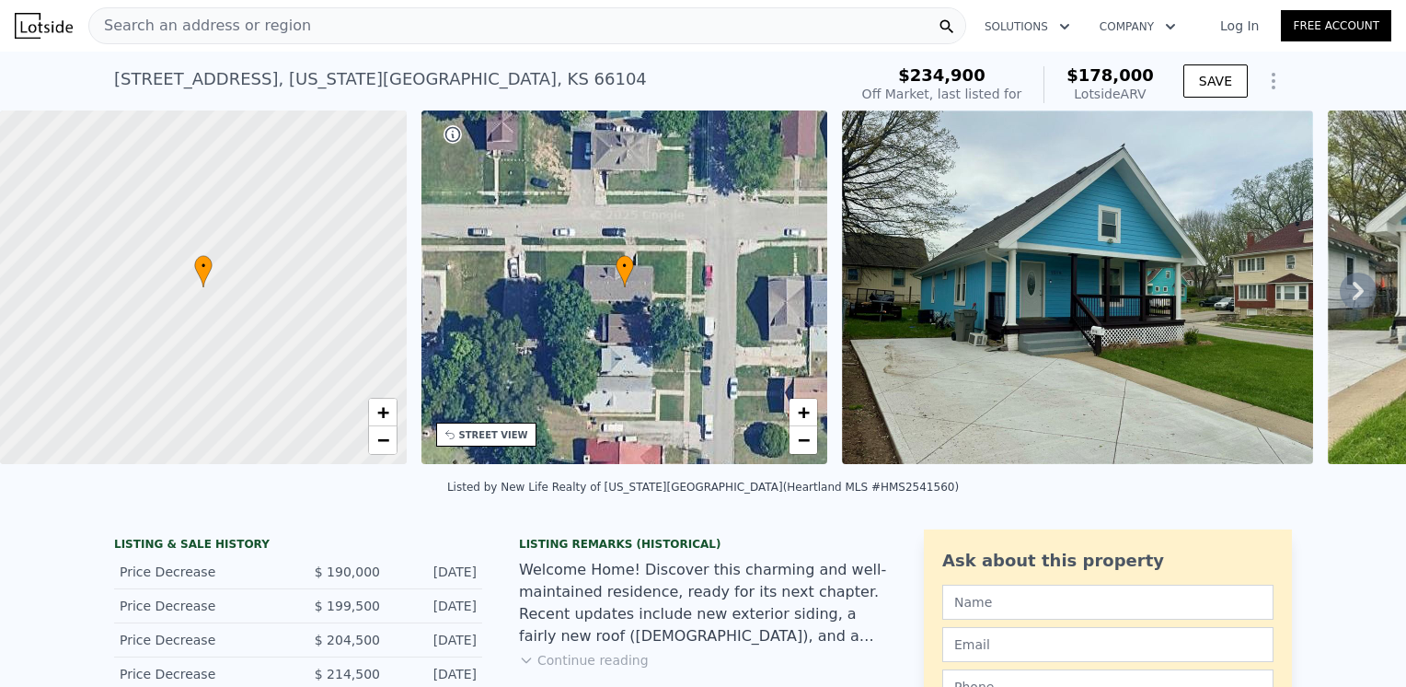
click at [1160, 285] on img at bounding box center [1077, 286] width 471 height 353
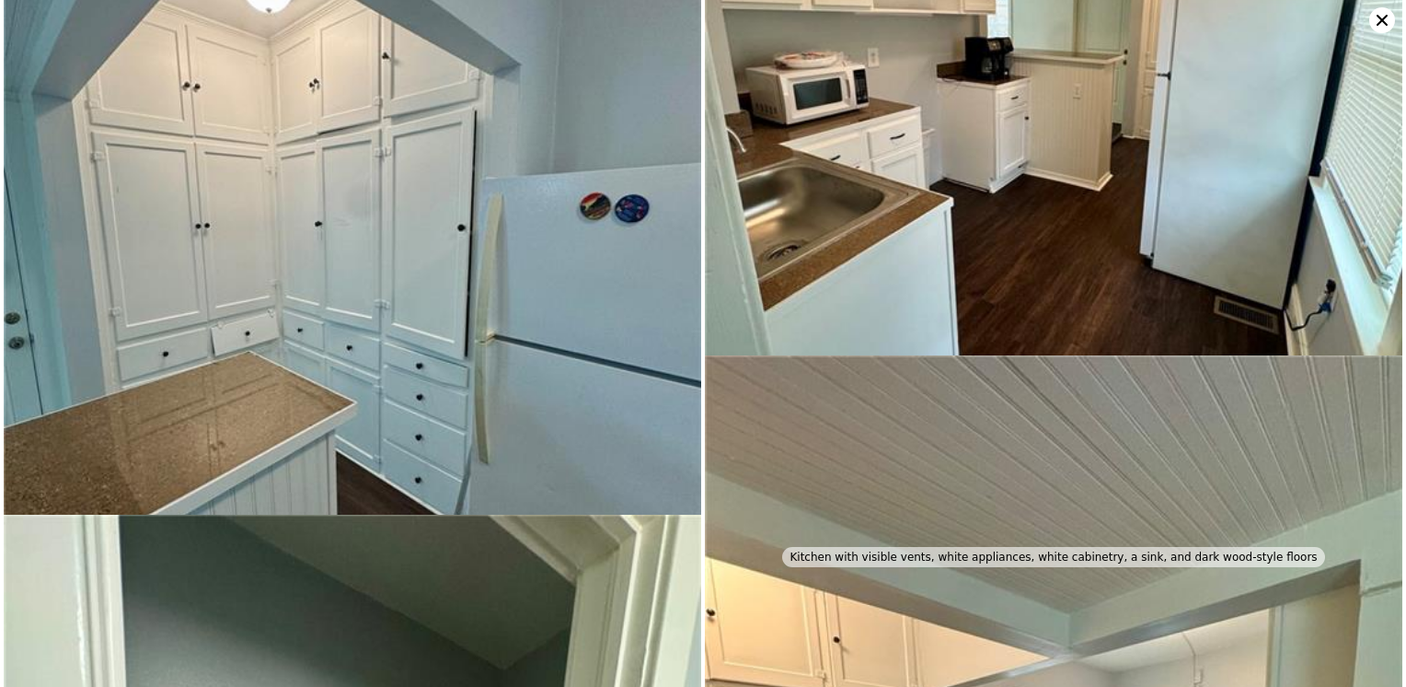
scroll to position [2087, 0]
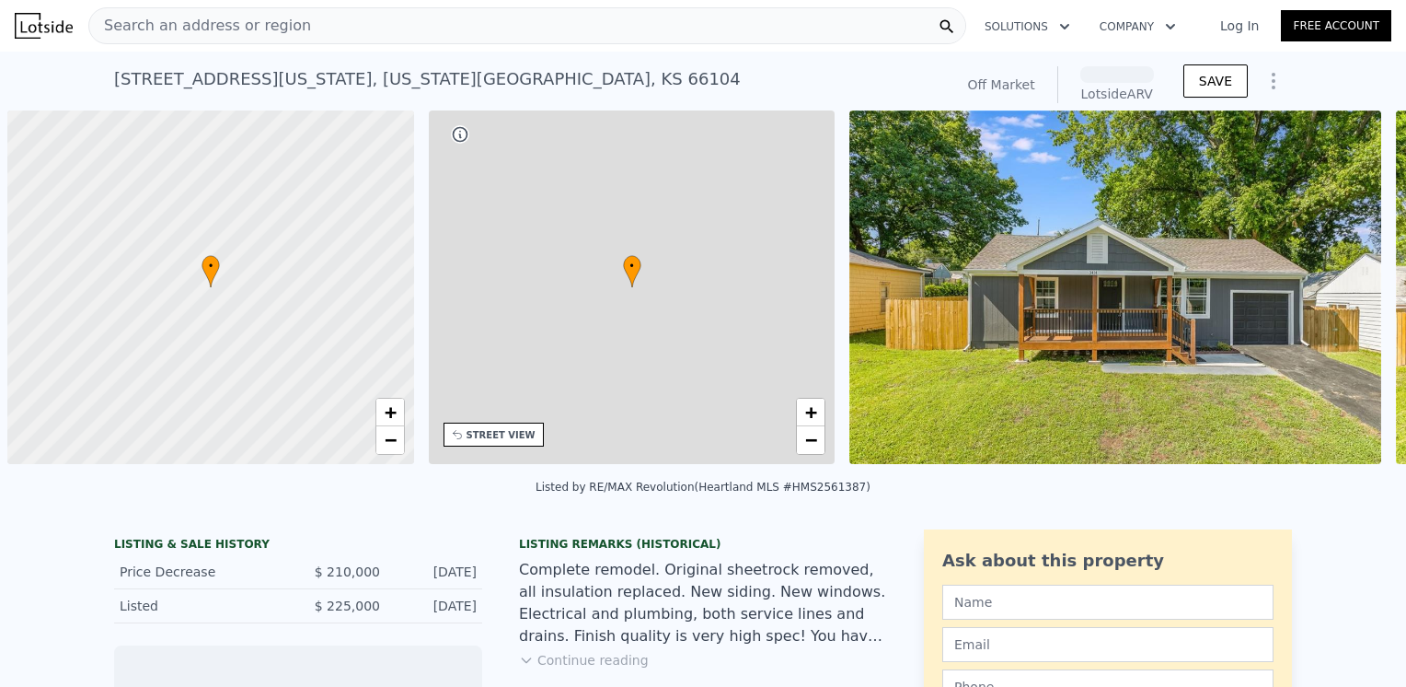
scroll to position [0, 7]
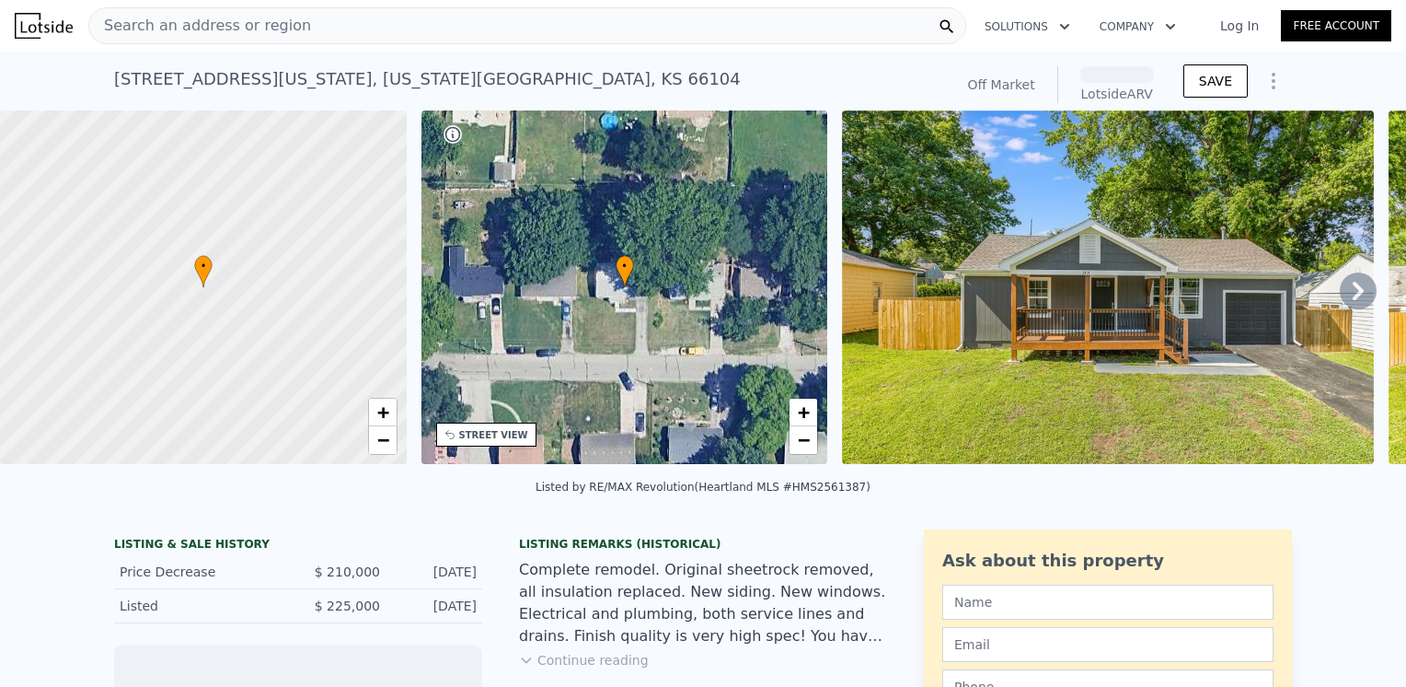
click at [965, 300] on img at bounding box center [1108, 286] width 532 height 353
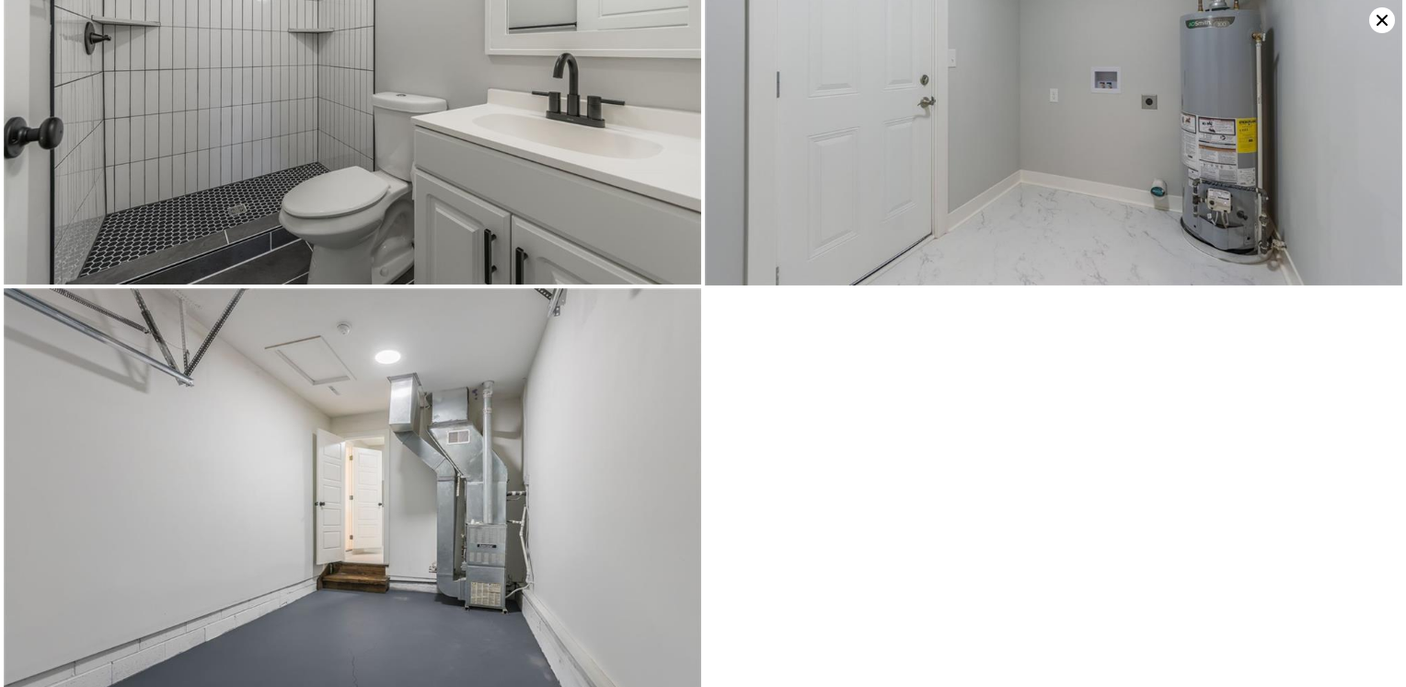
scroll to position [4866, 0]
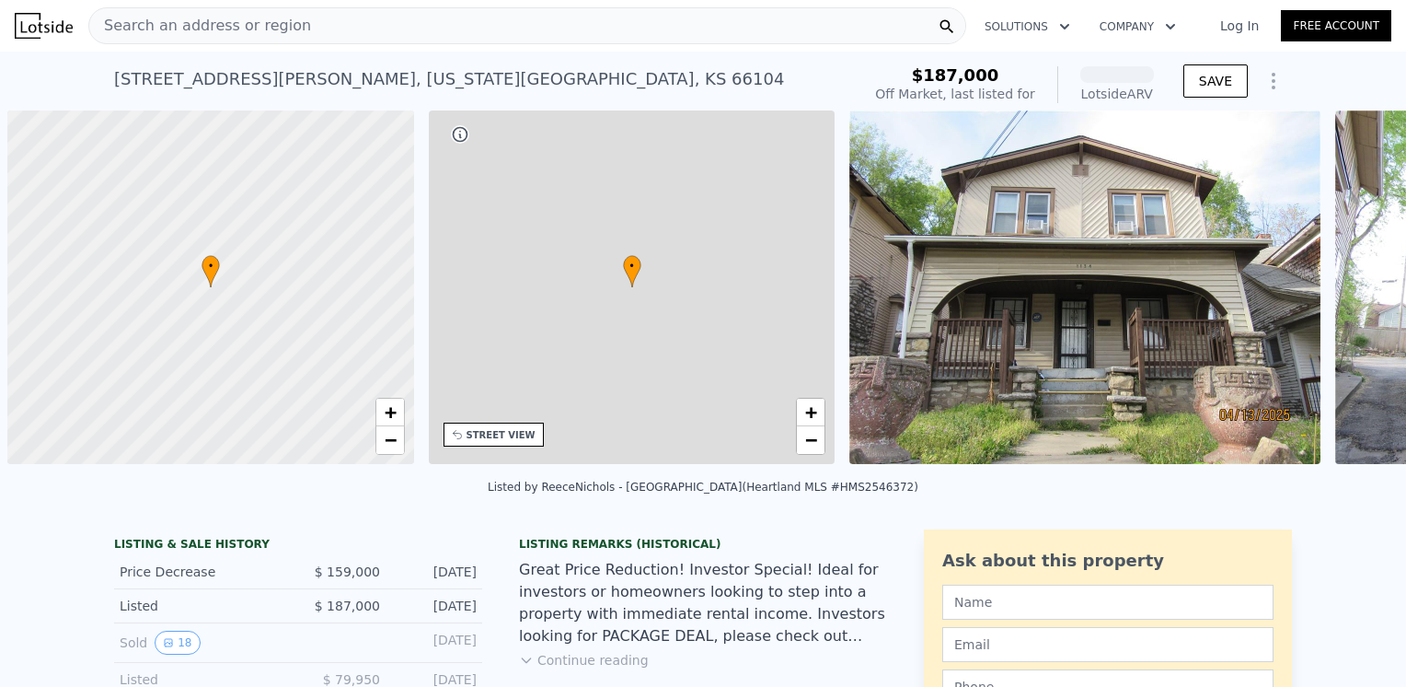
scroll to position [0, 7]
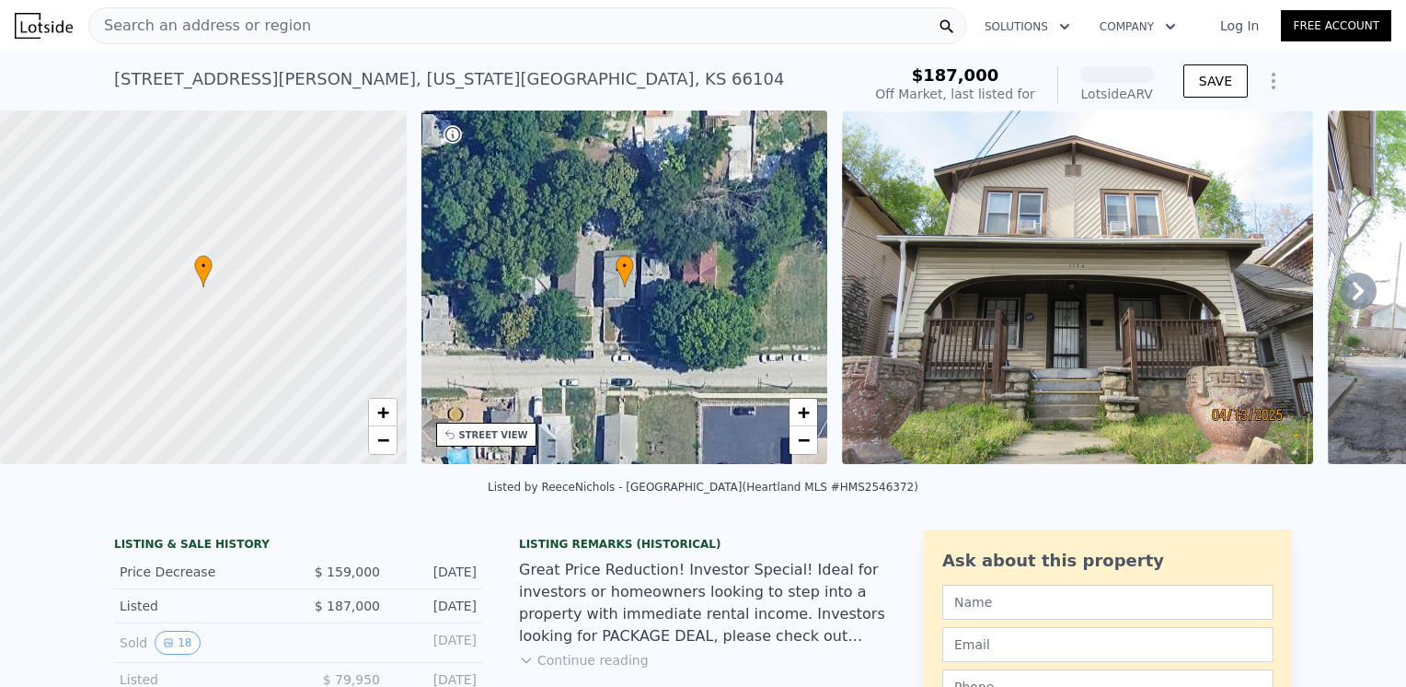
click at [1151, 267] on img at bounding box center [1077, 286] width 471 height 353
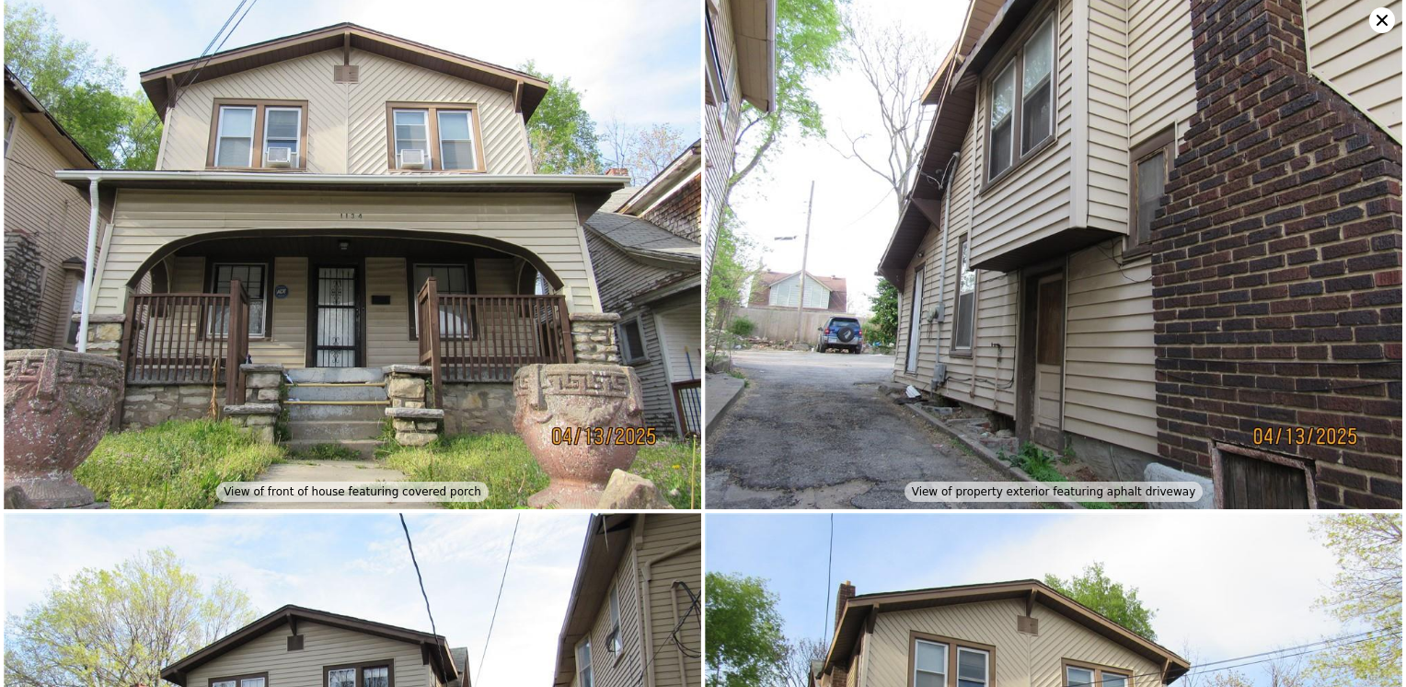
scroll to position [0, 0]
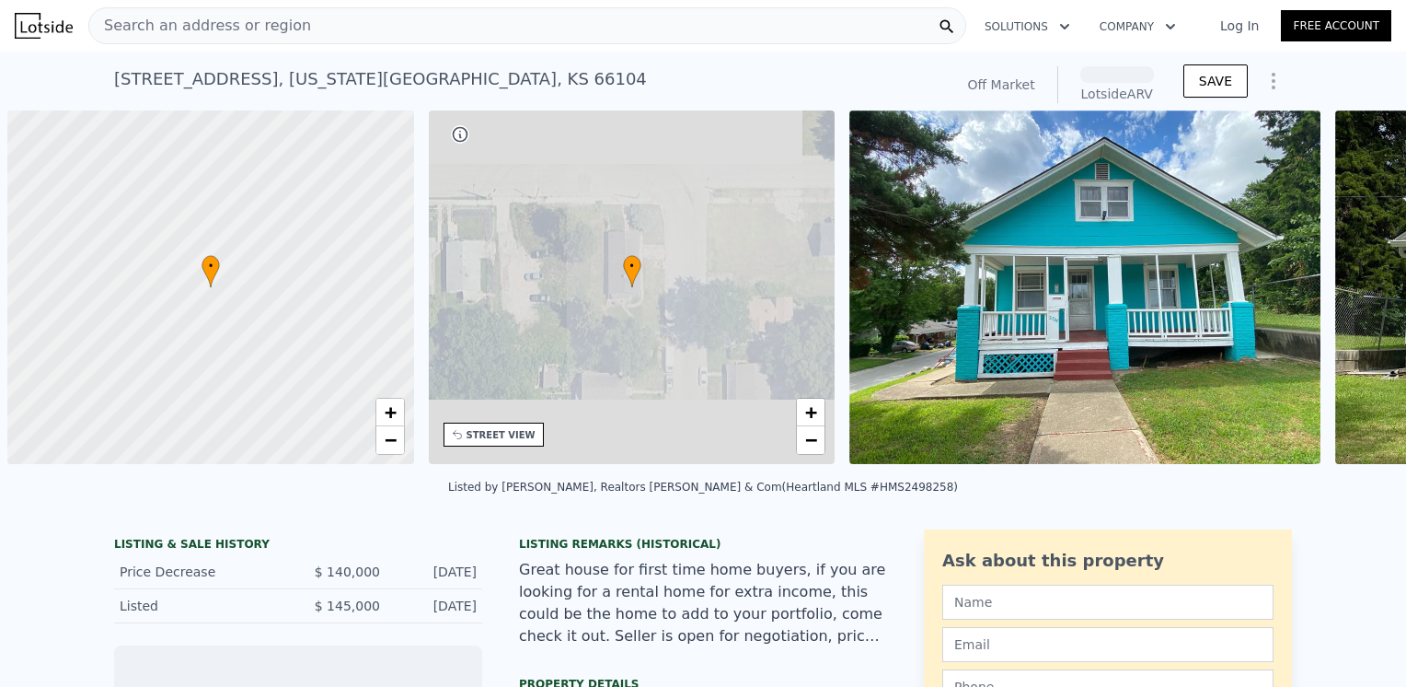
scroll to position [0, 7]
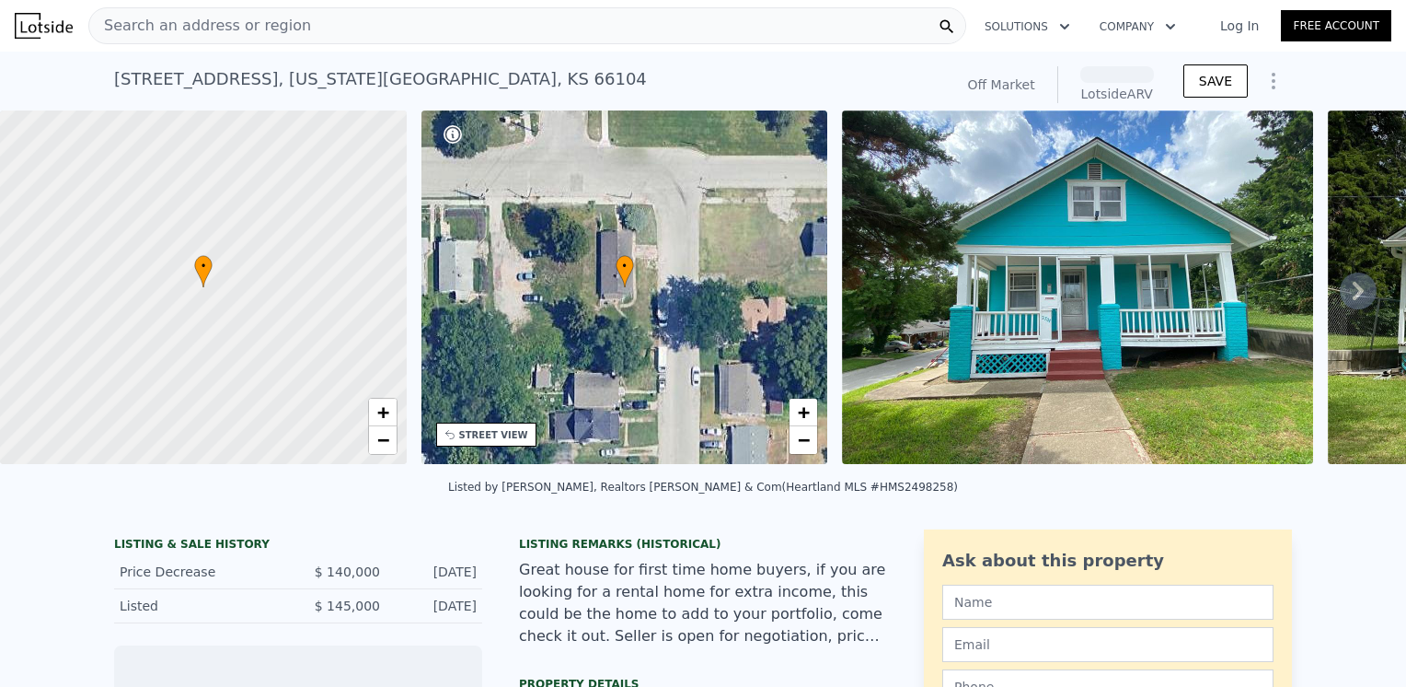
click at [1068, 296] on img at bounding box center [1077, 286] width 471 height 353
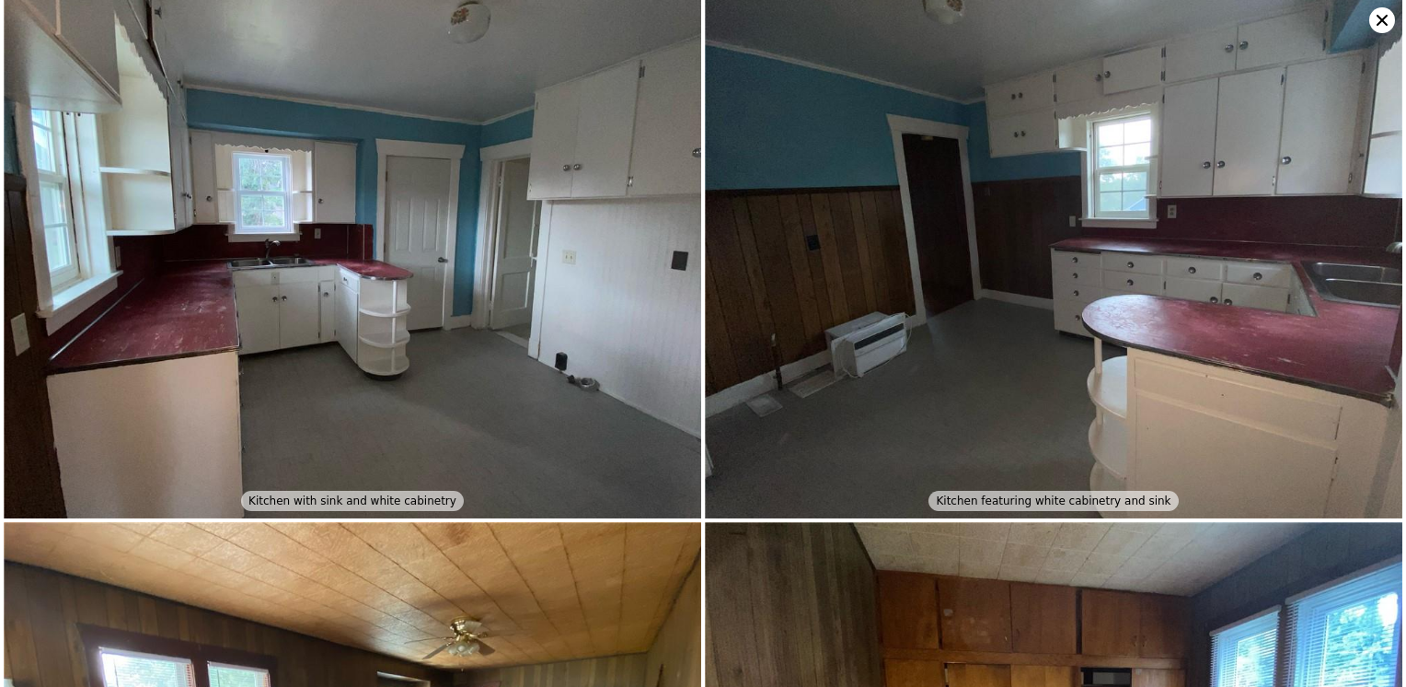
scroll to position [2087, 0]
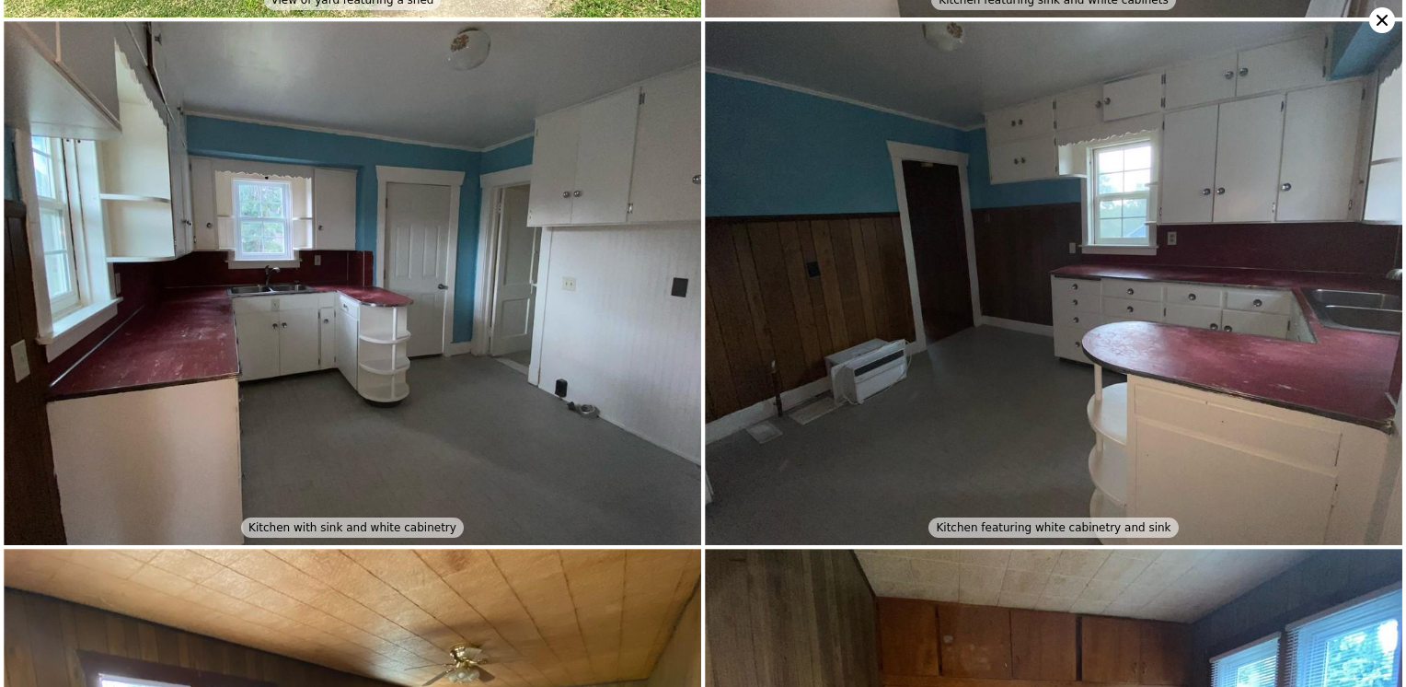
click at [1375, 22] on icon at bounding box center [1383, 20] width 26 height 26
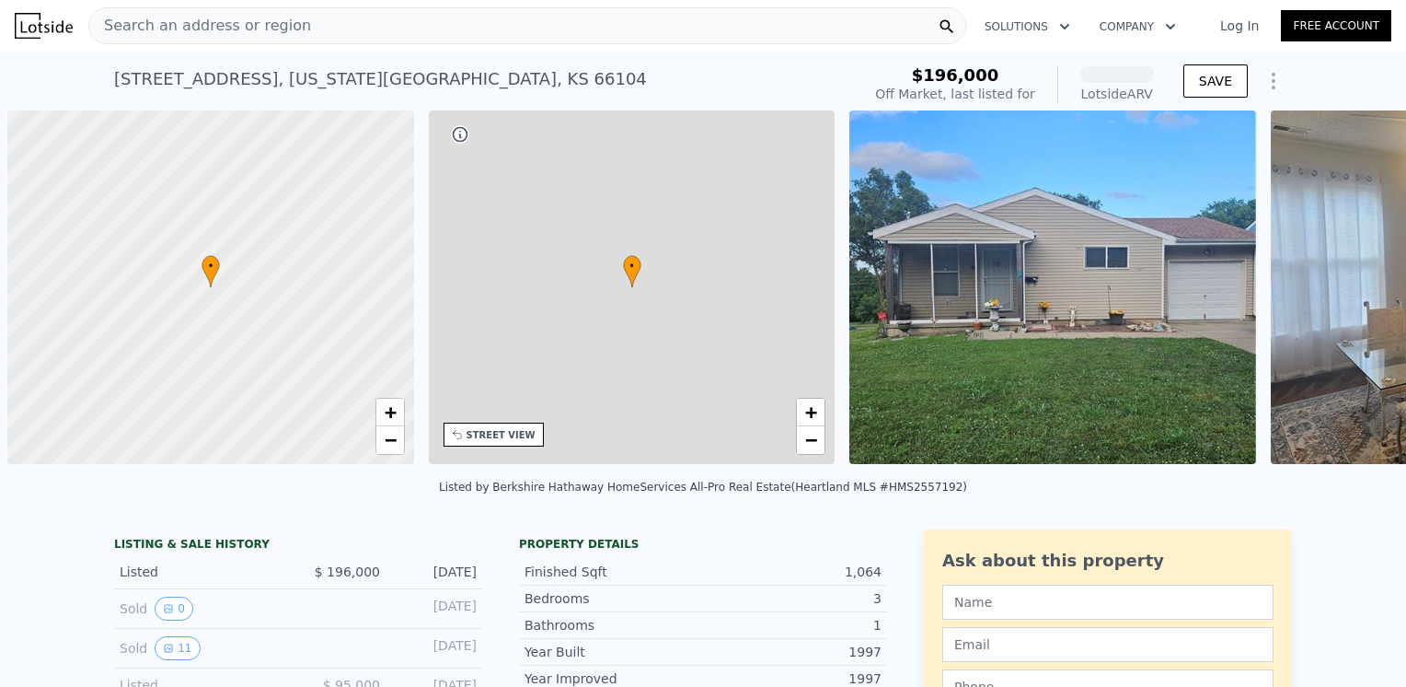
scroll to position [0, 7]
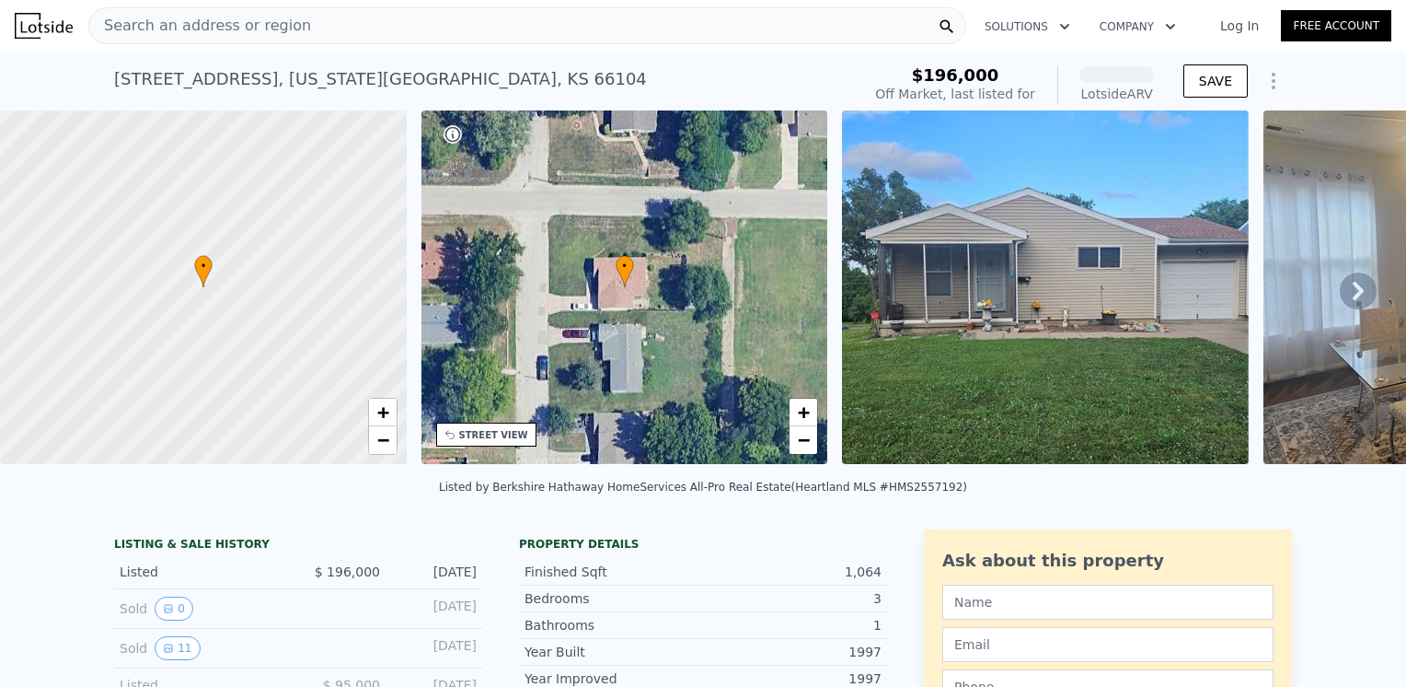
click at [1075, 278] on img at bounding box center [1045, 286] width 407 height 353
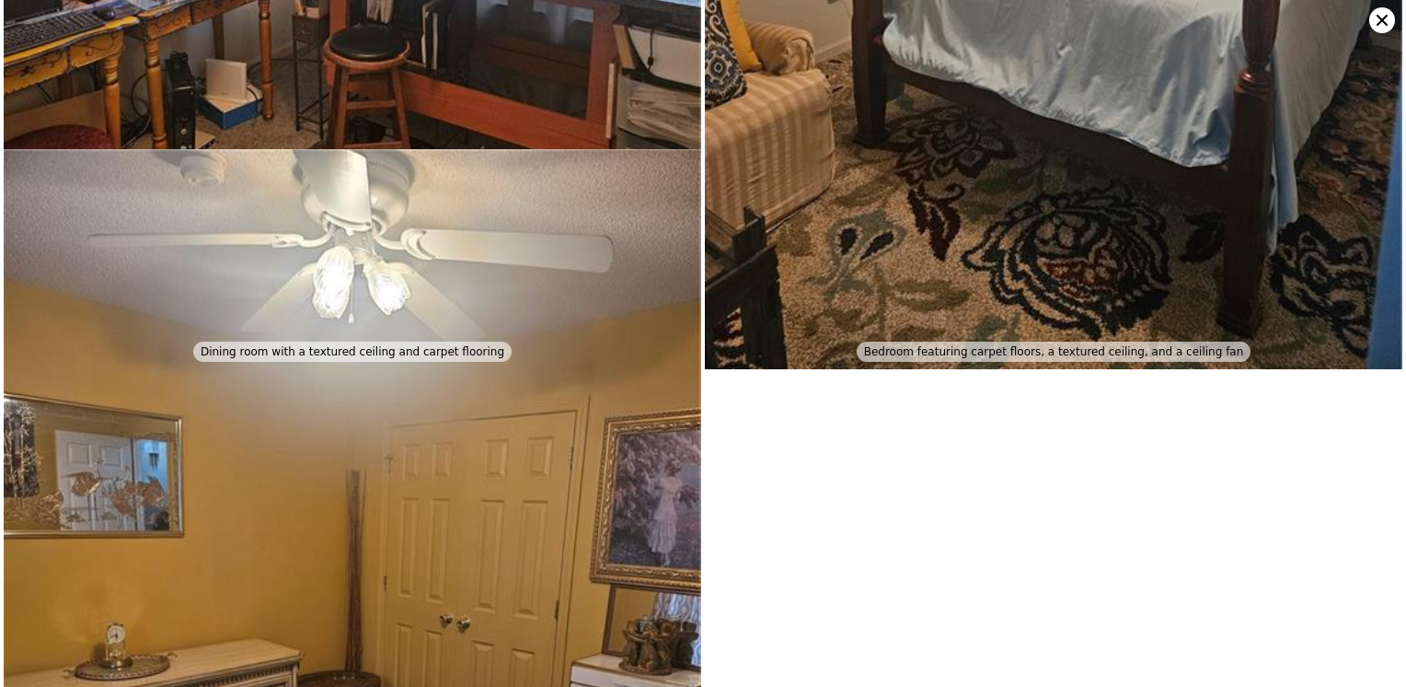
scroll to position [4473, 0]
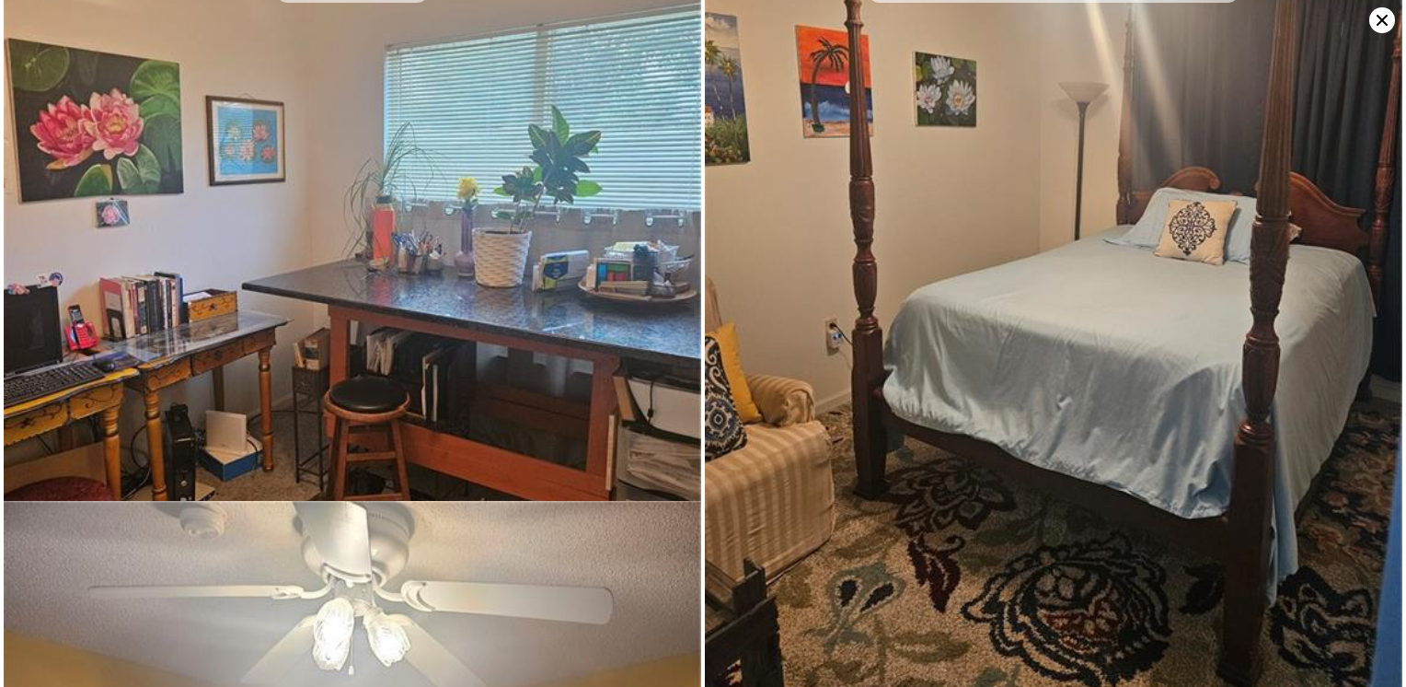
click at [1374, 17] on icon at bounding box center [1383, 20] width 26 height 26
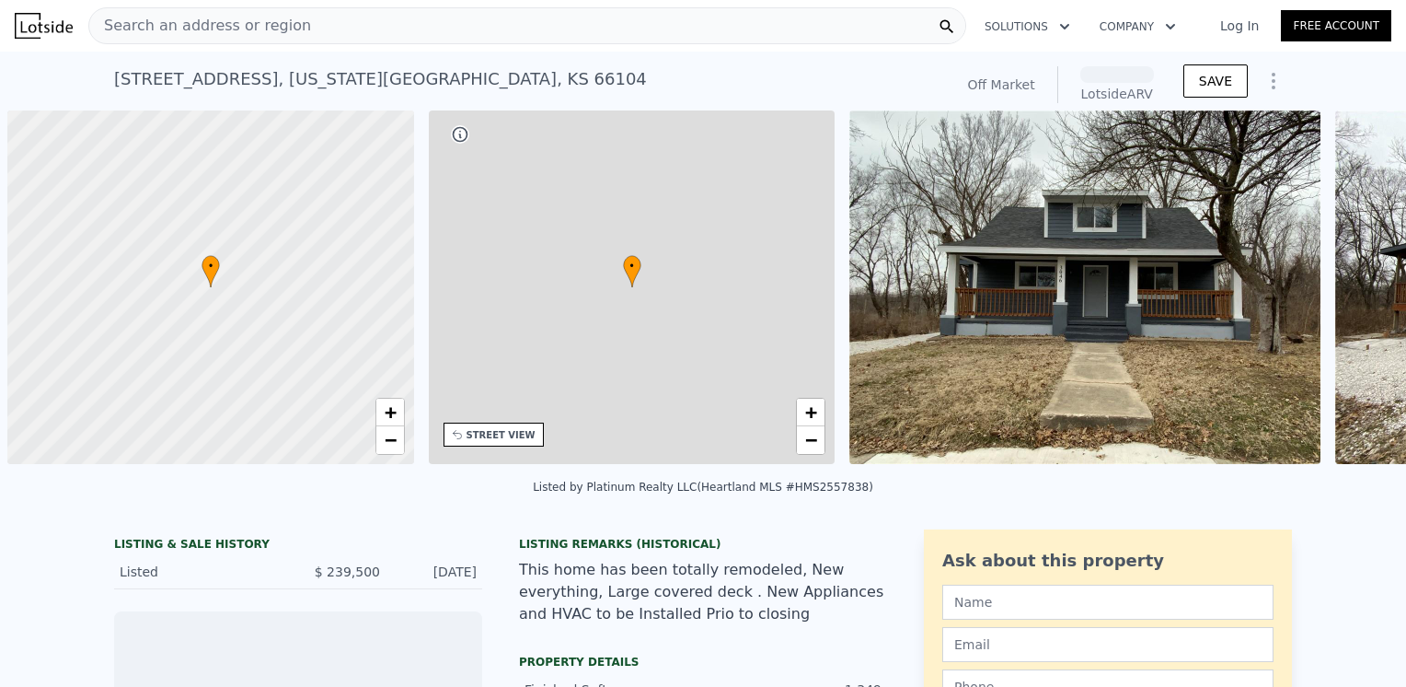
scroll to position [0, 7]
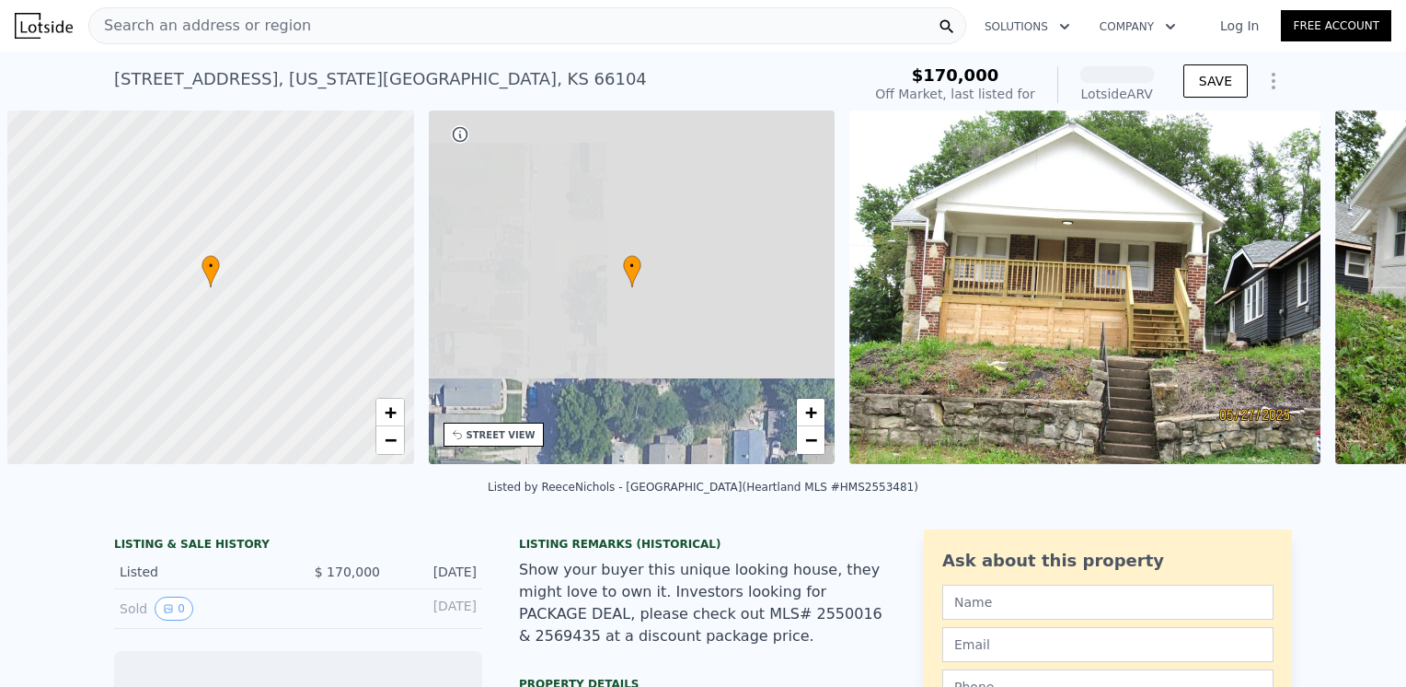
scroll to position [0, 7]
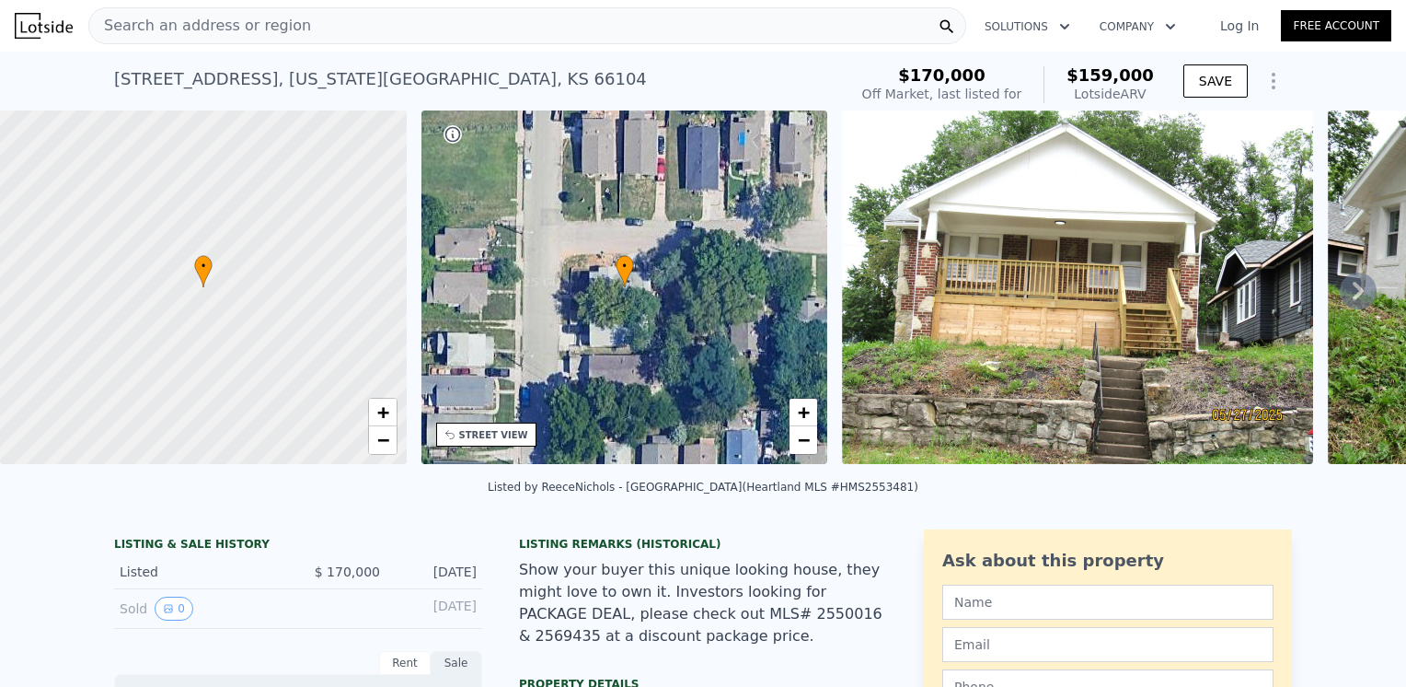
click at [1101, 306] on img at bounding box center [1077, 286] width 471 height 353
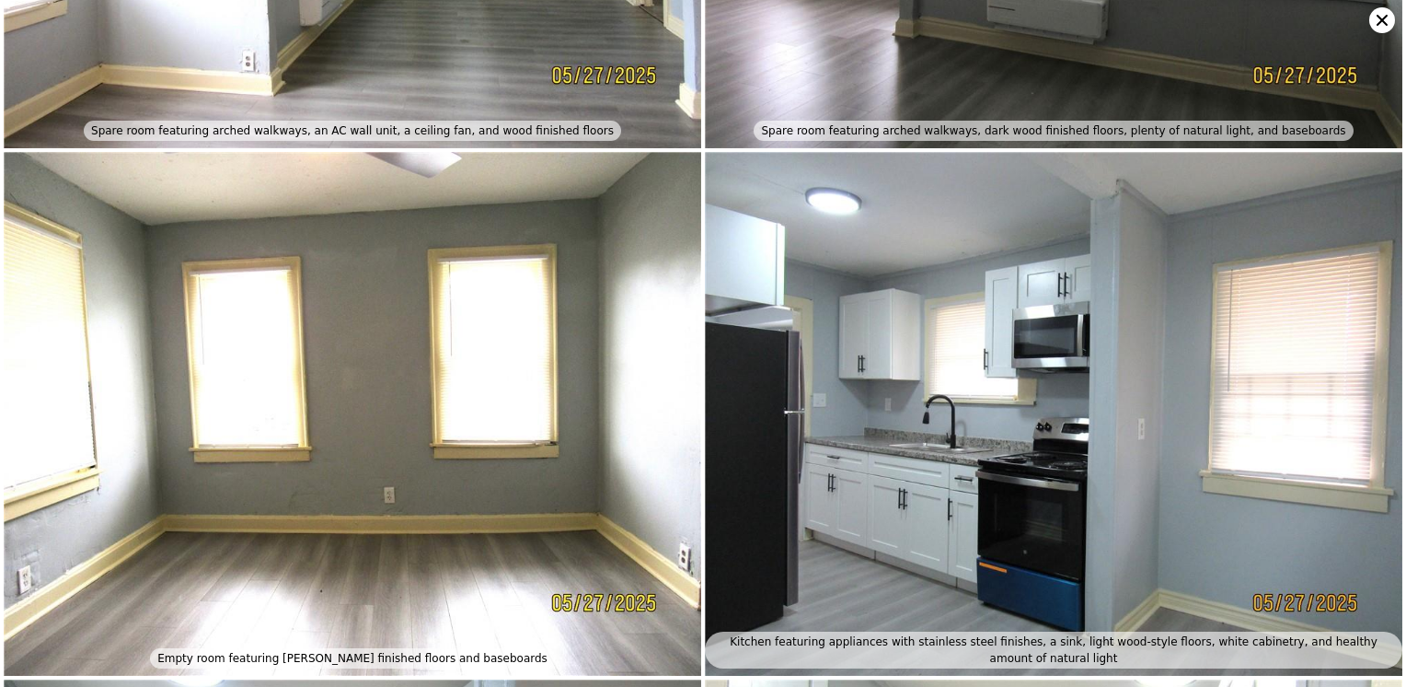
scroll to position [3483, 0]
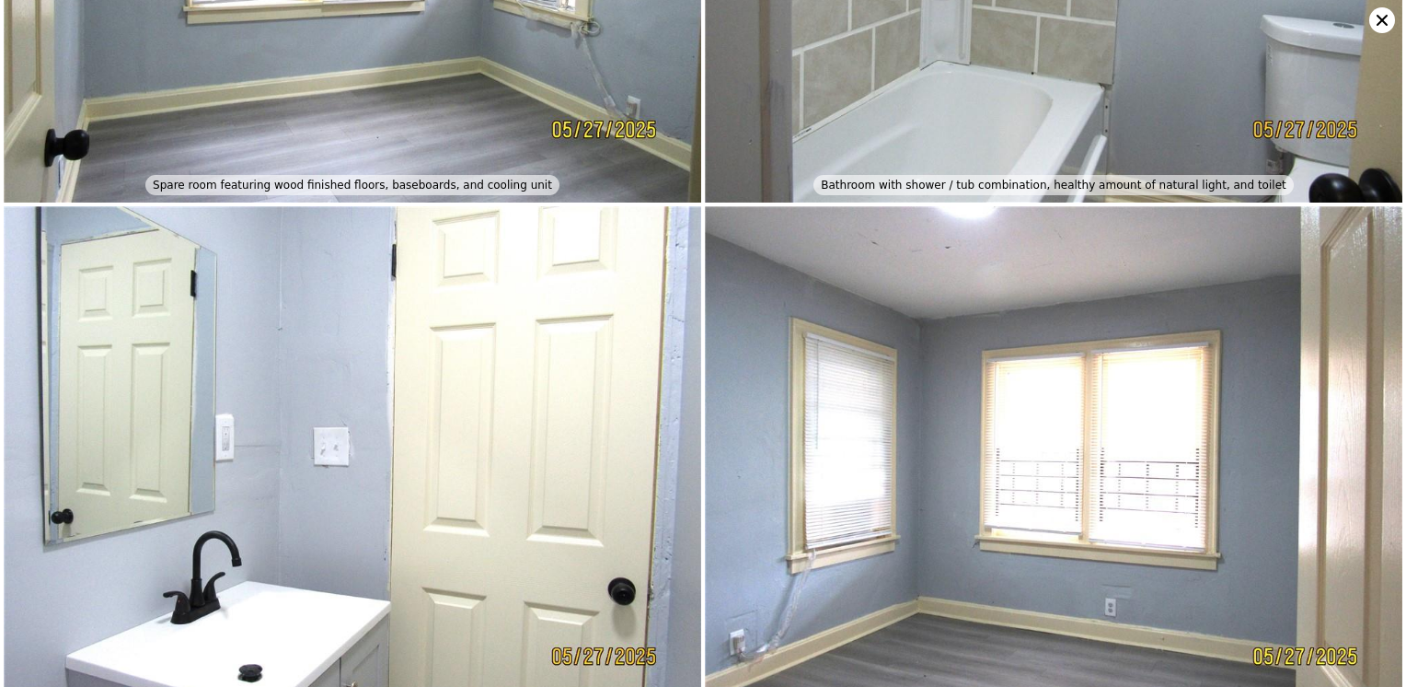
click at [1379, 14] on icon at bounding box center [1383, 20] width 26 height 26
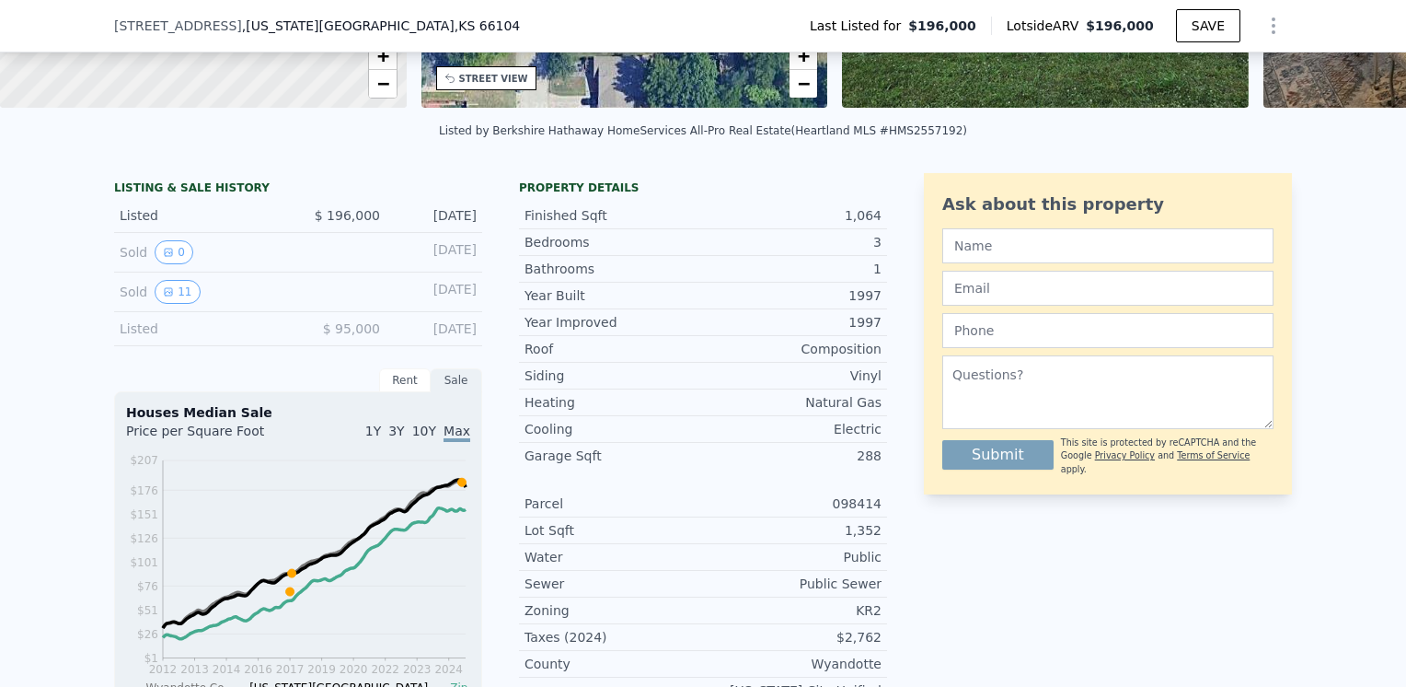
scroll to position [177, 0]
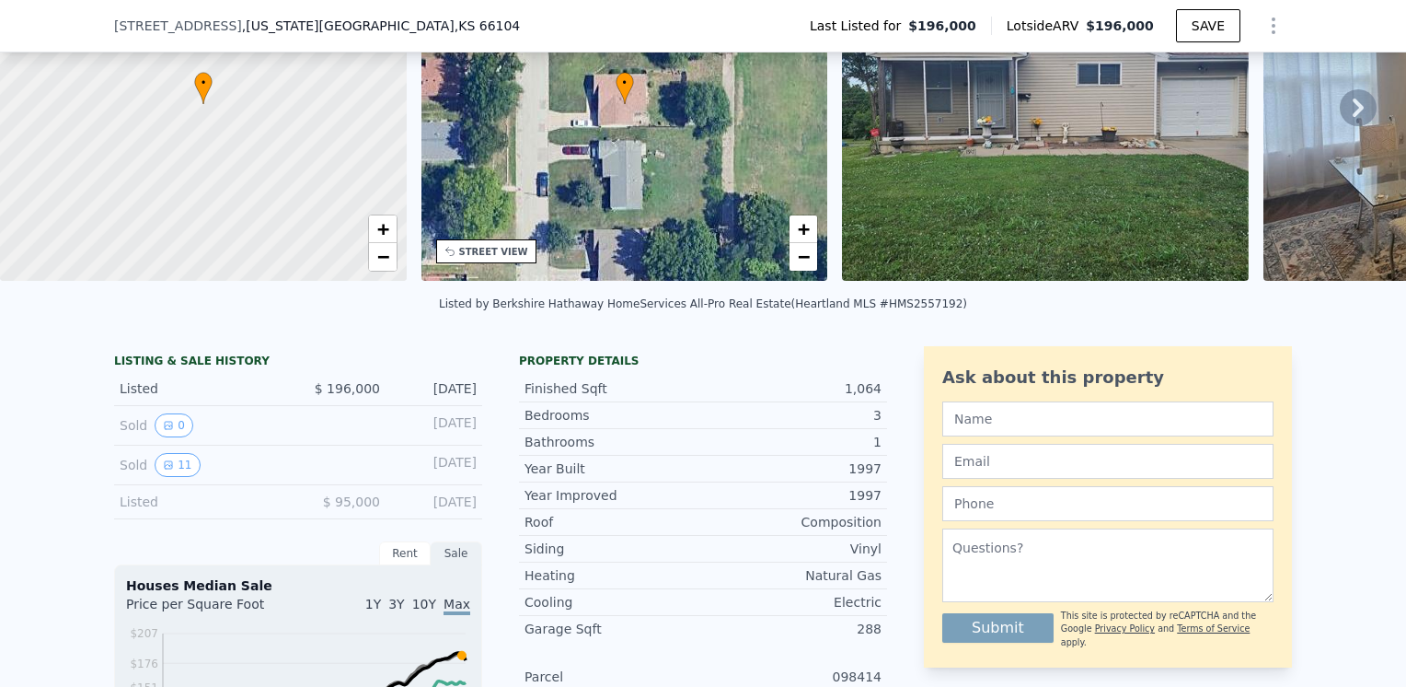
click at [988, 162] on img at bounding box center [1045, 103] width 407 height 353
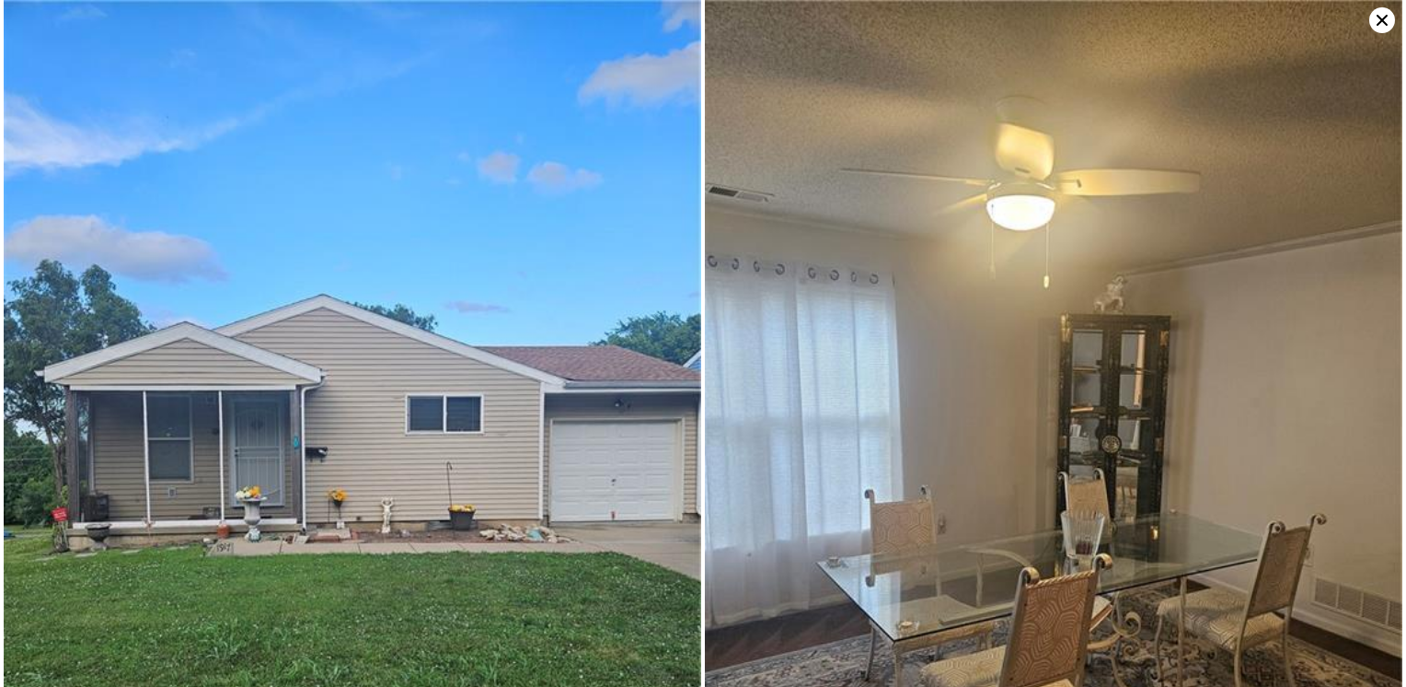
click at [1372, 13] on icon at bounding box center [1383, 20] width 26 height 26
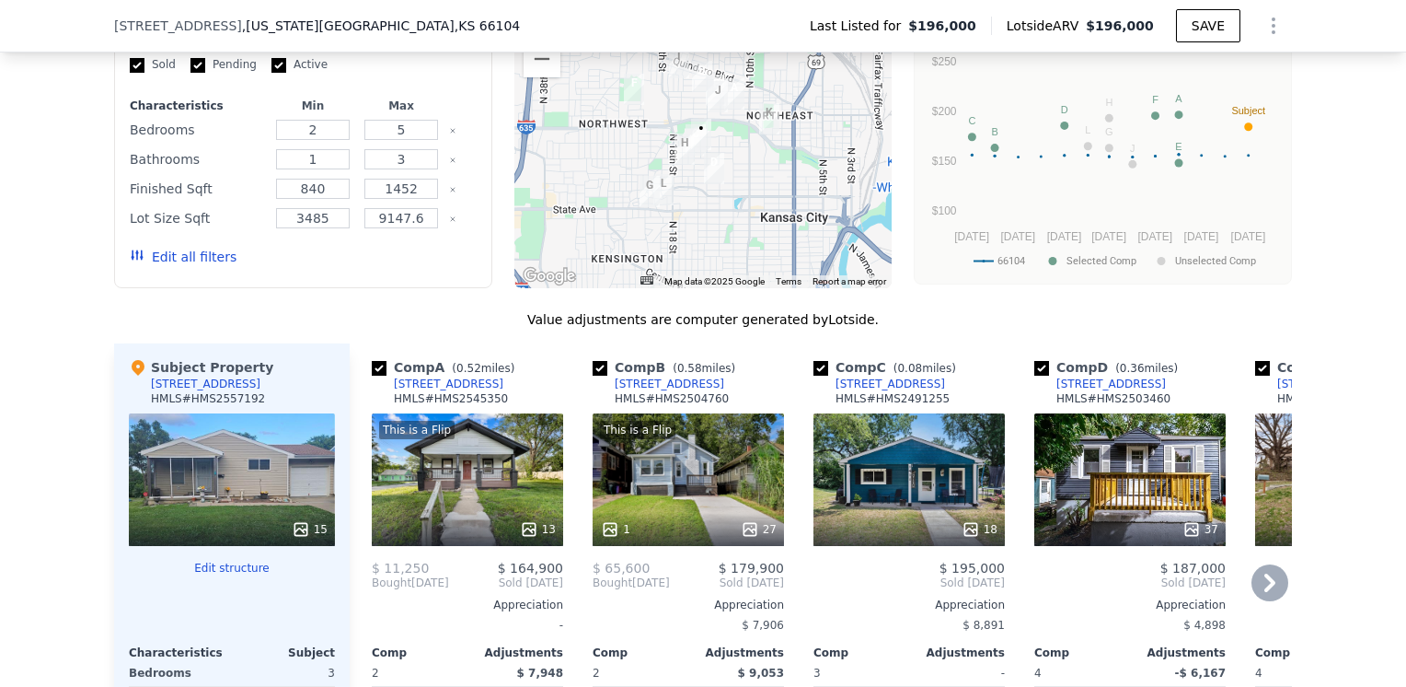
scroll to position [1473, 0]
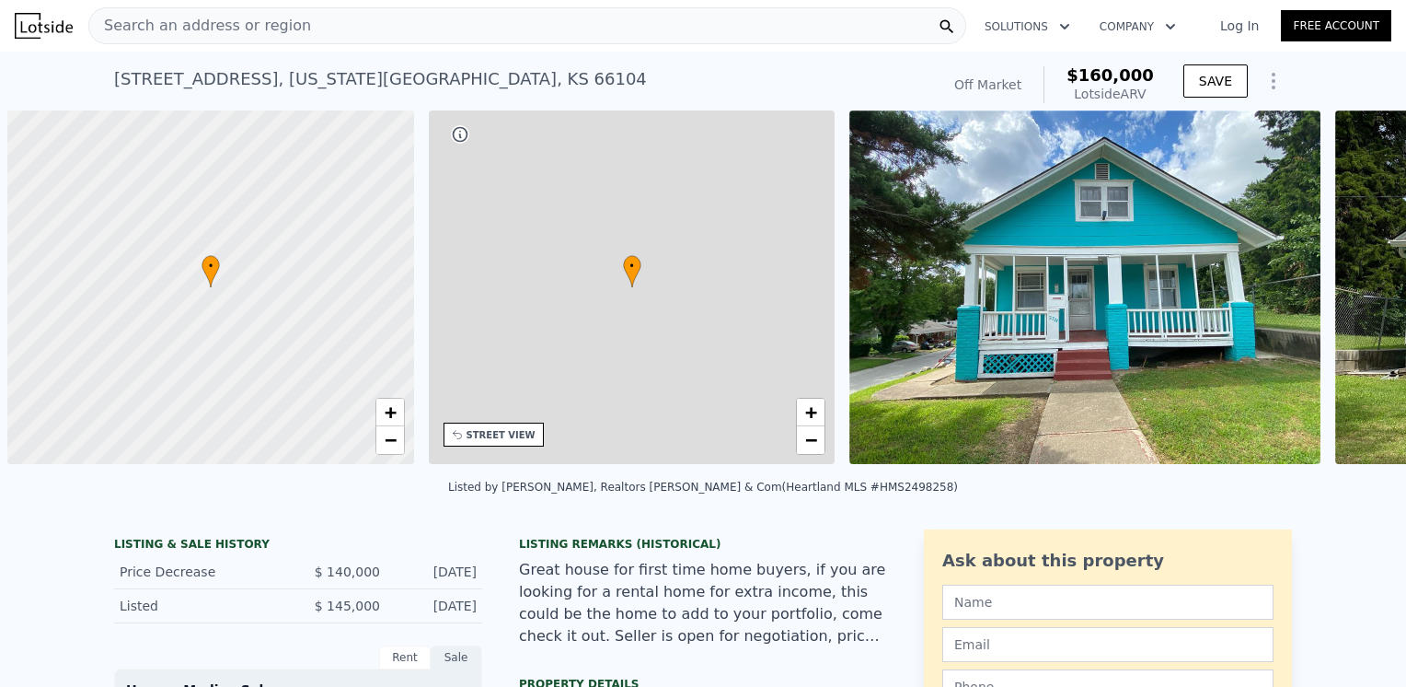
scroll to position [0, 7]
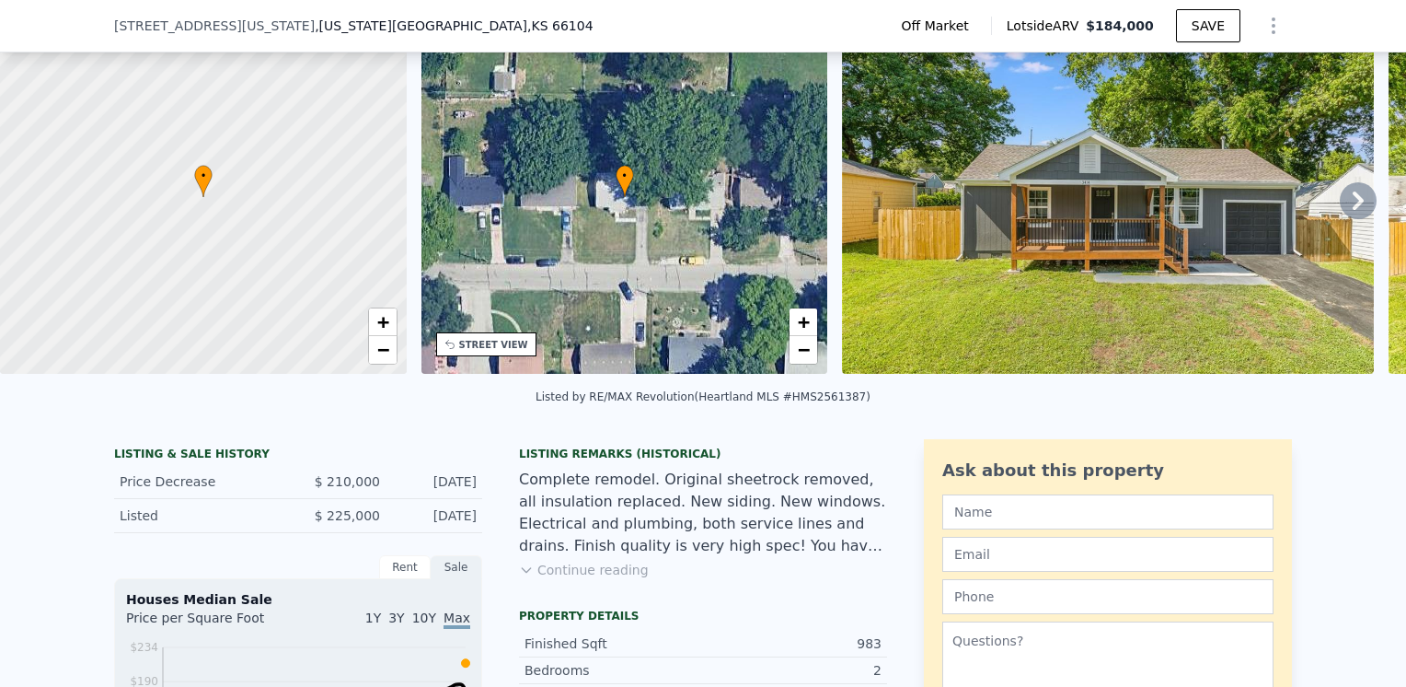
scroll to position [85, 0]
click at [598, 578] on button "Continue reading" at bounding box center [584, 569] width 130 height 18
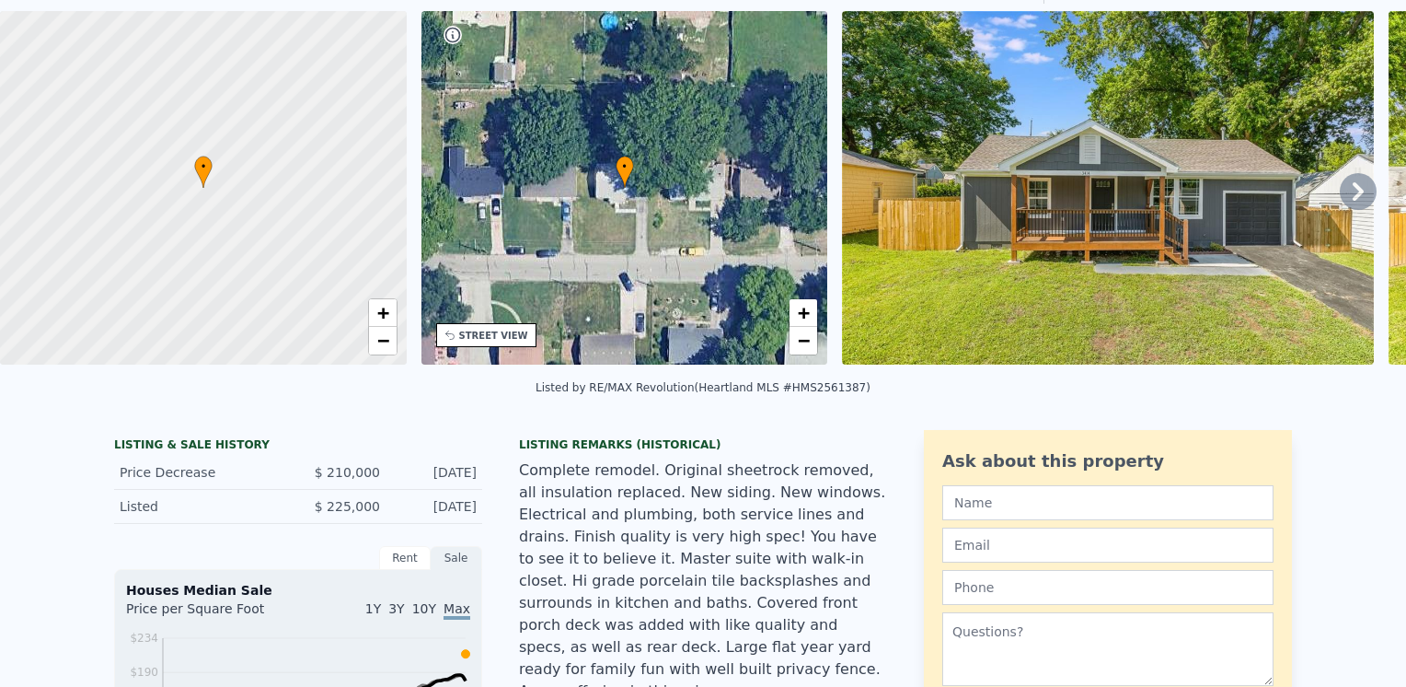
scroll to position [6, 0]
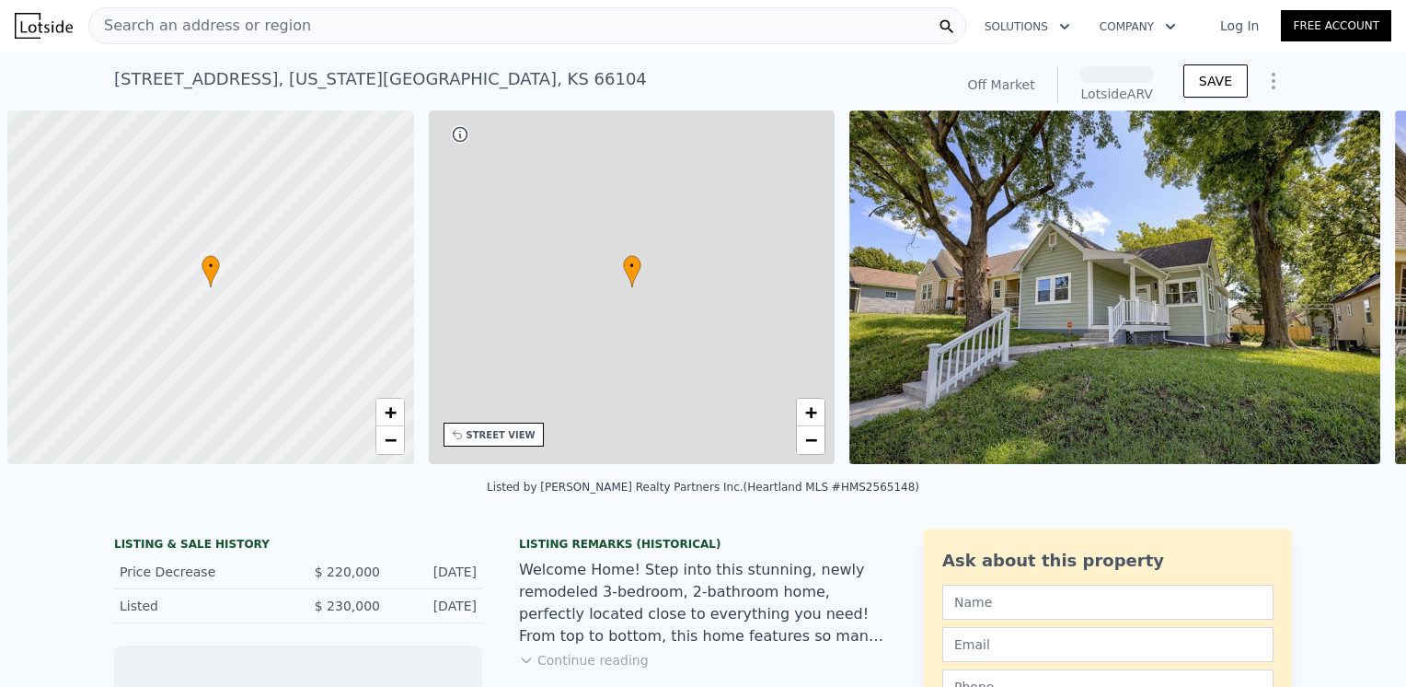
scroll to position [0, 7]
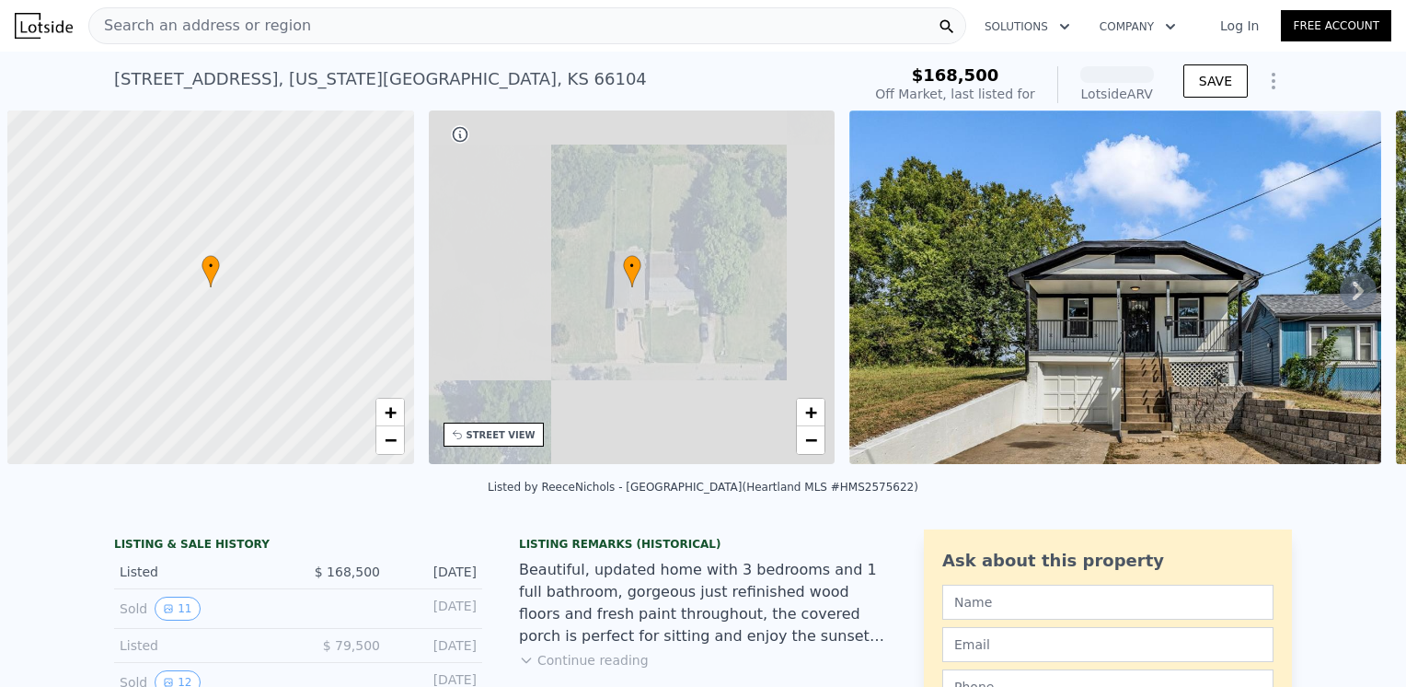
scroll to position [0, 7]
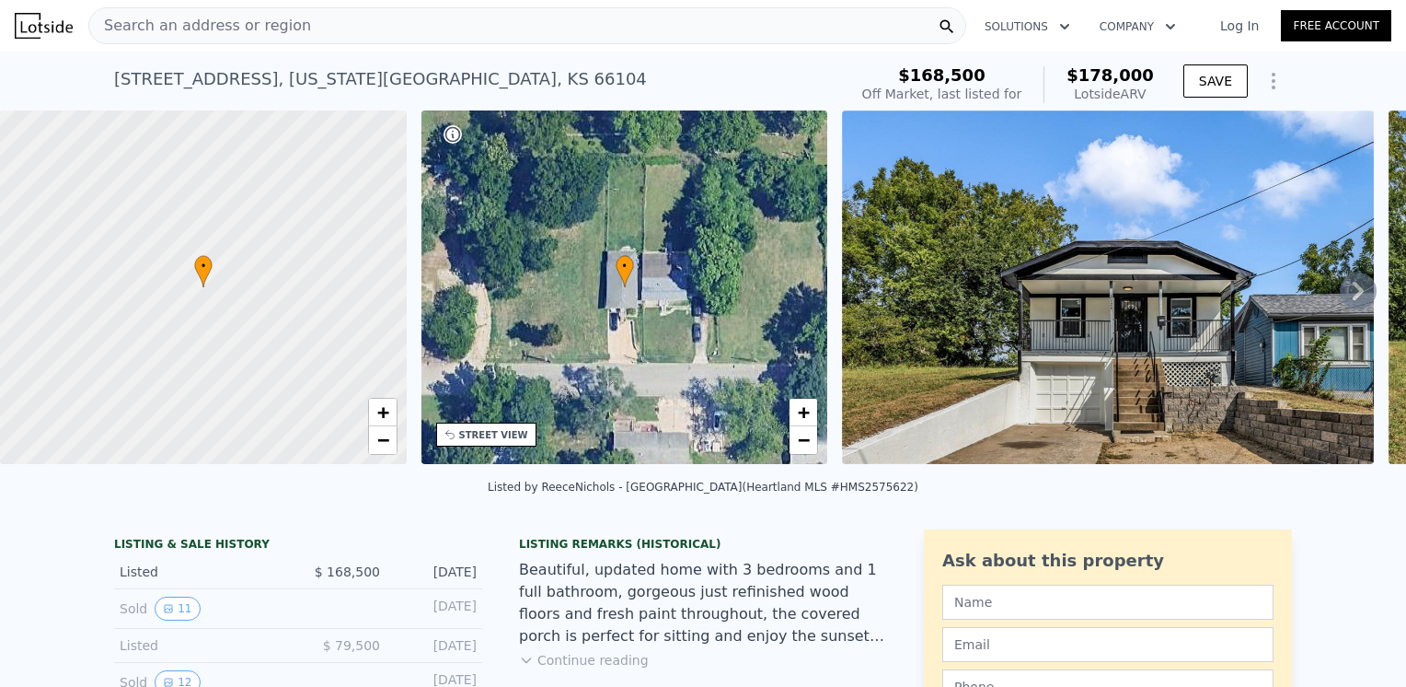
click at [1020, 300] on img at bounding box center [1107, 286] width 531 height 353
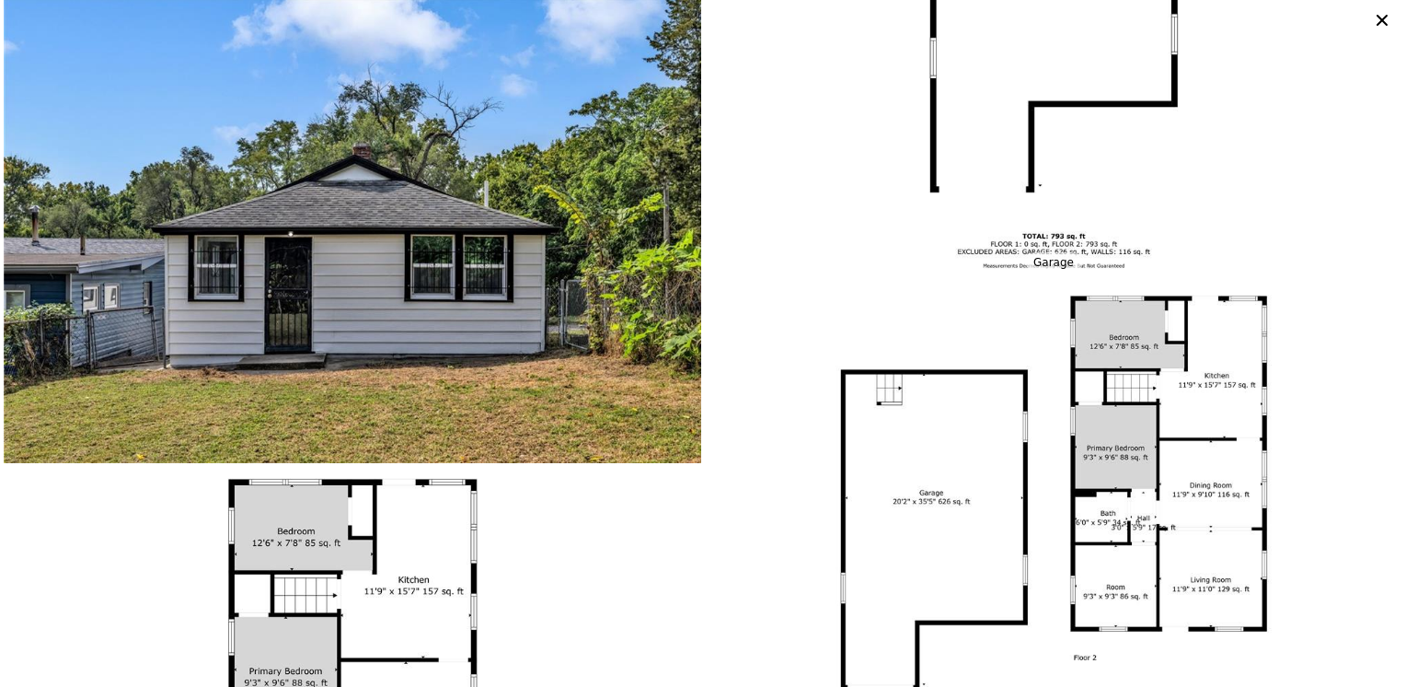
scroll to position [3709, 0]
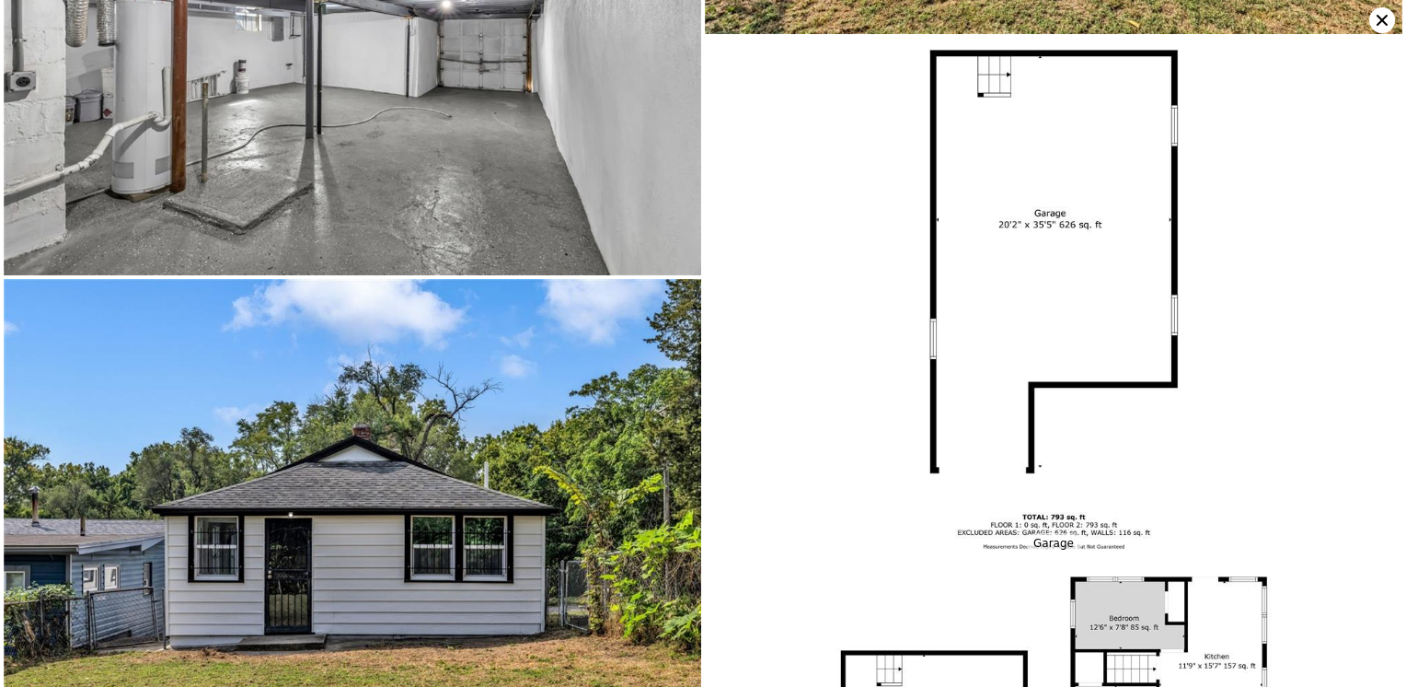
click at [1383, 21] on icon at bounding box center [1382, 20] width 11 height 11
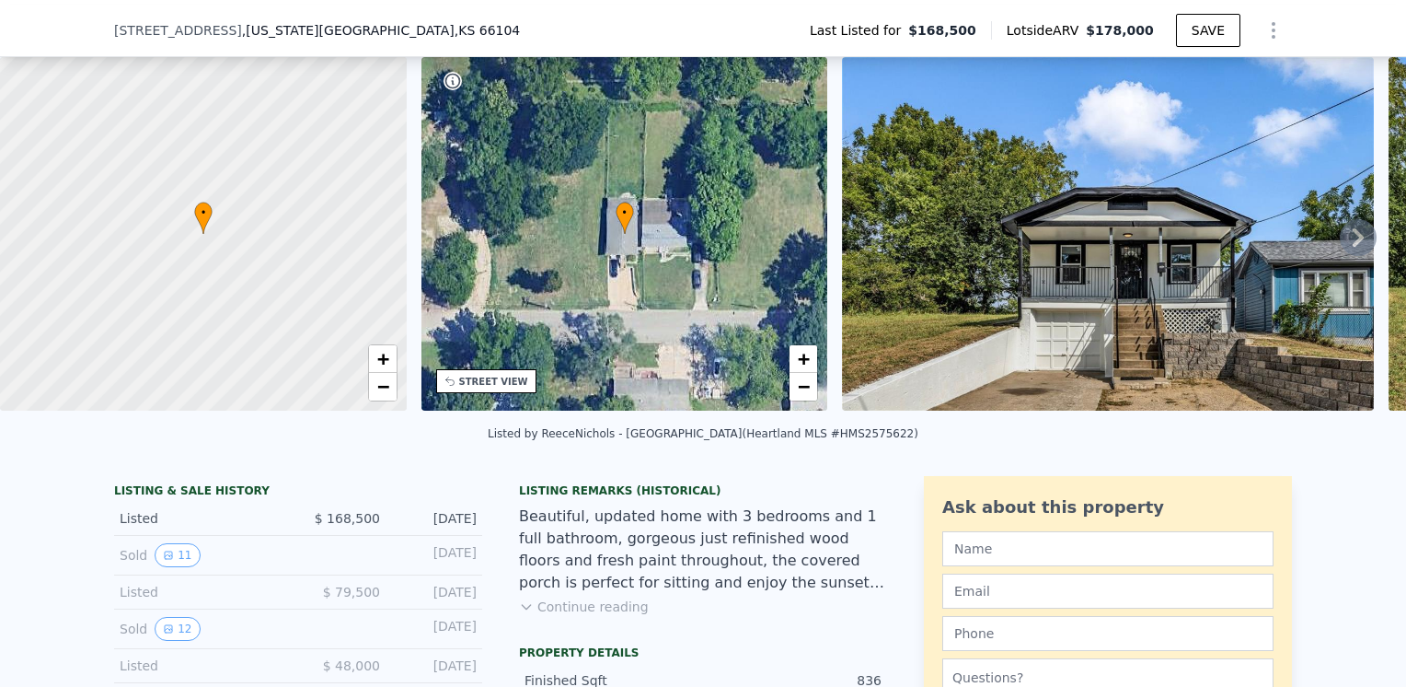
scroll to position [85, 0]
